Goal: Task Accomplishment & Management: Manage account settings

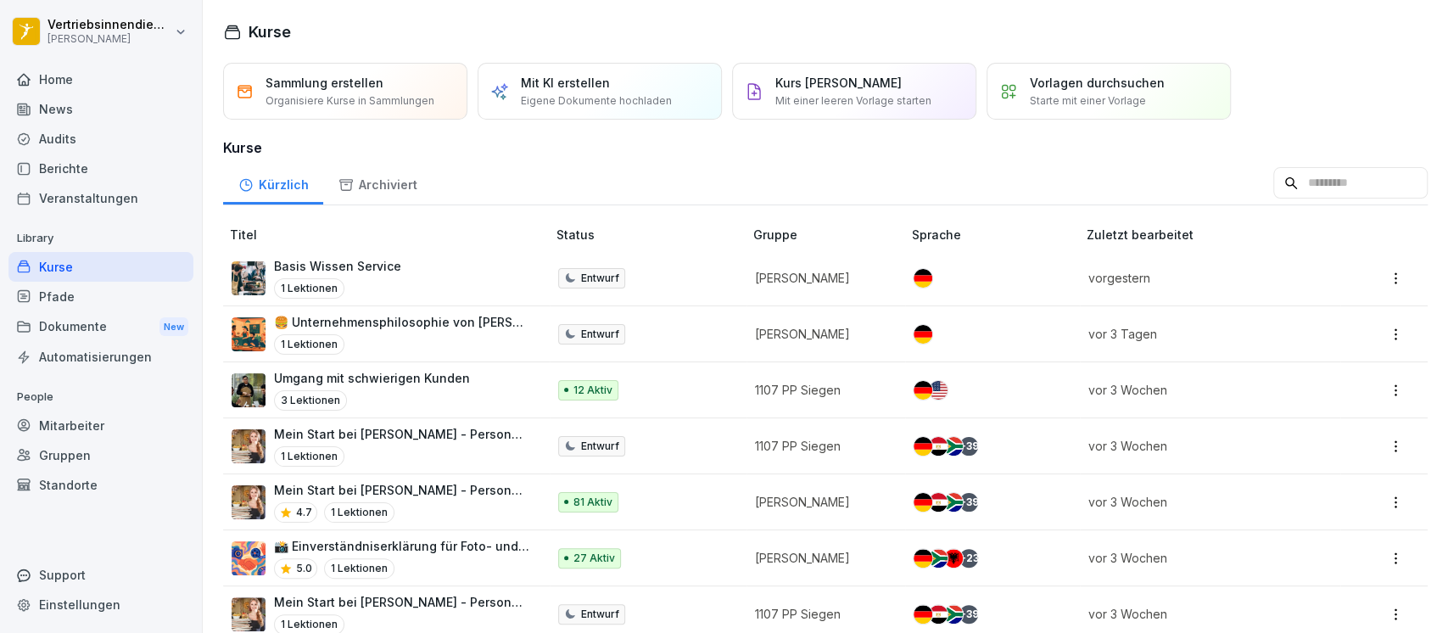
click at [68, 102] on div "News" at bounding box center [100, 109] width 185 height 30
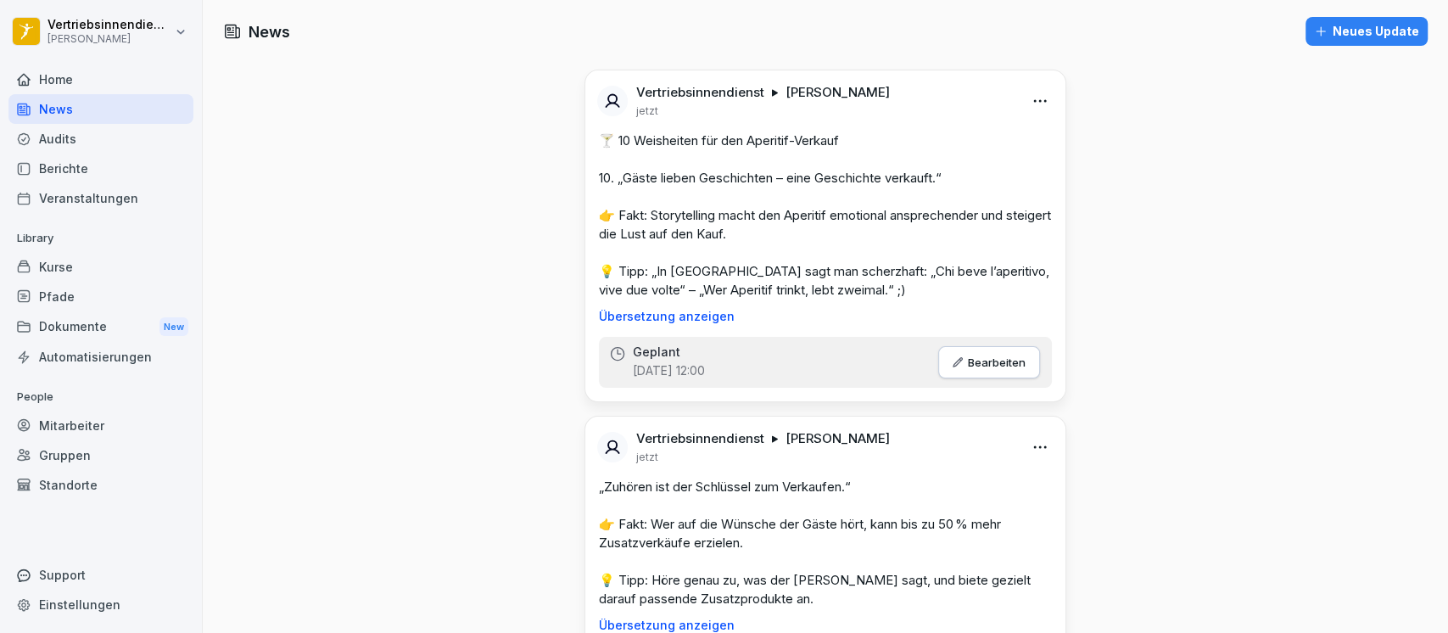
click at [1347, 33] on div "Neues Update" at bounding box center [1366, 31] width 105 height 19
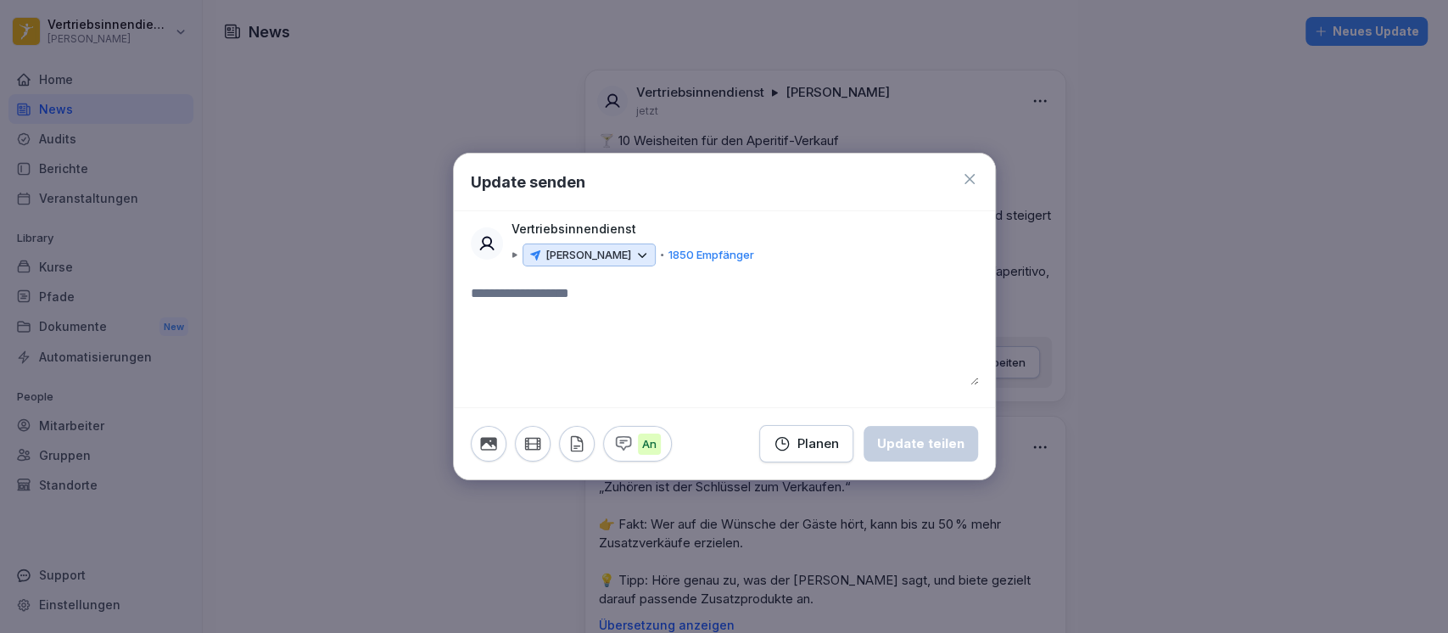
click at [839, 446] on div "Planen" at bounding box center [806, 443] width 65 height 19
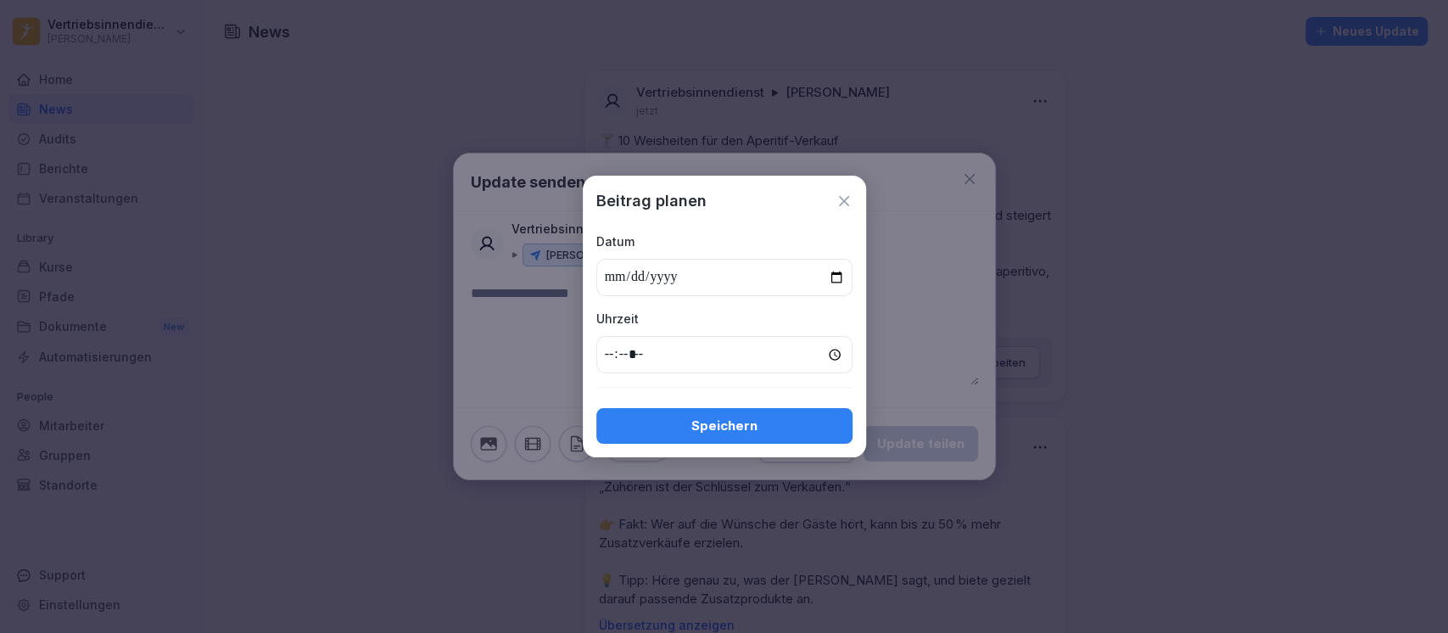
click at [833, 278] on input "date" at bounding box center [724, 277] width 256 height 37
type input "**********"
click at [610, 347] on input "time" at bounding box center [724, 354] width 256 height 37
type input "*****"
click at [694, 430] on div "Speichern" at bounding box center [724, 426] width 229 height 19
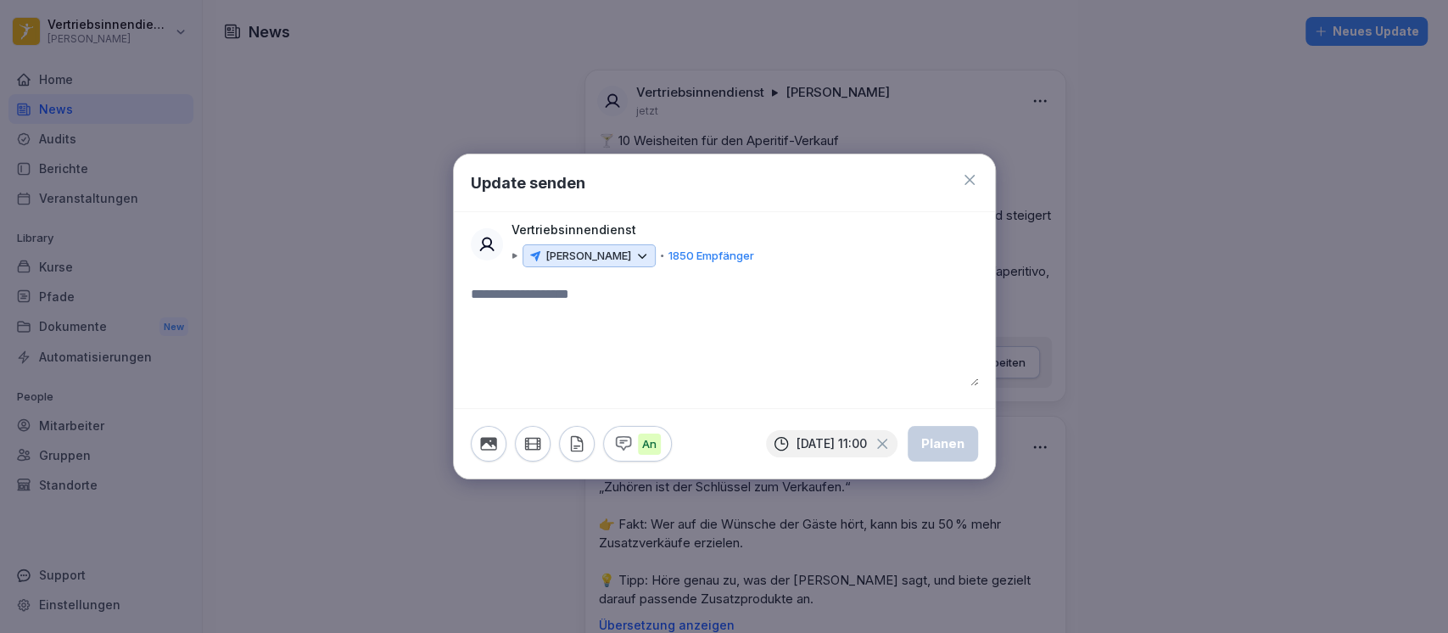
click at [516, 300] on textarea at bounding box center [724, 335] width 507 height 102
paste textarea "**********"
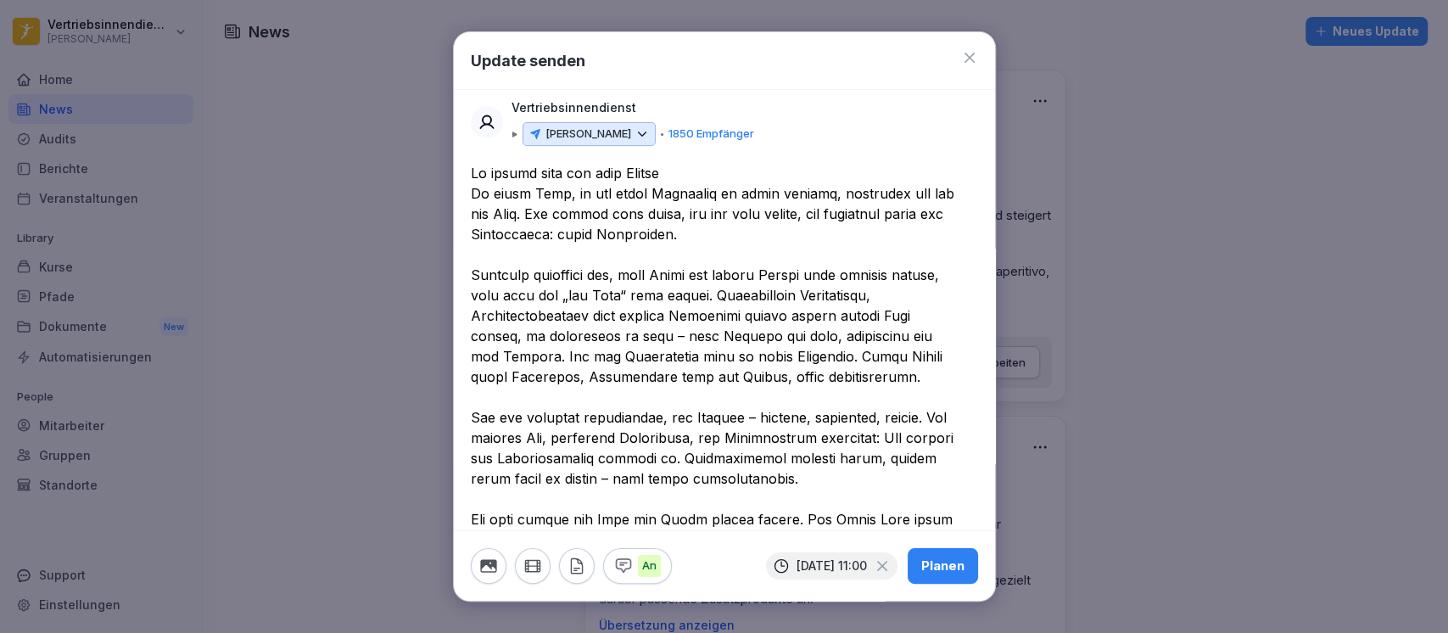
click at [495, 176] on textarea at bounding box center [716, 407] width 490 height 489
click at [0, 0] on span "*******" at bounding box center [0, 0] width 0 height 0
click at [680, 177] on textarea at bounding box center [716, 407] width 490 height 489
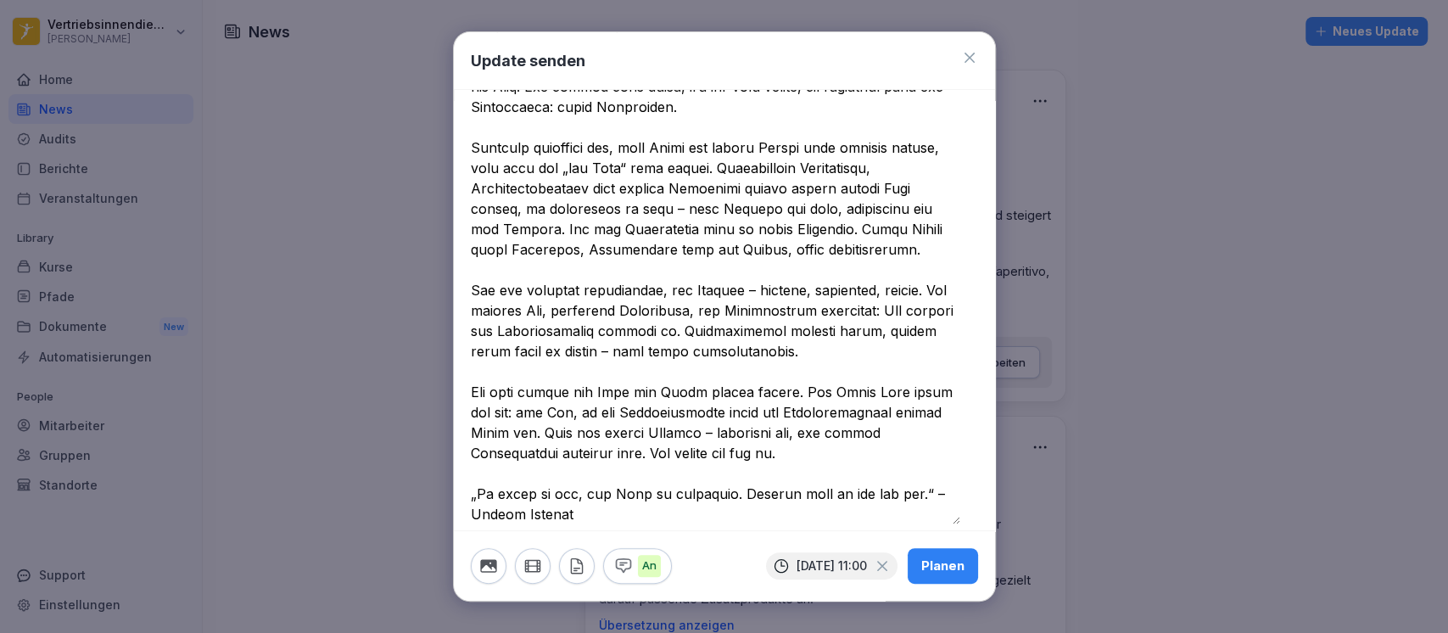
scroll to position [165, 0]
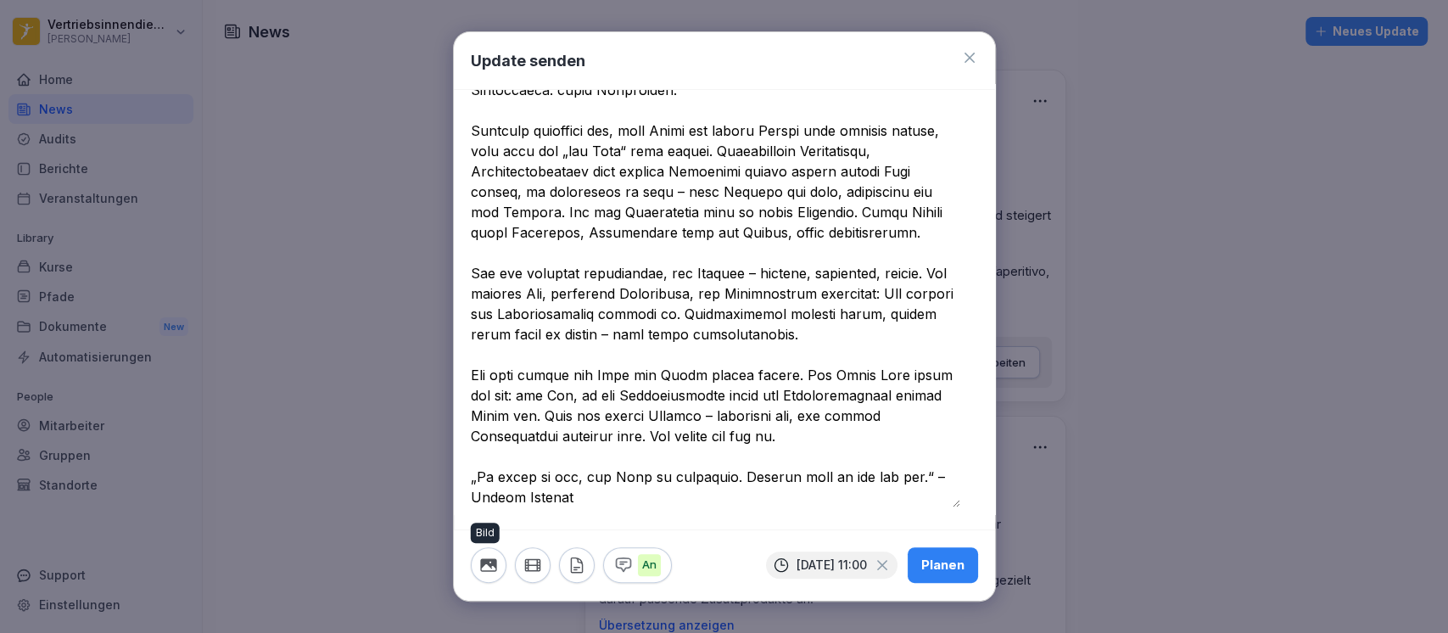
click at [496, 567] on icon "button" at bounding box center [488, 564] width 16 height 13
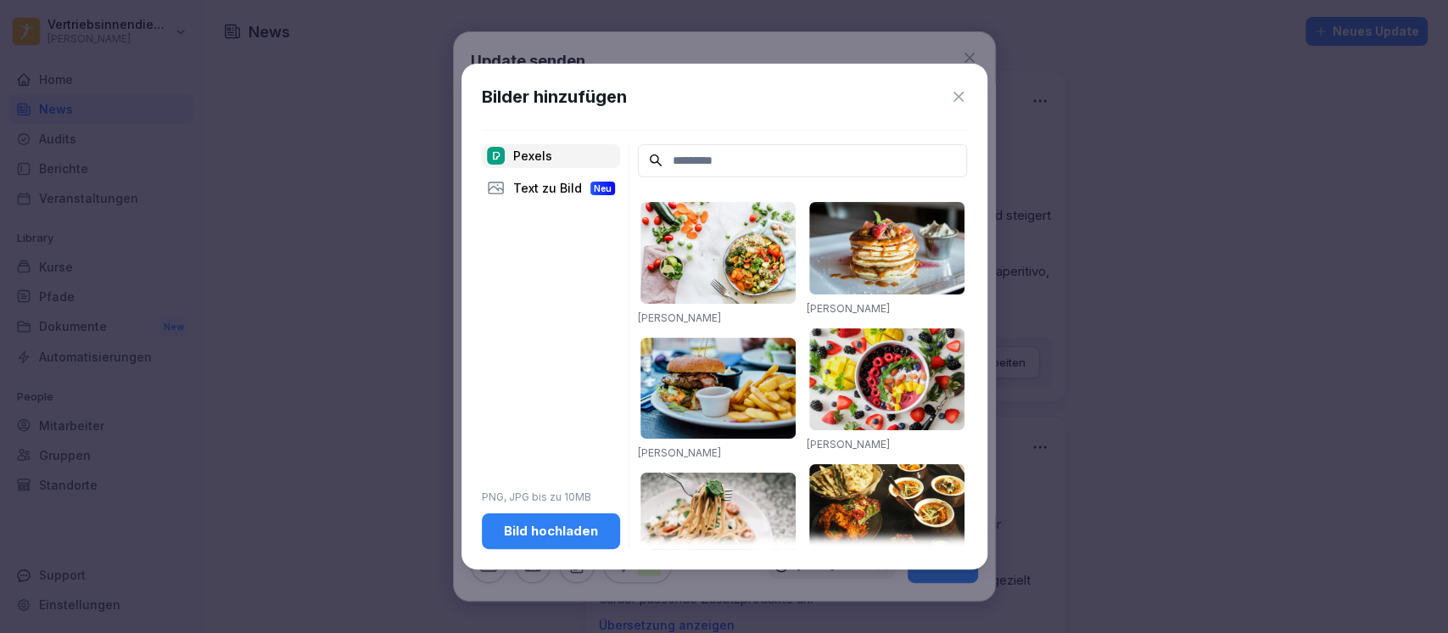
click at [550, 533] on div "Bild hochladen" at bounding box center [551, 531] width 111 height 19
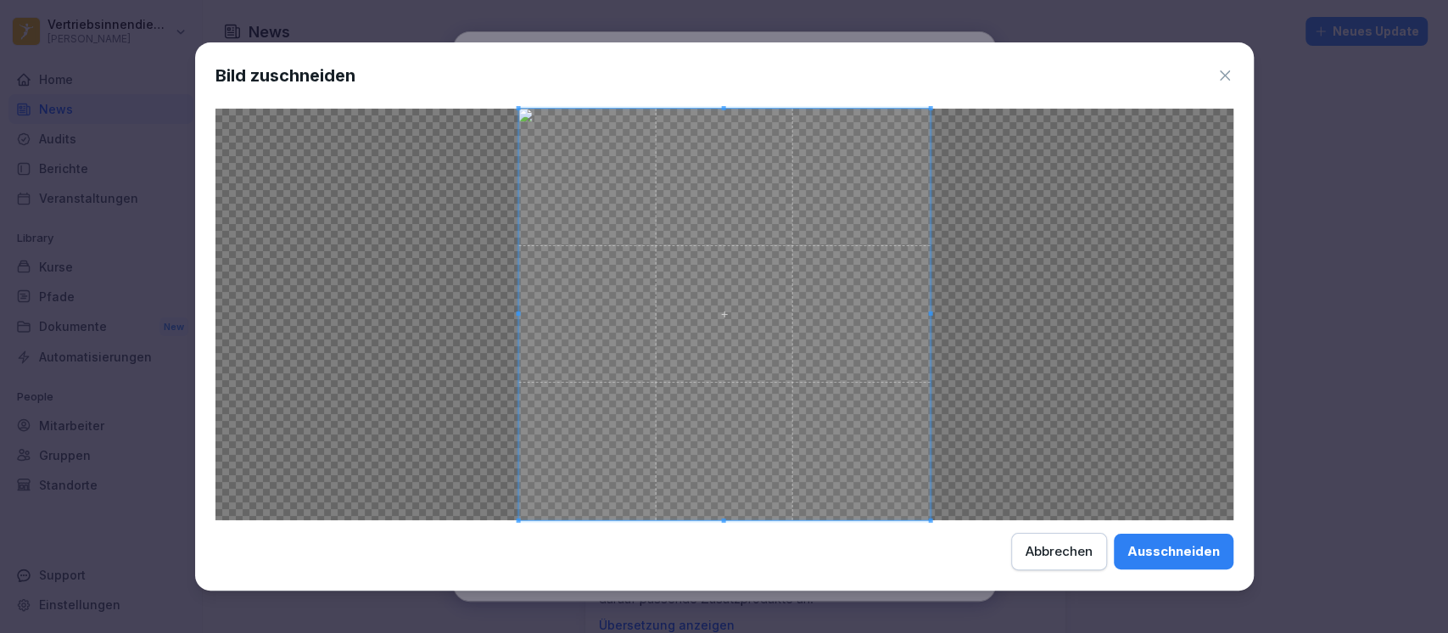
click at [1170, 543] on div "Ausschneiden" at bounding box center [1174, 551] width 92 height 19
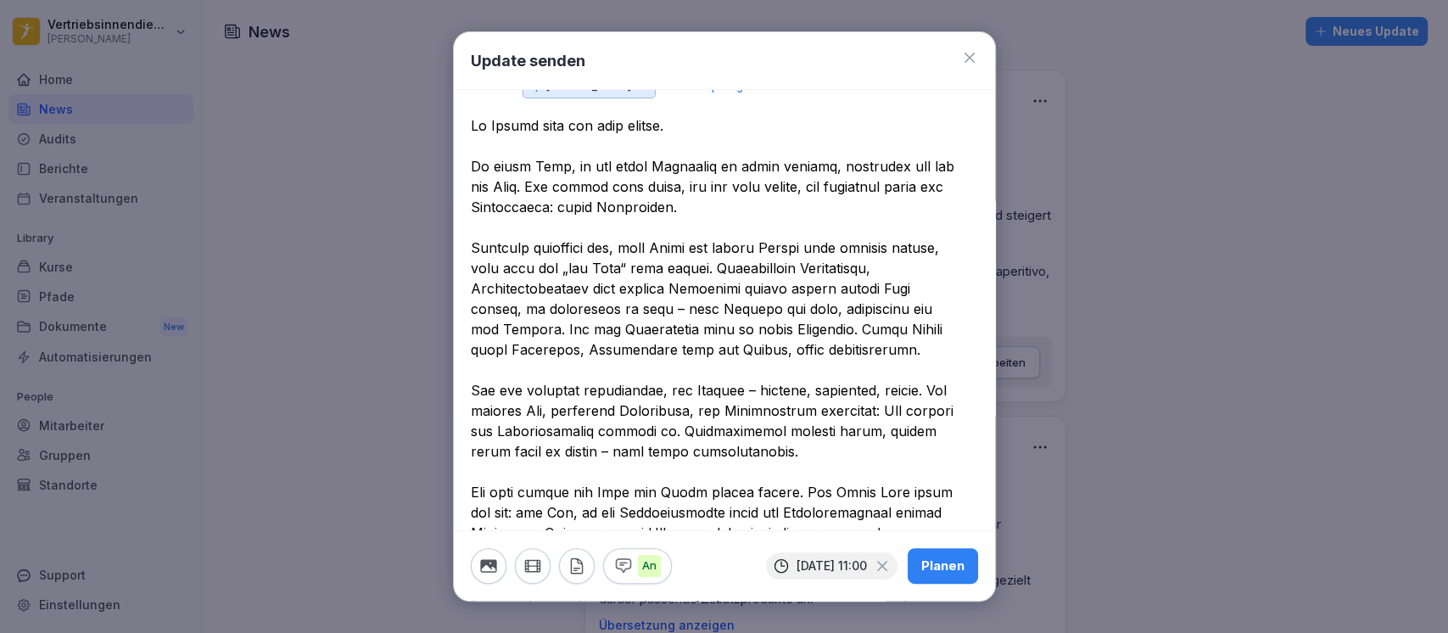
scroll to position [0, 0]
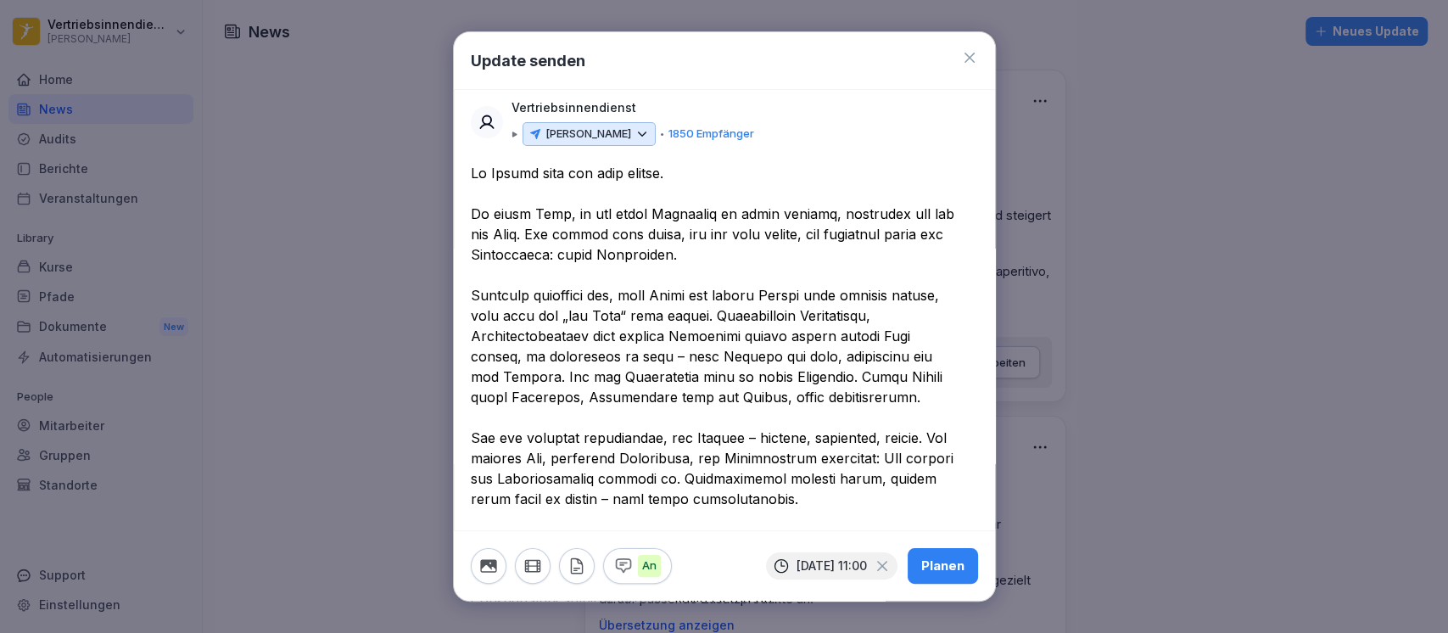
click at [687, 169] on textarea at bounding box center [716, 417] width 490 height 509
drag, startPoint x: 686, startPoint y: 171, endPoint x: 468, endPoint y: 173, distance: 217.2
click at [468, 173] on div at bounding box center [724, 443] width 541 height 560
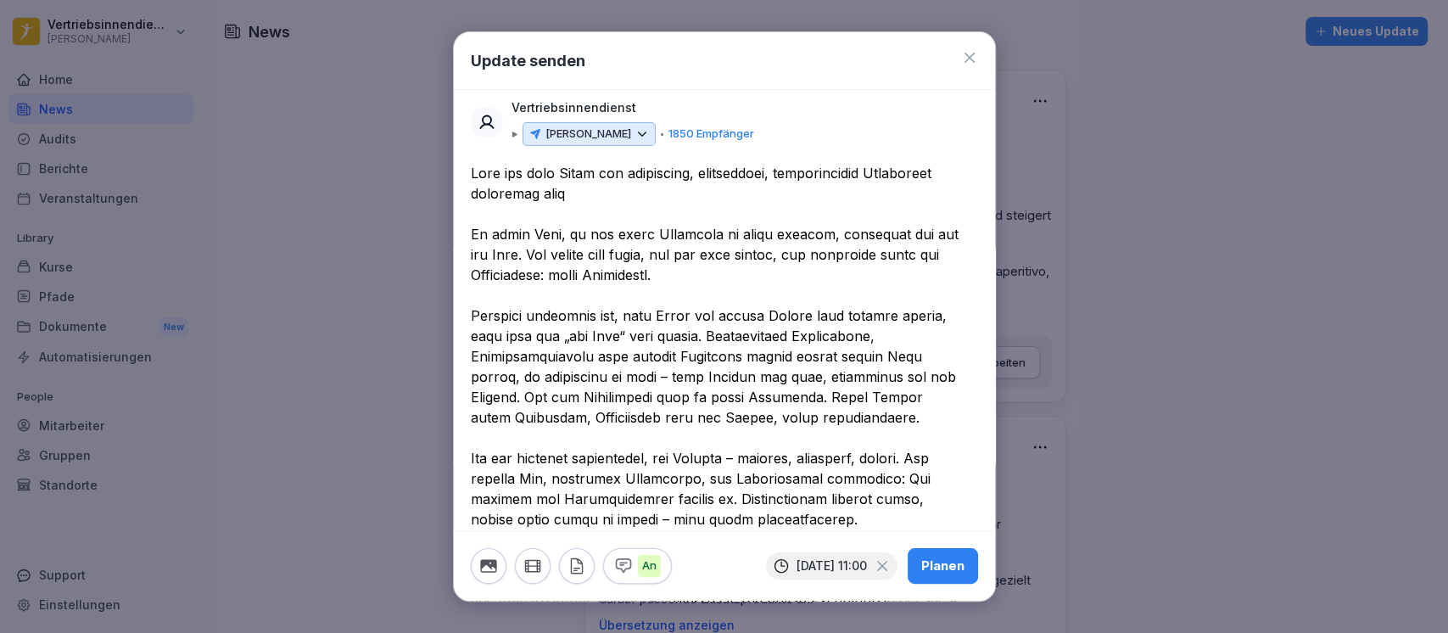
click at [484, 193] on textarea at bounding box center [716, 427] width 490 height 529
click at [604, 194] on textarea at bounding box center [716, 427] width 490 height 529
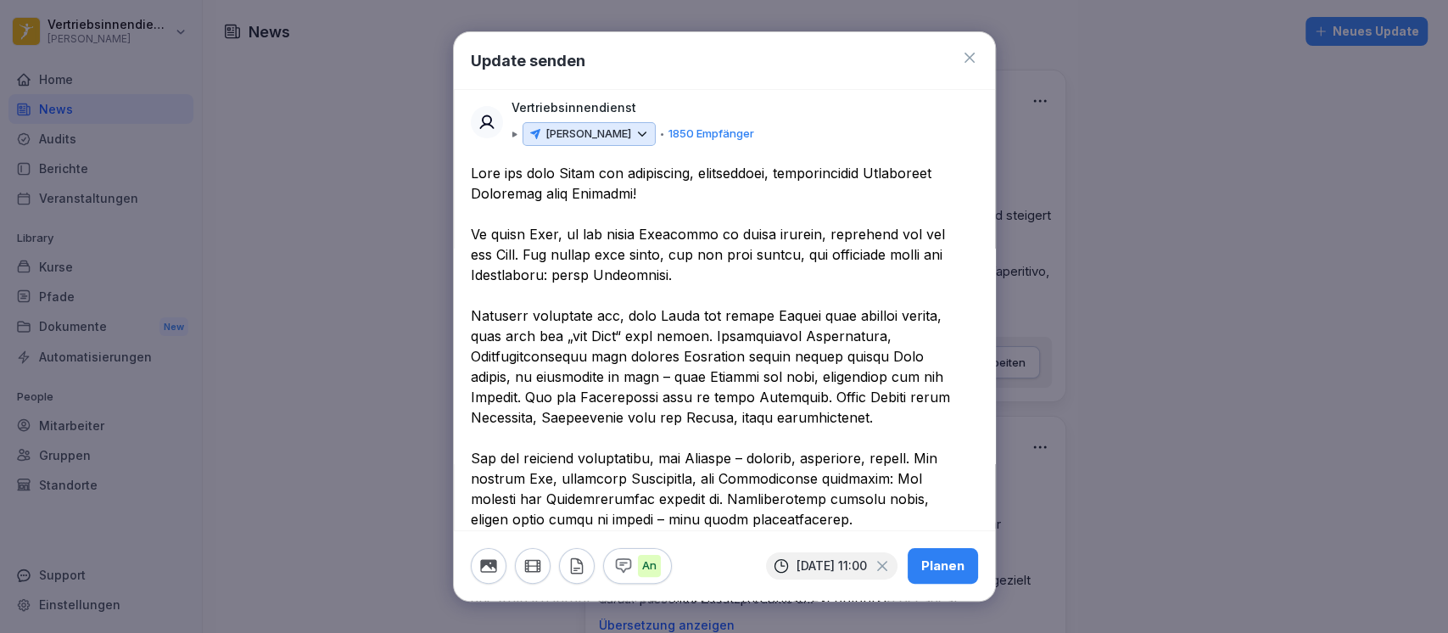
click at [675, 195] on textarea at bounding box center [716, 427] width 490 height 529
click at [0, 0] on span "*********" at bounding box center [0, 0] width 0 height 0
click at [0, 0] on span "**********" at bounding box center [0, 0] width 0 height 0
click at [667, 201] on textarea at bounding box center [716, 427] width 490 height 529
click at [471, 169] on textarea at bounding box center [716, 427] width 490 height 529
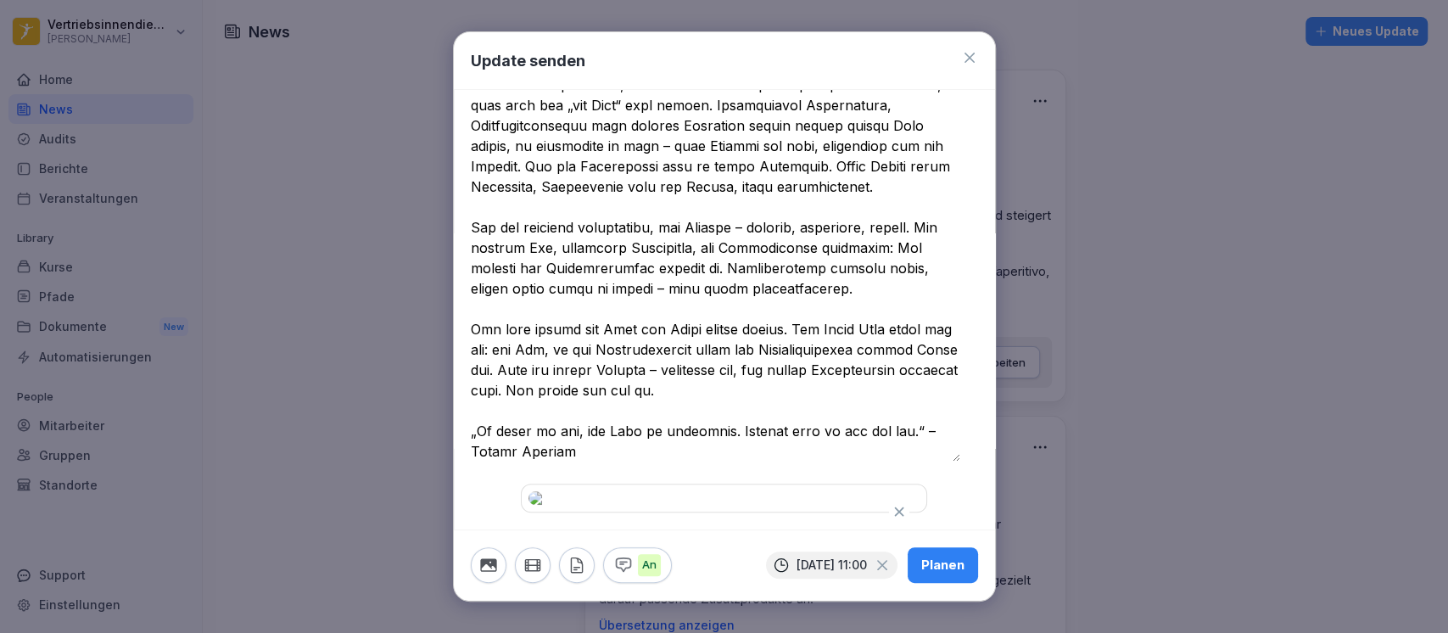
scroll to position [565, 0]
drag, startPoint x: 474, startPoint y: 173, endPoint x: 647, endPoint y: 131, distance: 178.2
click at [647, 131] on div at bounding box center [724, 208] width 507 height 552
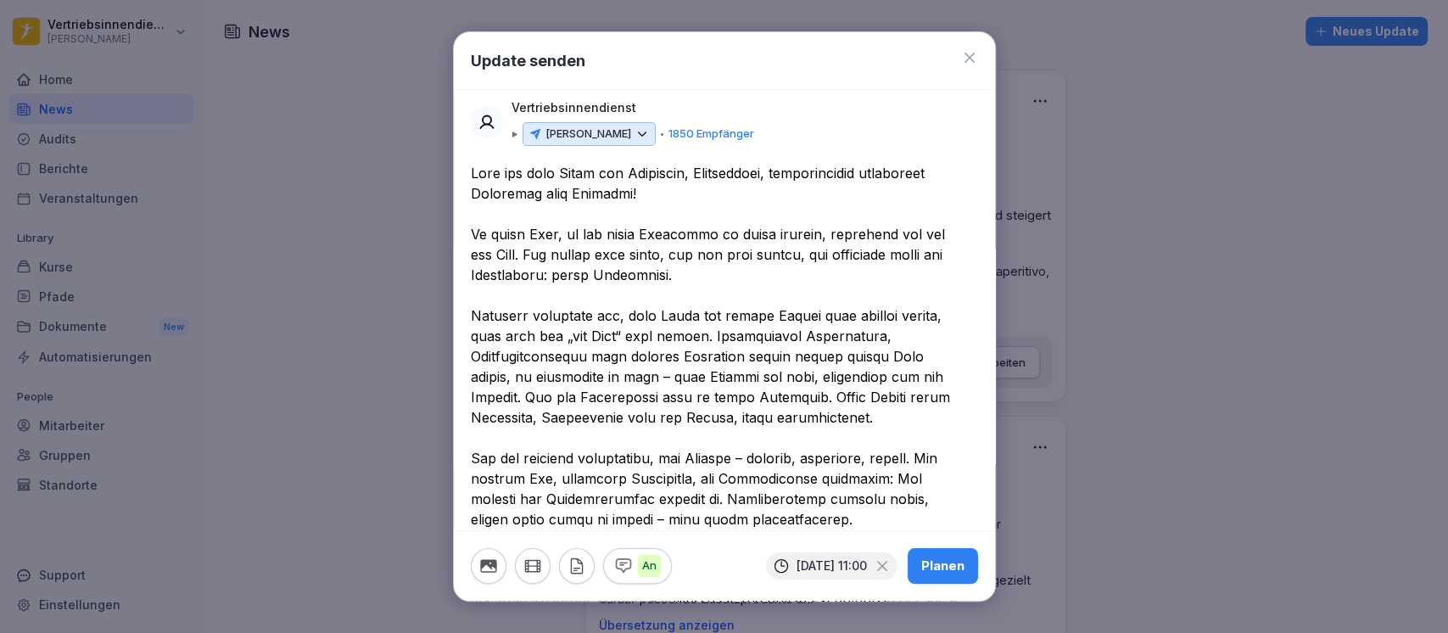
click at [665, 200] on textarea at bounding box center [716, 427] width 490 height 529
click at [676, 197] on textarea at bounding box center [716, 427] width 490 height 529
drag, startPoint x: 684, startPoint y: 193, endPoint x: 461, endPoint y: 168, distance: 224.5
click at [461, 168] on div at bounding box center [724, 453] width 541 height 580
click at [678, 199] on textarea at bounding box center [716, 427] width 490 height 529
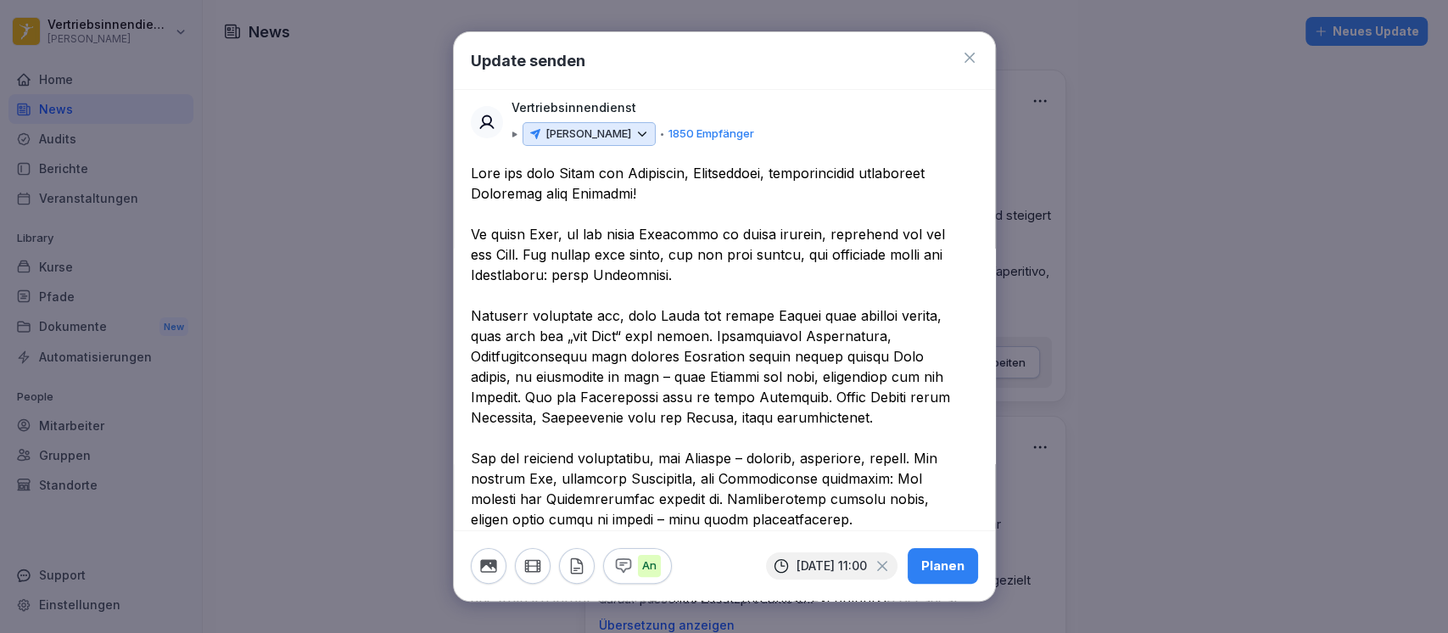
click at [665, 199] on textarea at bounding box center [716, 427] width 490 height 529
click at [665, 193] on textarea at bounding box center [716, 427] width 490 height 529
click at [461, 178] on div at bounding box center [724, 453] width 541 height 580
click at [471, 164] on textarea at bounding box center [716, 427] width 490 height 529
paste textarea "**"
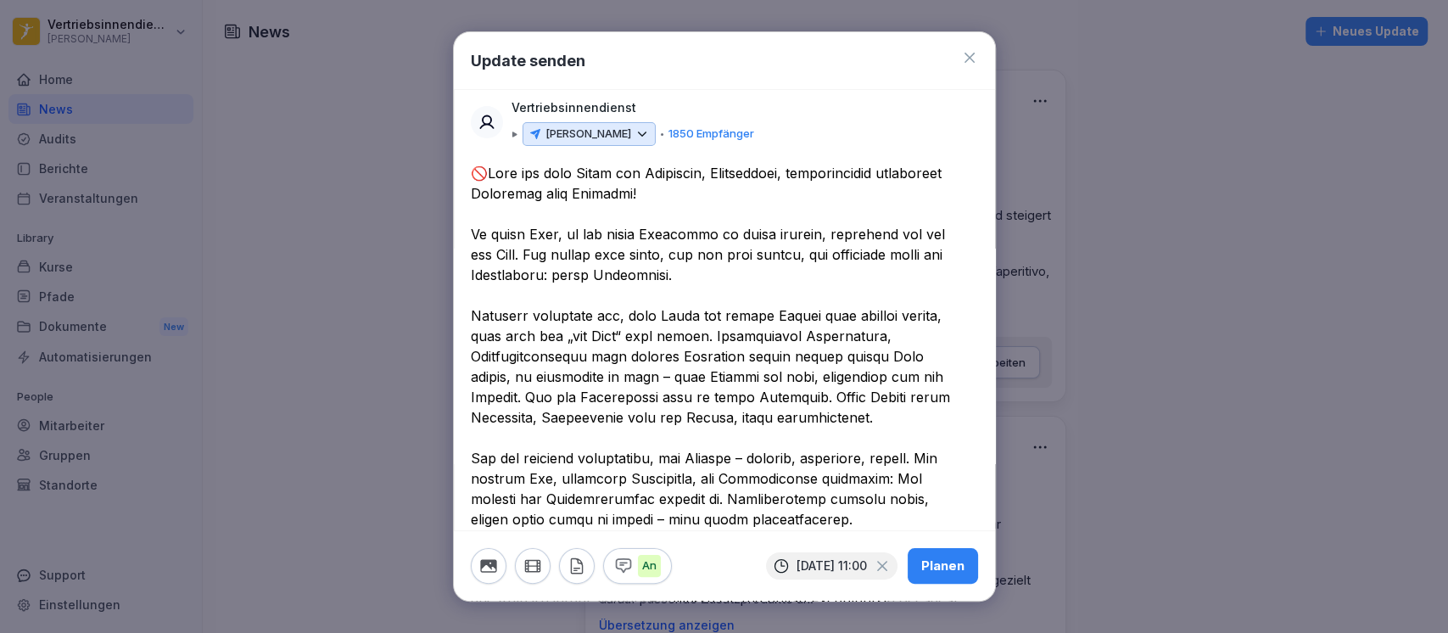
click at [722, 193] on textarea at bounding box center [716, 427] width 490 height 529
click at [473, 171] on textarea at bounding box center [716, 427] width 490 height 529
paste textarea "**"
click at [753, 201] on textarea at bounding box center [716, 427] width 490 height 529
click at [501, 250] on textarea at bounding box center [716, 427] width 490 height 529
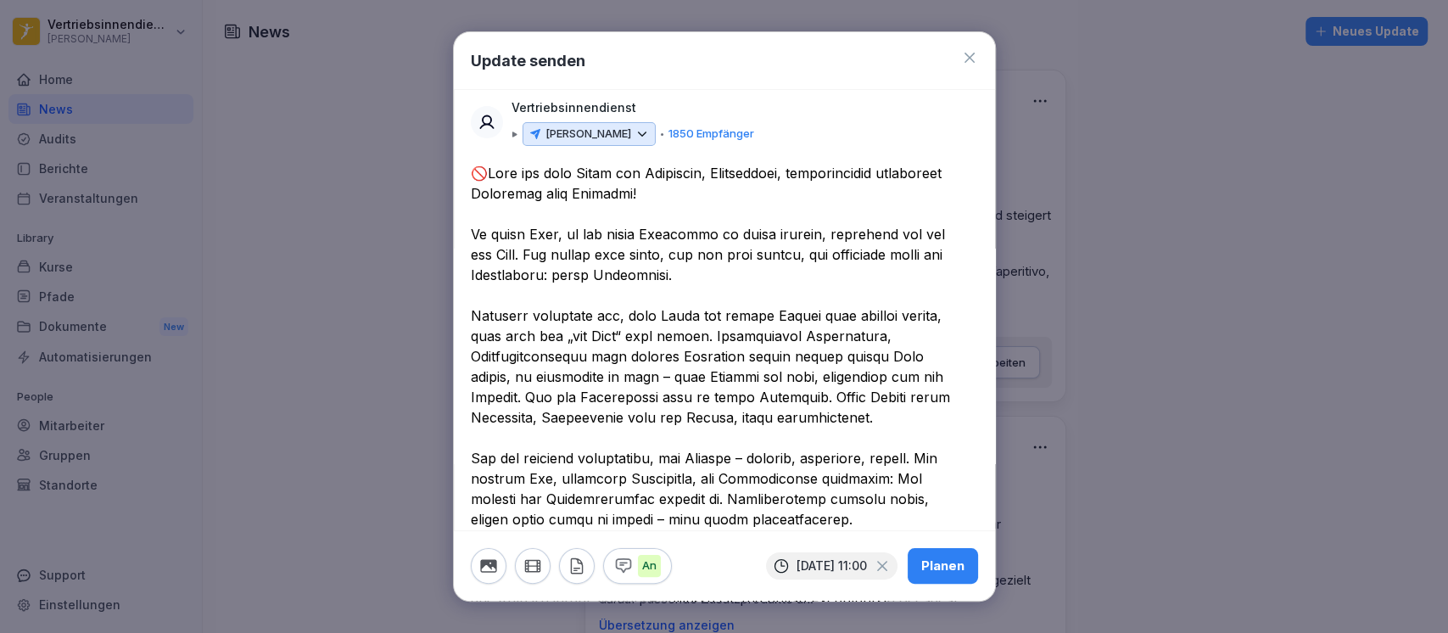
click at [683, 277] on textarea at bounding box center [716, 427] width 490 height 529
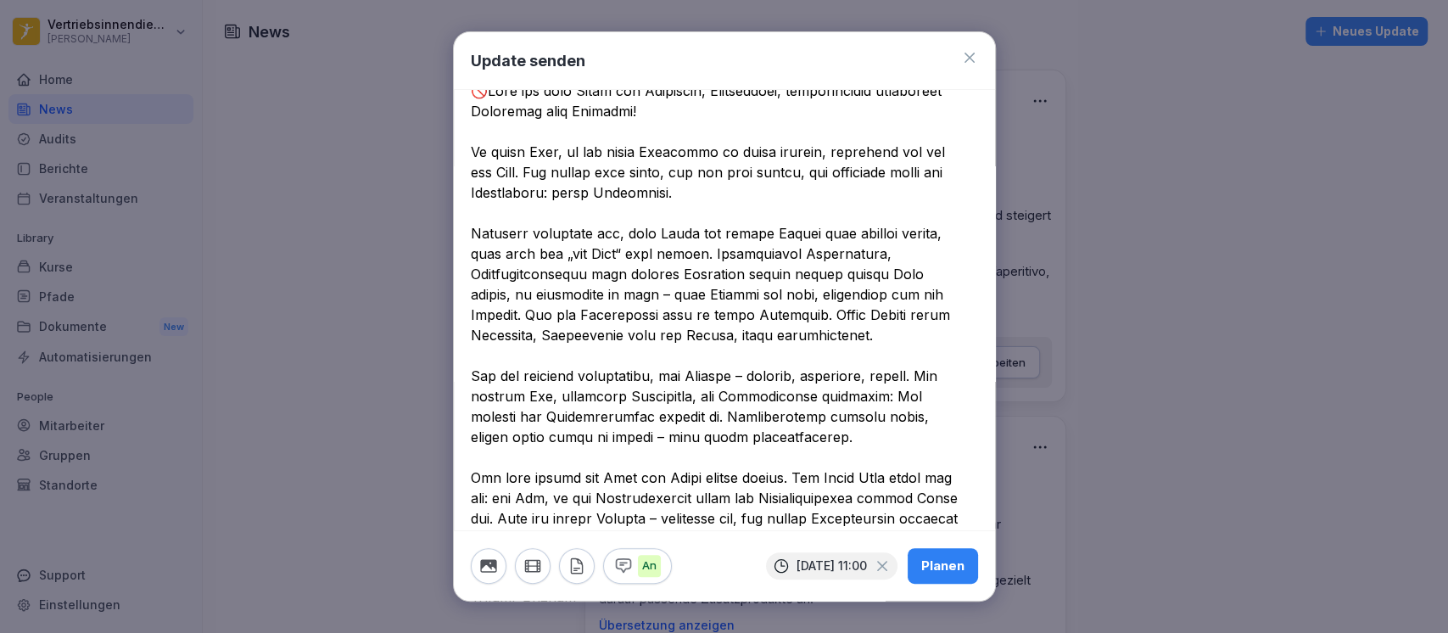
scroll to position [113, 0]
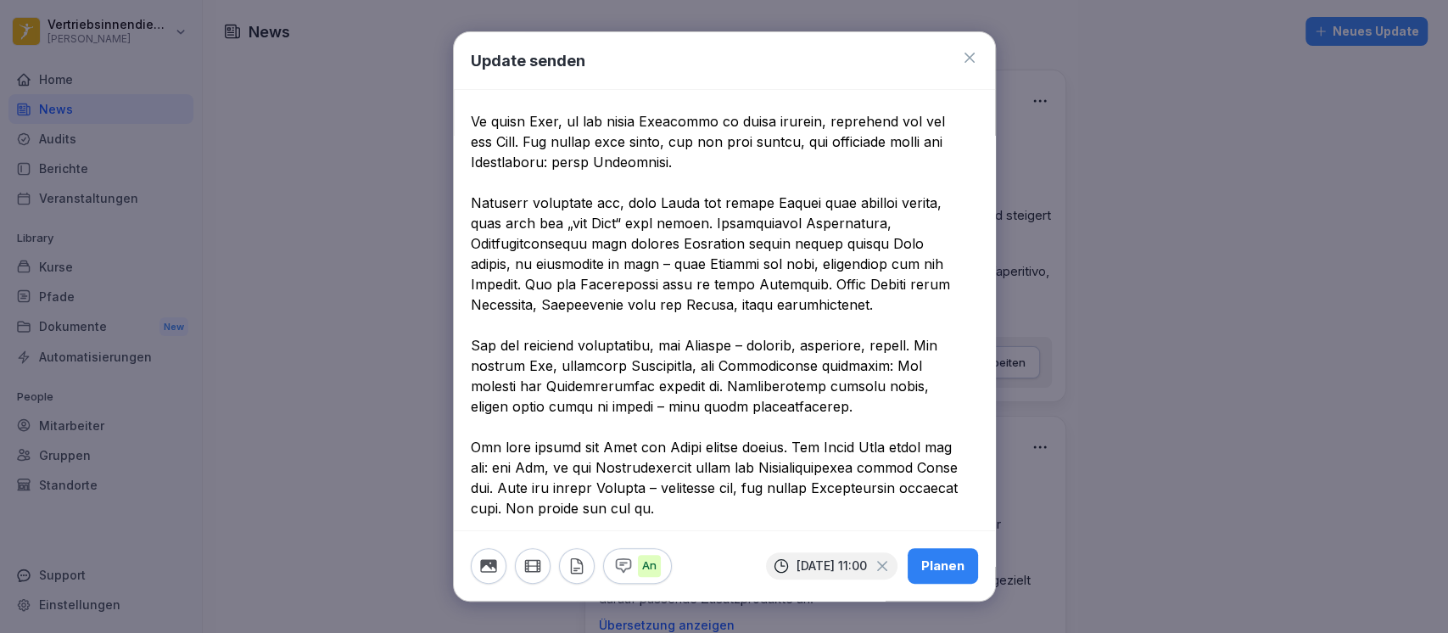
click at [716, 221] on textarea at bounding box center [716, 314] width 490 height 529
drag, startPoint x: 802, startPoint y: 242, endPoint x: 843, endPoint y: 241, distance: 40.7
click at [843, 241] on textarea at bounding box center [716, 314] width 490 height 529
drag, startPoint x: 526, startPoint y: 261, endPoint x: 529, endPoint y: 279, distance: 18.1
click at [529, 279] on textarea at bounding box center [716, 314] width 490 height 529
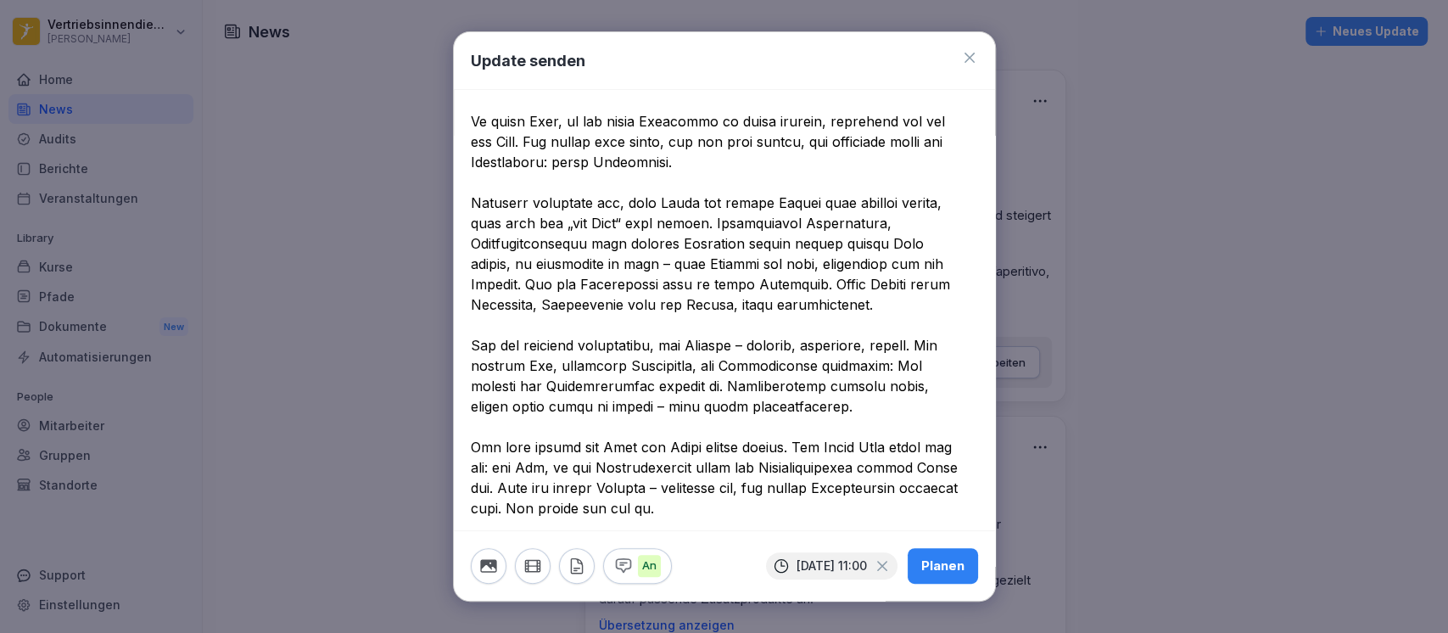
click at [595, 292] on textarea at bounding box center [716, 314] width 490 height 529
drag, startPoint x: 529, startPoint y: 286, endPoint x: 925, endPoint y: 321, distance: 396.9
click at [925, 321] on textarea at bounding box center [716, 314] width 490 height 529
click at [903, 322] on textarea at bounding box center [716, 314] width 490 height 529
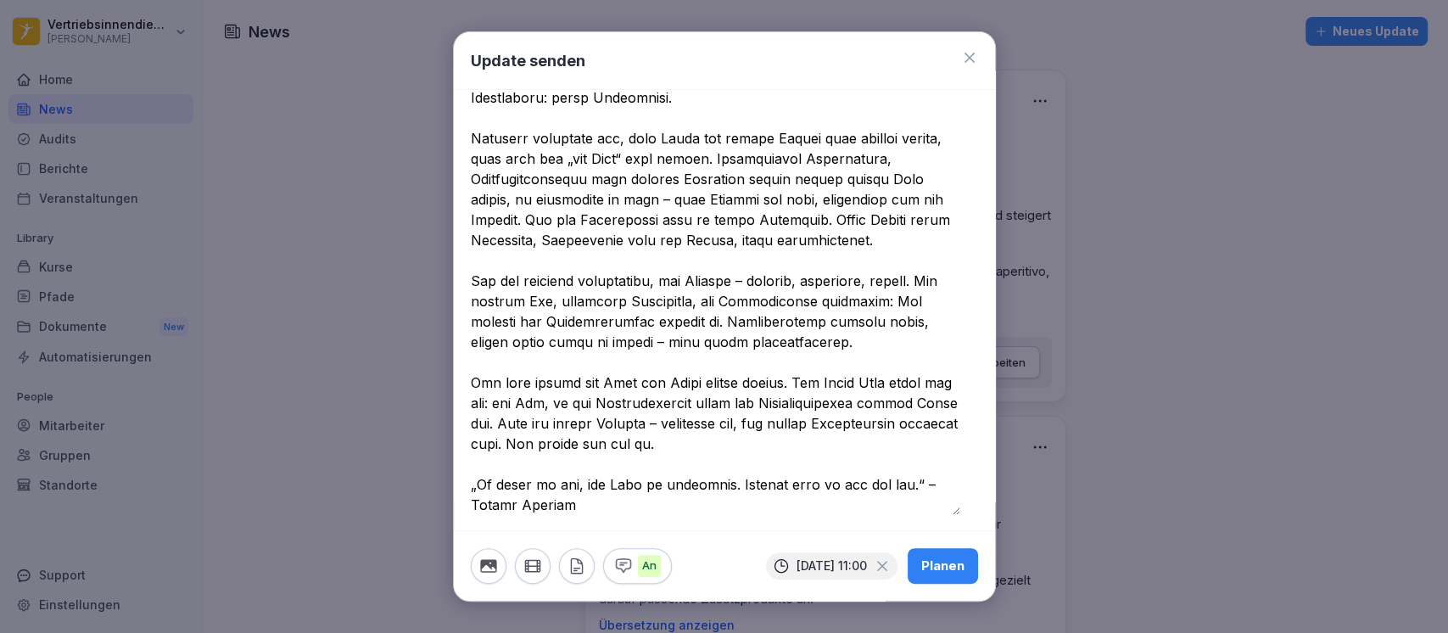
scroll to position [226, 0]
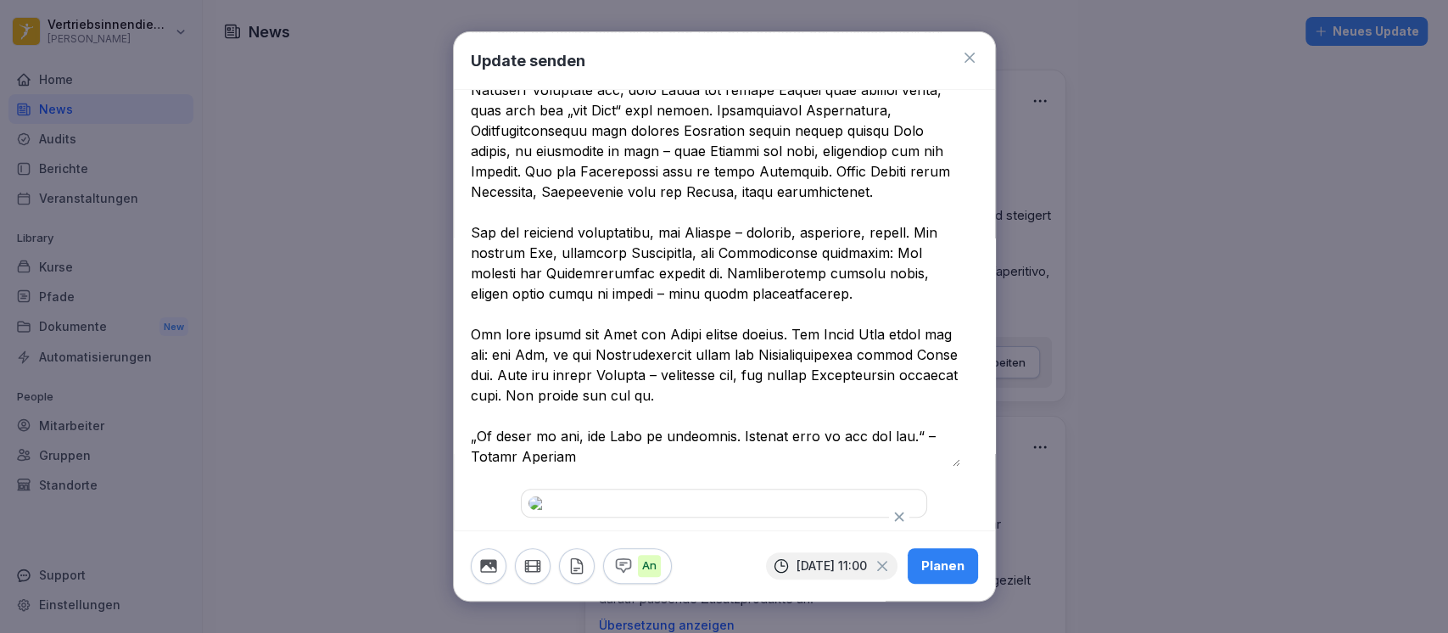
drag, startPoint x: 473, startPoint y: 235, endPoint x: 926, endPoint y: 227, distance: 452.3
click at [926, 227] on textarea at bounding box center [716, 201] width 490 height 529
drag, startPoint x: 472, startPoint y: 255, endPoint x: 808, endPoint y: 275, distance: 336.6
click at [808, 275] on textarea at bounding box center [716, 201] width 490 height 529
click at [834, 331] on textarea at bounding box center [716, 201] width 490 height 529
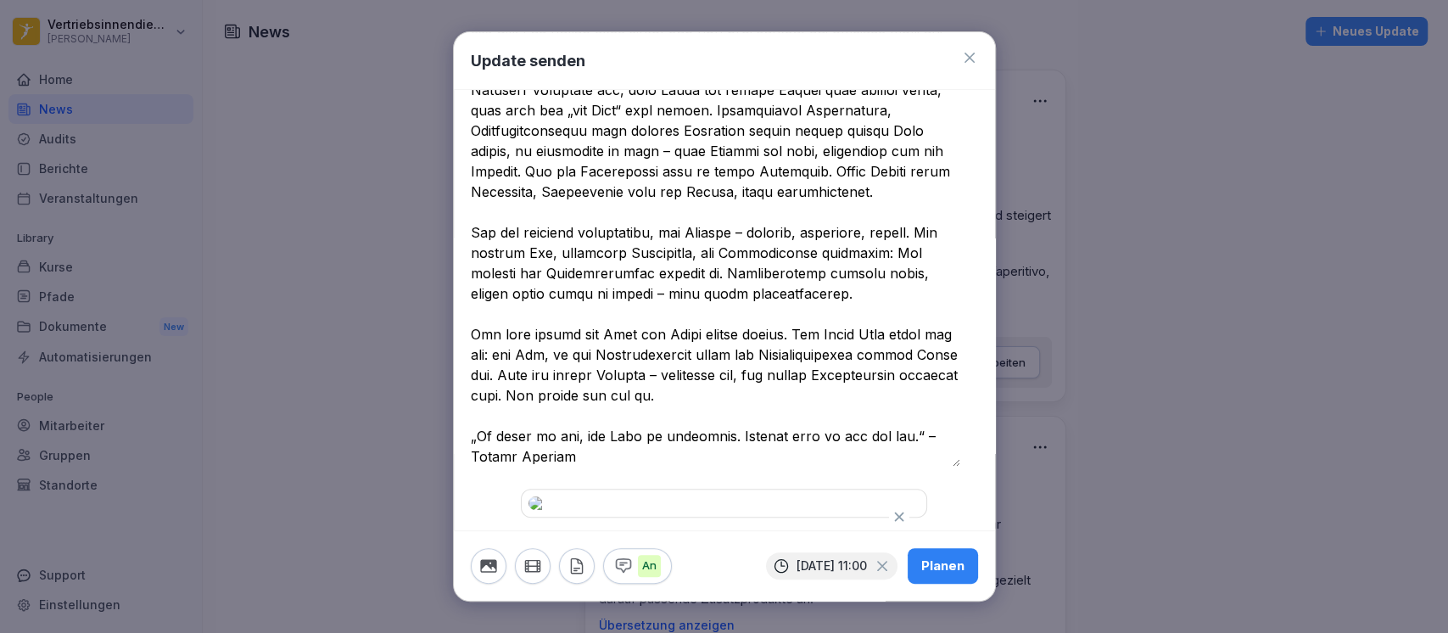
drag, startPoint x: 472, startPoint y: 275, endPoint x: 658, endPoint y: 272, distance: 185.8
click at [658, 272] on textarea at bounding box center [716, 201] width 490 height 529
click at [707, 271] on textarea at bounding box center [716, 201] width 490 height 529
drag, startPoint x: 599, startPoint y: 293, endPoint x: 823, endPoint y: 293, distance: 224.0
click at [823, 293] on textarea at bounding box center [716, 201] width 490 height 529
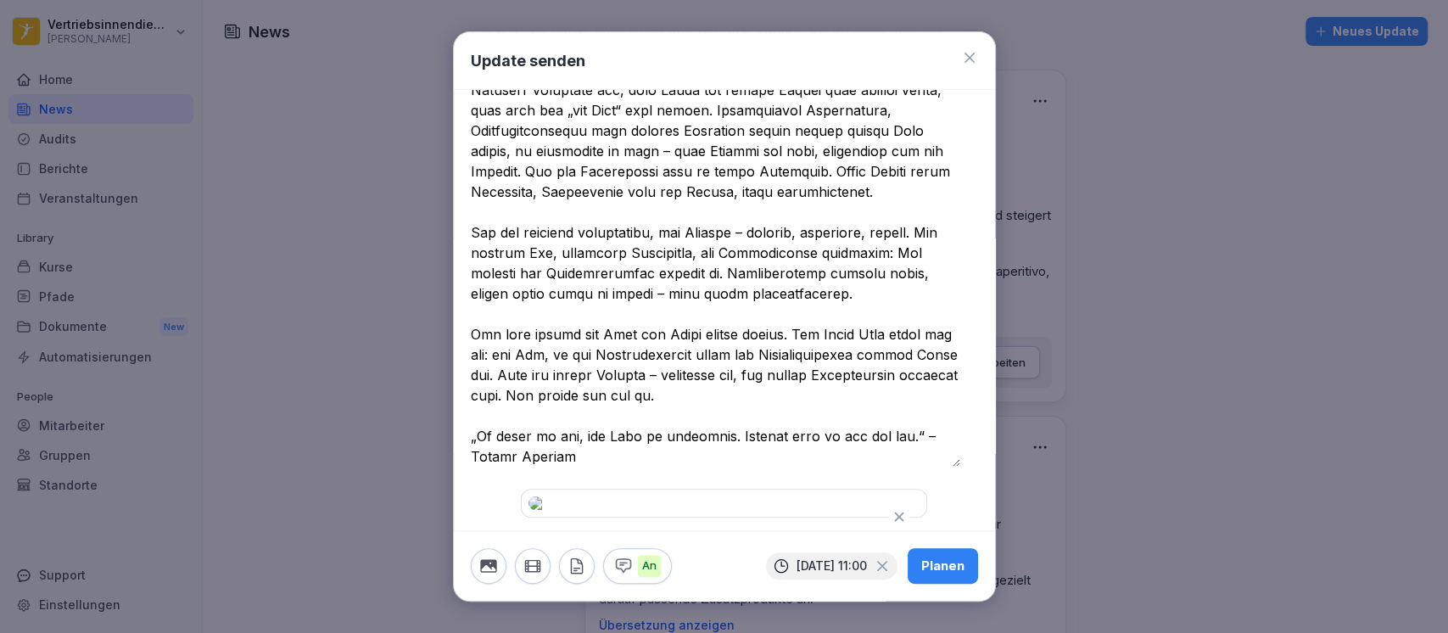
click at [823, 293] on textarea at bounding box center [716, 201] width 490 height 529
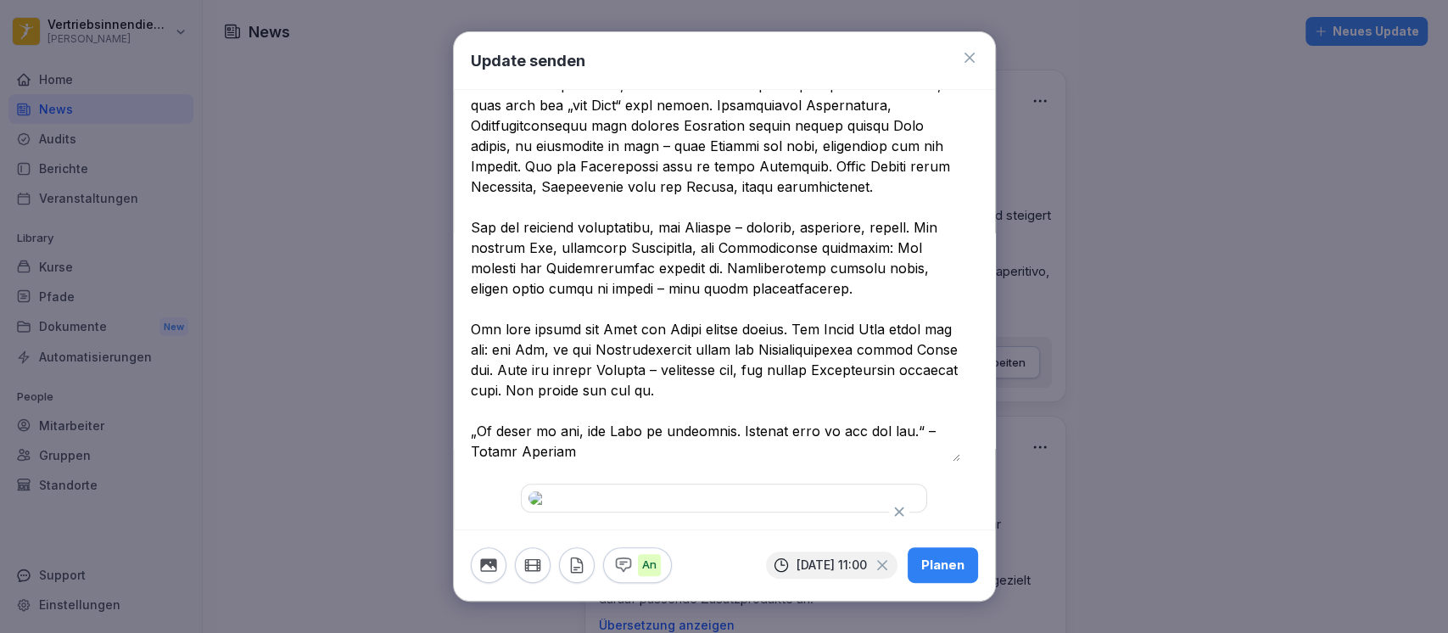
drag, startPoint x: 562, startPoint y: 218, endPoint x: 591, endPoint y: 218, distance: 28.8
click at [591, 218] on textarea at bounding box center [716, 196] width 490 height 529
click at [677, 218] on textarea at bounding box center [716, 196] width 490 height 529
drag, startPoint x: 799, startPoint y: 216, endPoint x: 801, endPoint y: 240, distance: 23.8
click at [800, 220] on textarea at bounding box center [716, 196] width 490 height 529
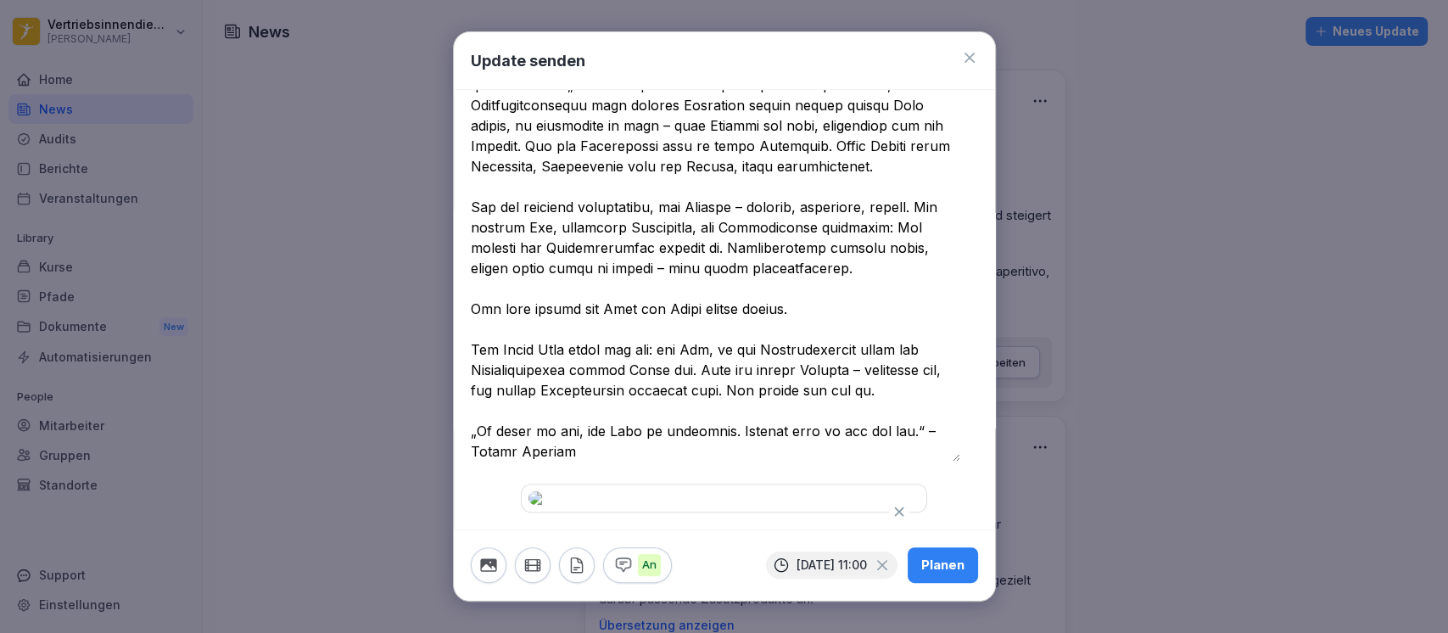
scroll to position [394, 0]
drag, startPoint x: 651, startPoint y: 207, endPoint x: 475, endPoint y: 207, distance: 175.6
click at [475, 207] on textarea at bounding box center [716, 187] width 490 height 550
drag, startPoint x: 661, startPoint y: 206, endPoint x: 948, endPoint y: 207, distance: 286.8
click at [948, 207] on textarea at bounding box center [716, 187] width 490 height 550
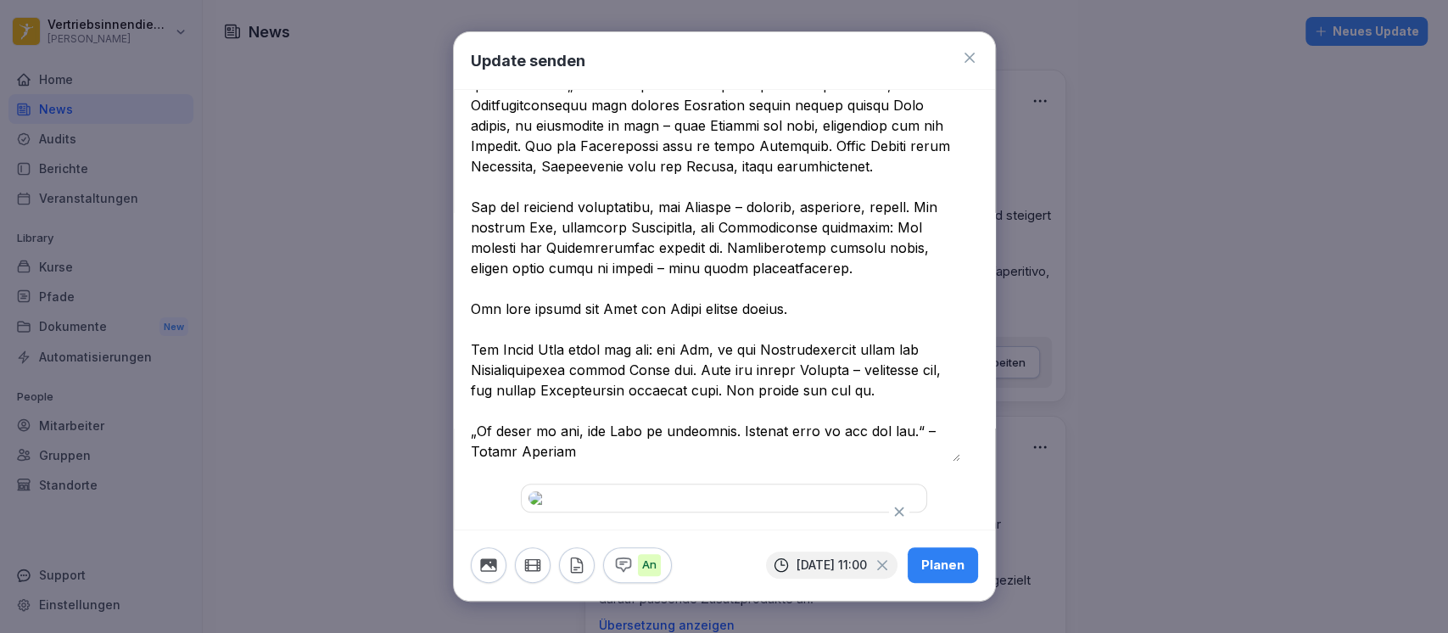
click at [948, 207] on textarea at bounding box center [716, 187] width 490 height 550
drag, startPoint x: 688, startPoint y: 222, endPoint x: 964, endPoint y: 226, distance: 275.8
click at [964, 226] on div at bounding box center [724, 212] width 541 height 601
click at [799, 249] on textarea at bounding box center [716, 187] width 490 height 550
click at [687, 227] on textarea at bounding box center [716, 187] width 490 height 550
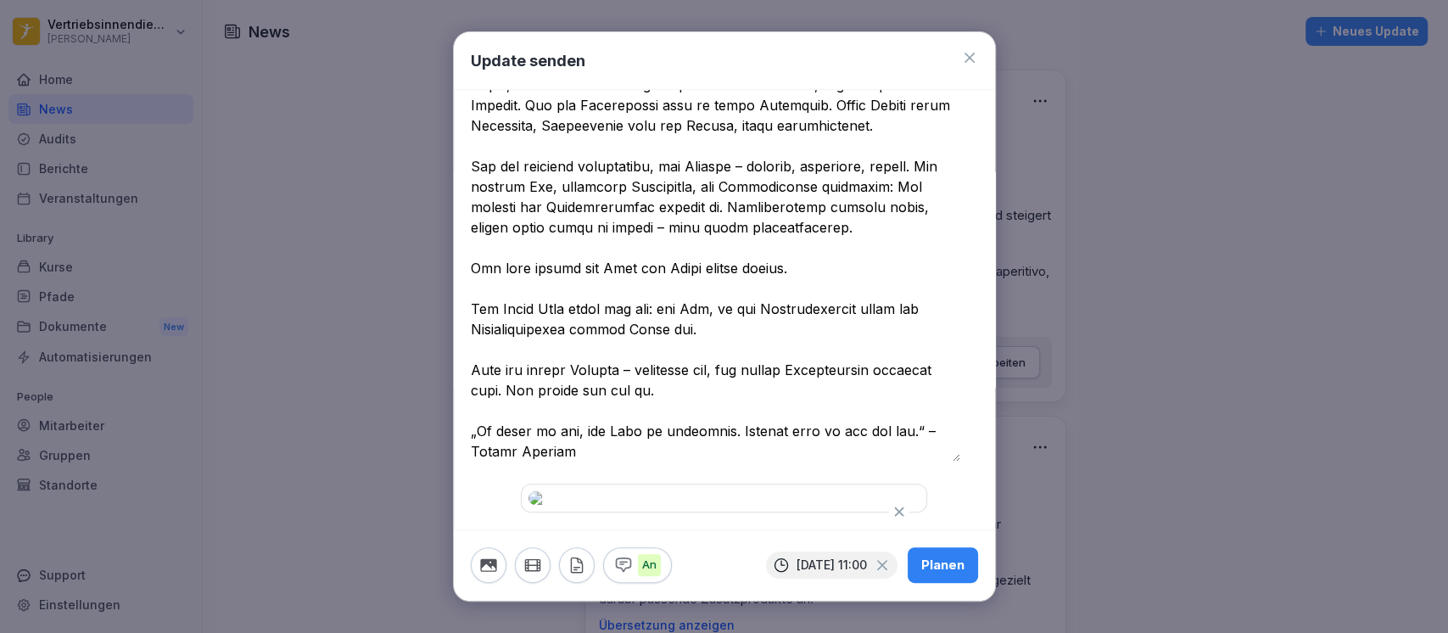
click at [686, 285] on textarea at bounding box center [716, 166] width 490 height 591
click at [502, 283] on textarea at bounding box center [716, 166] width 490 height 591
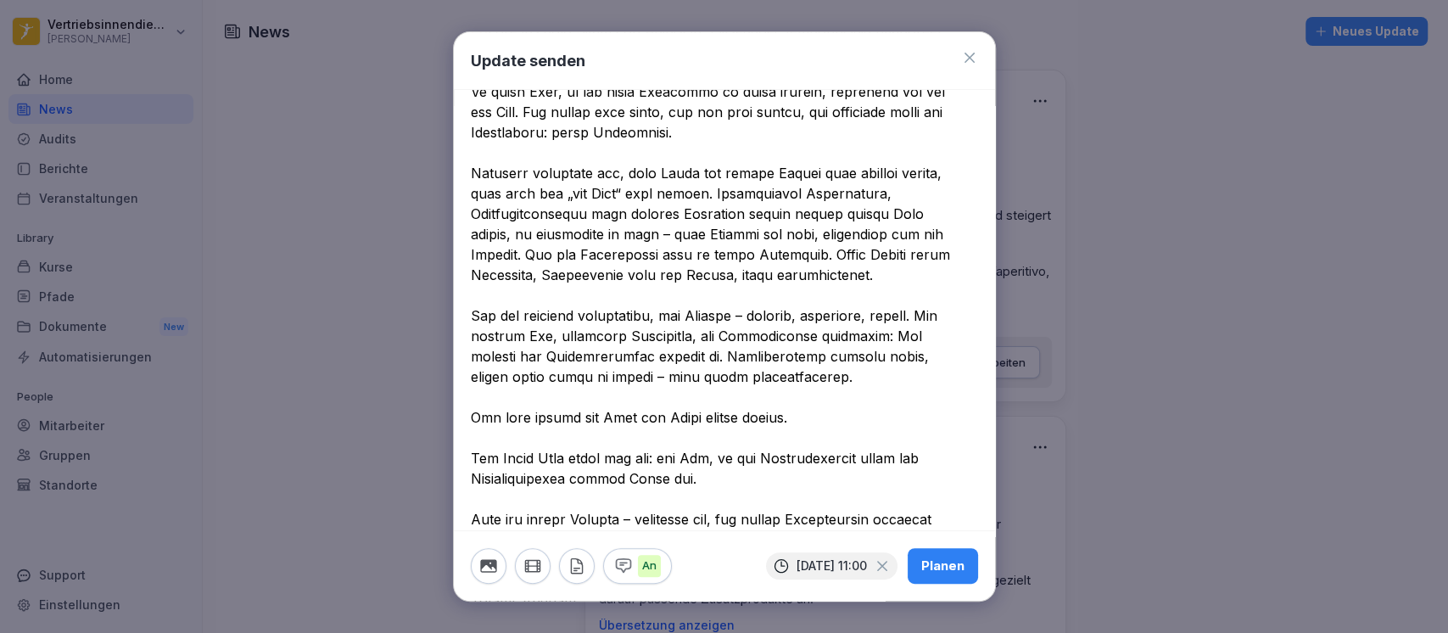
scroll to position [0, 0]
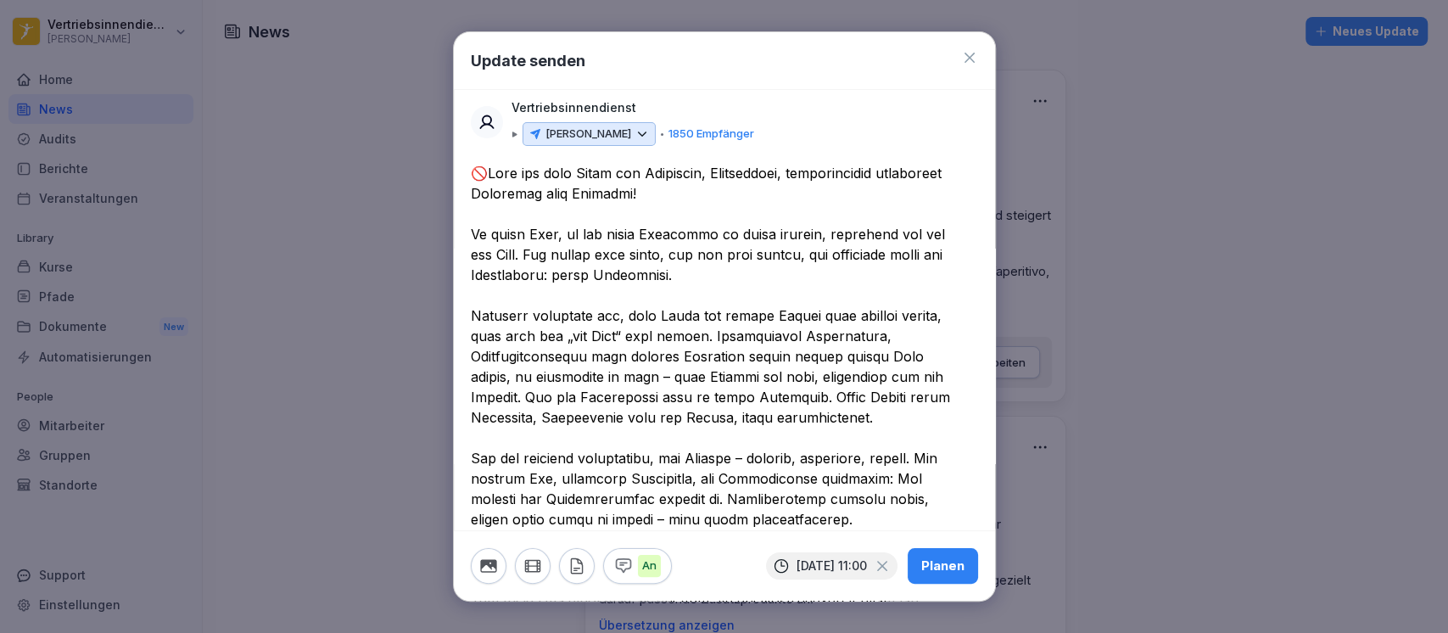
type textarea "**********"
click at [931, 574] on div "Planen" at bounding box center [942, 566] width 43 height 19
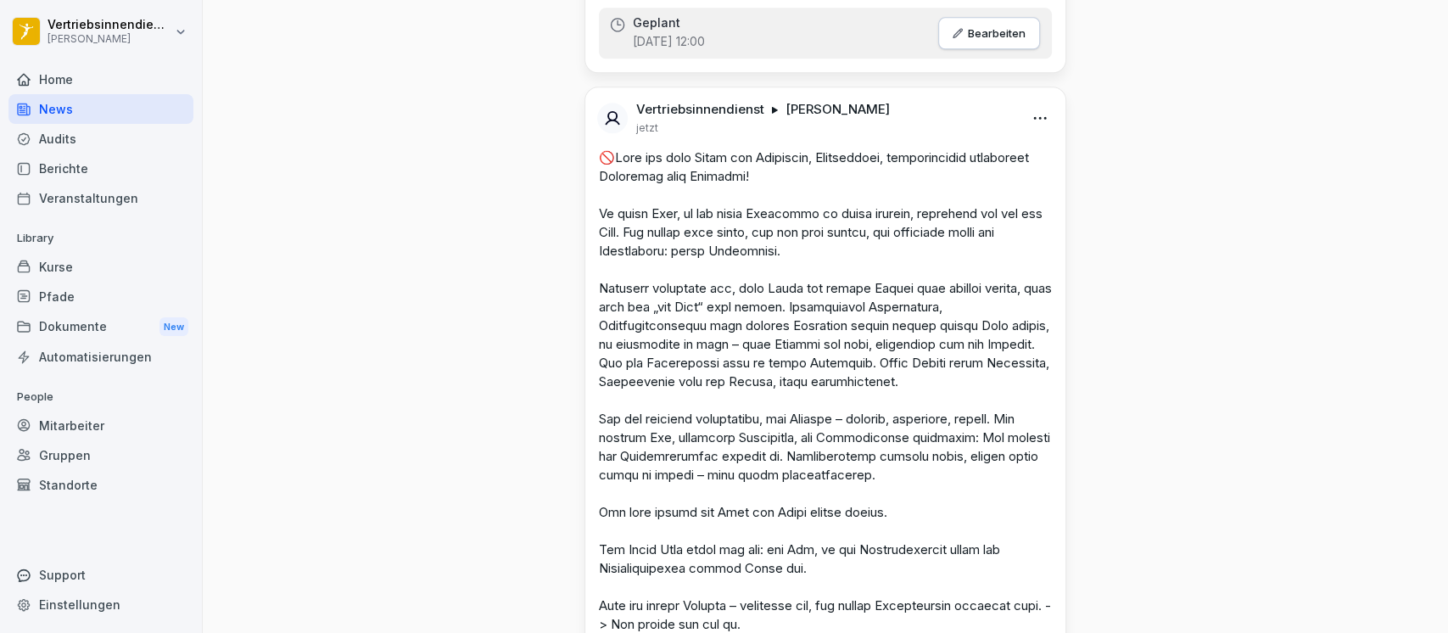
scroll to position [1470, 0]
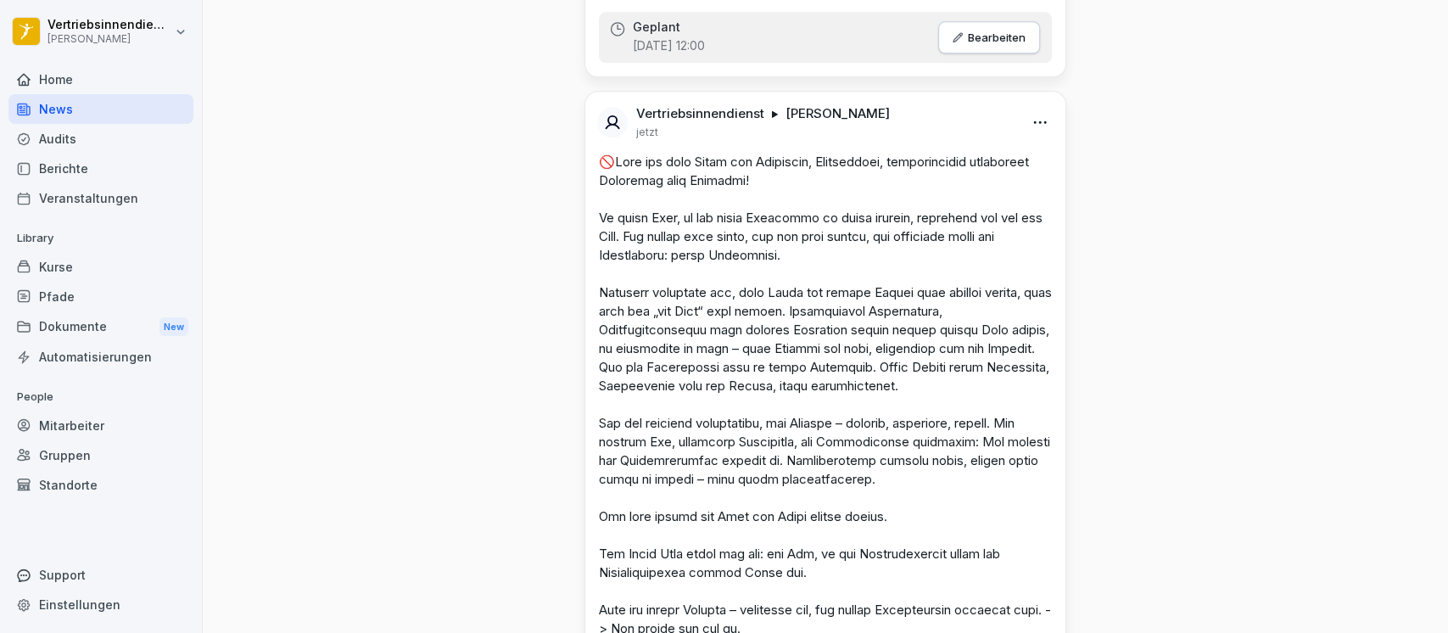
click at [1028, 125] on html "Vertriebsinnendienst [PERSON_NAME] Home News Audits Berichte Veranstaltungen Li…" at bounding box center [724, 316] width 1448 height 633
click at [924, 160] on div "Bearbeiten" at bounding box center [939, 157] width 210 height 34
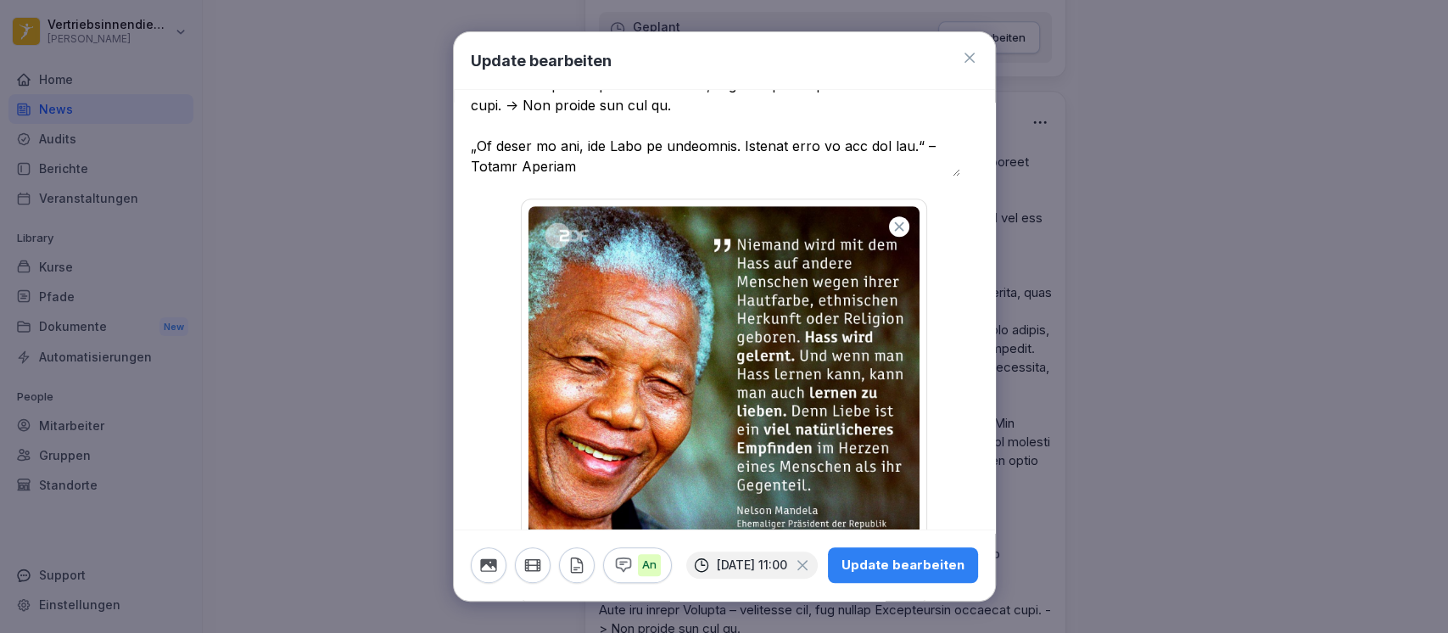
scroll to position [464, 0]
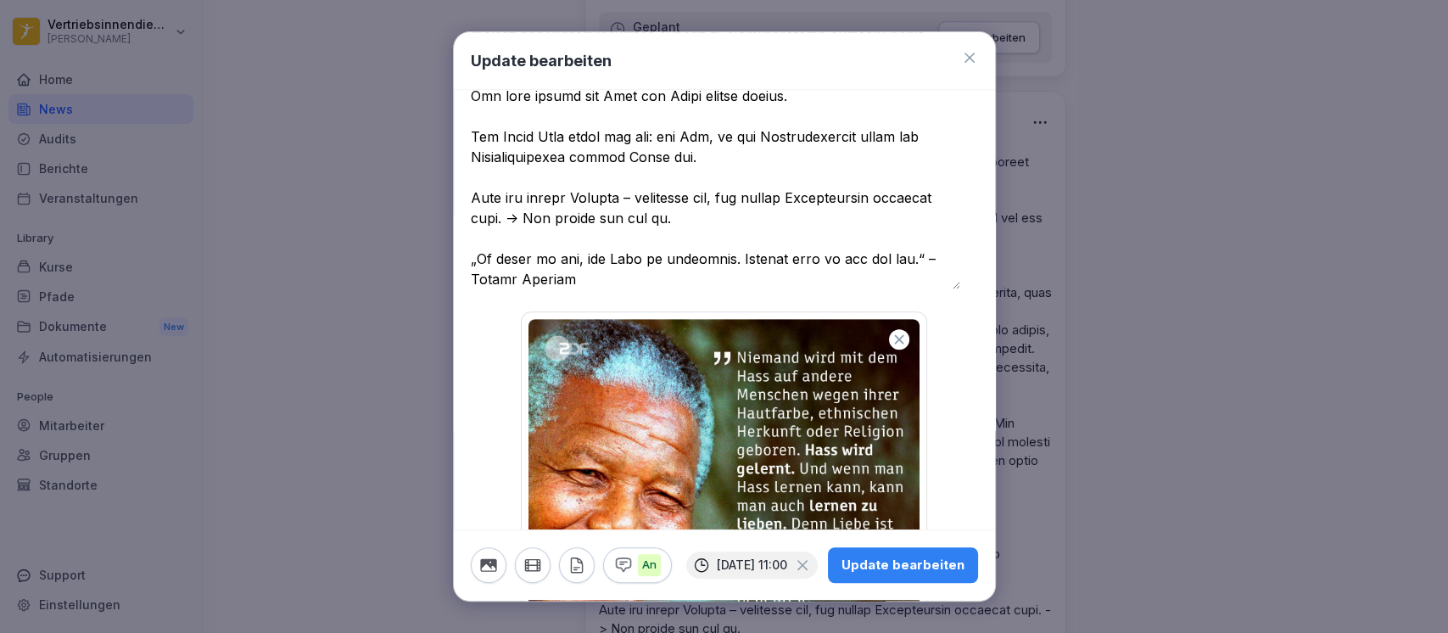
drag, startPoint x: 475, startPoint y: 162, endPoint x: 742, endPoint y: 294, distance: 297.1
click at [742, 294] on div at bounding box center [724, 5] width 507 height 613
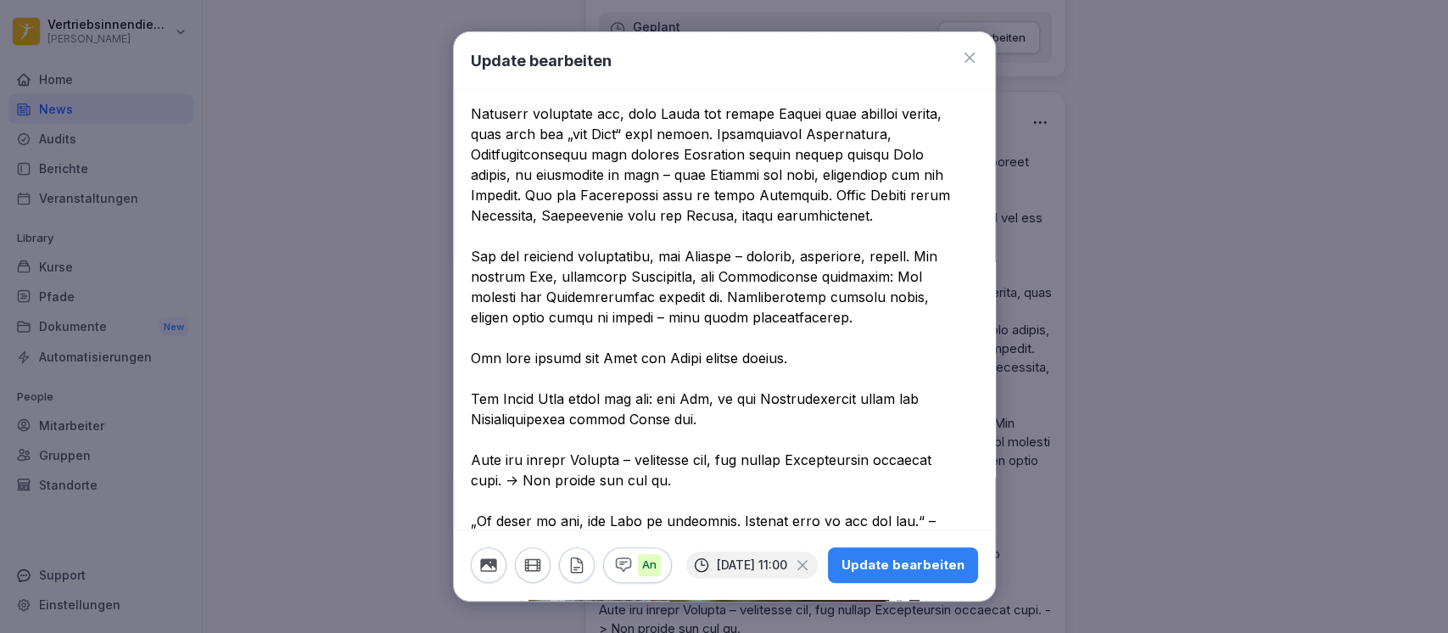
click at [517, 96] on textarea at bounding box center [716, 256] width 490 height 591
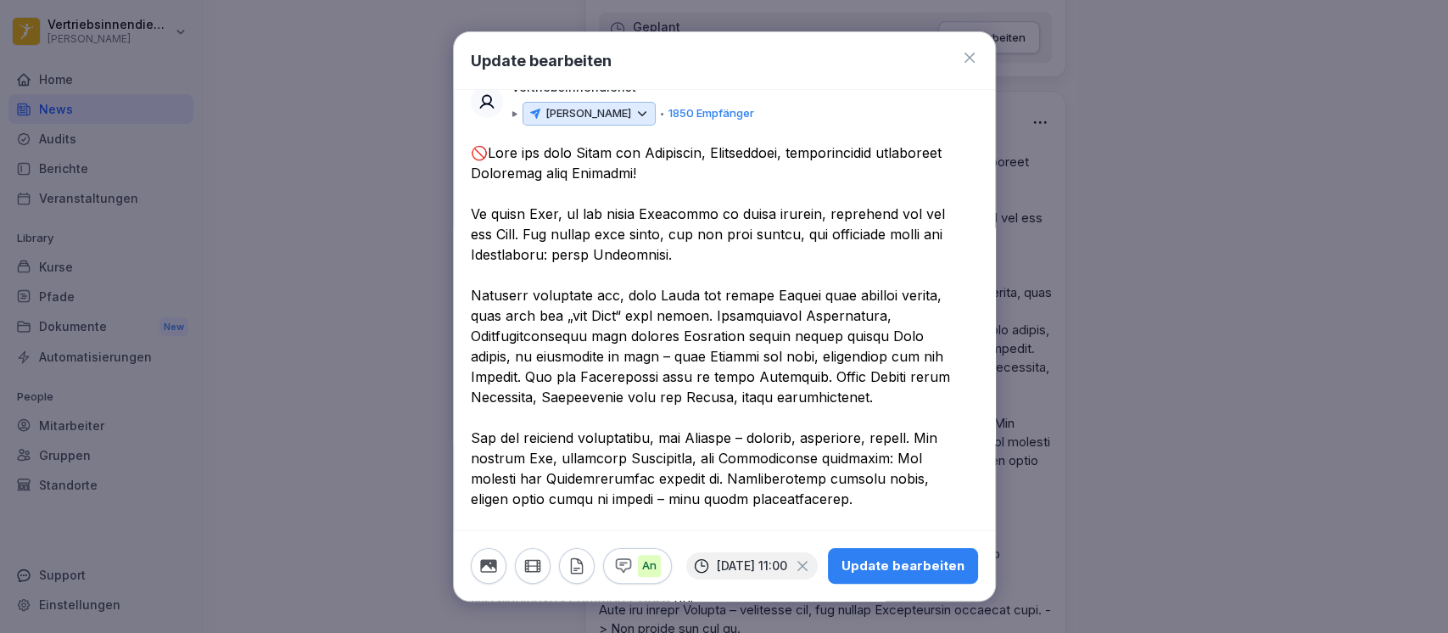
scroll to position [0, 0]
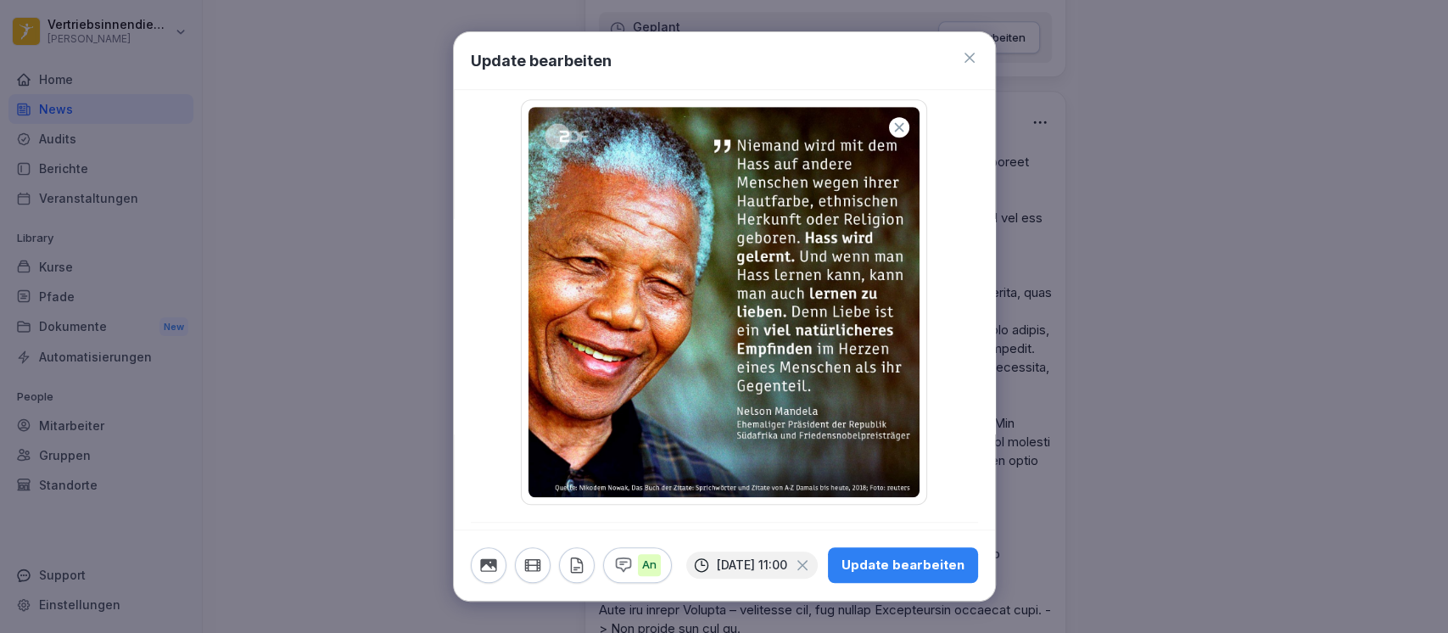
drag, startPoint x: 468, startPoint y: 172, endPoint x: 647, endPoint y: 250, distance: 194.5
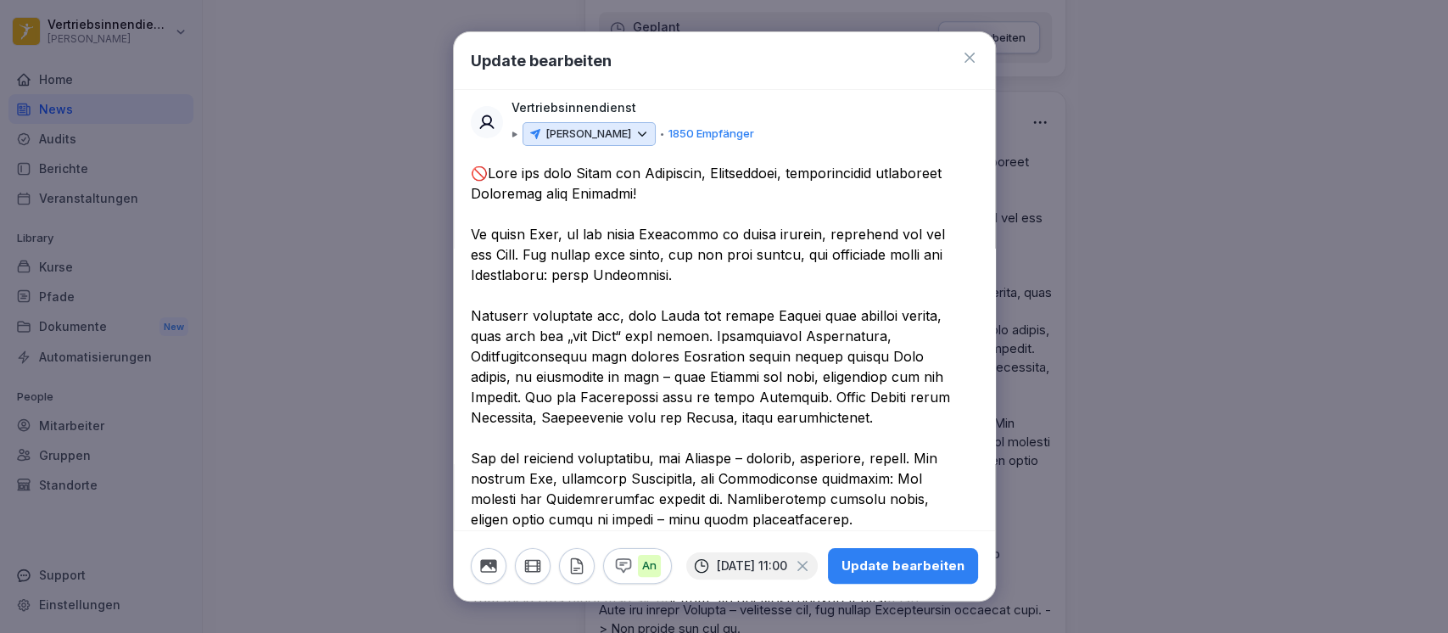
drag, startPoint x: 599, startPoint y: 288, endPoint x: 468, endPoint y: 167, distance: 178.3
paste textarea "**********"
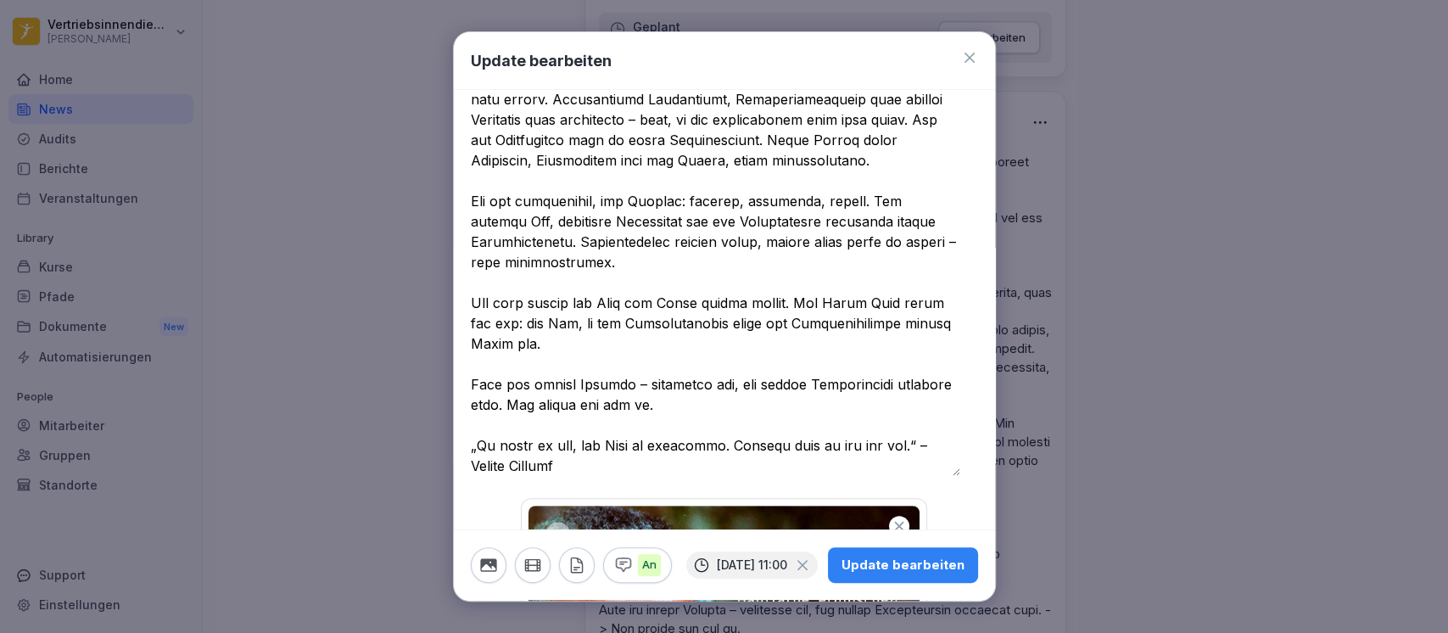
scroll to position [226, 0]
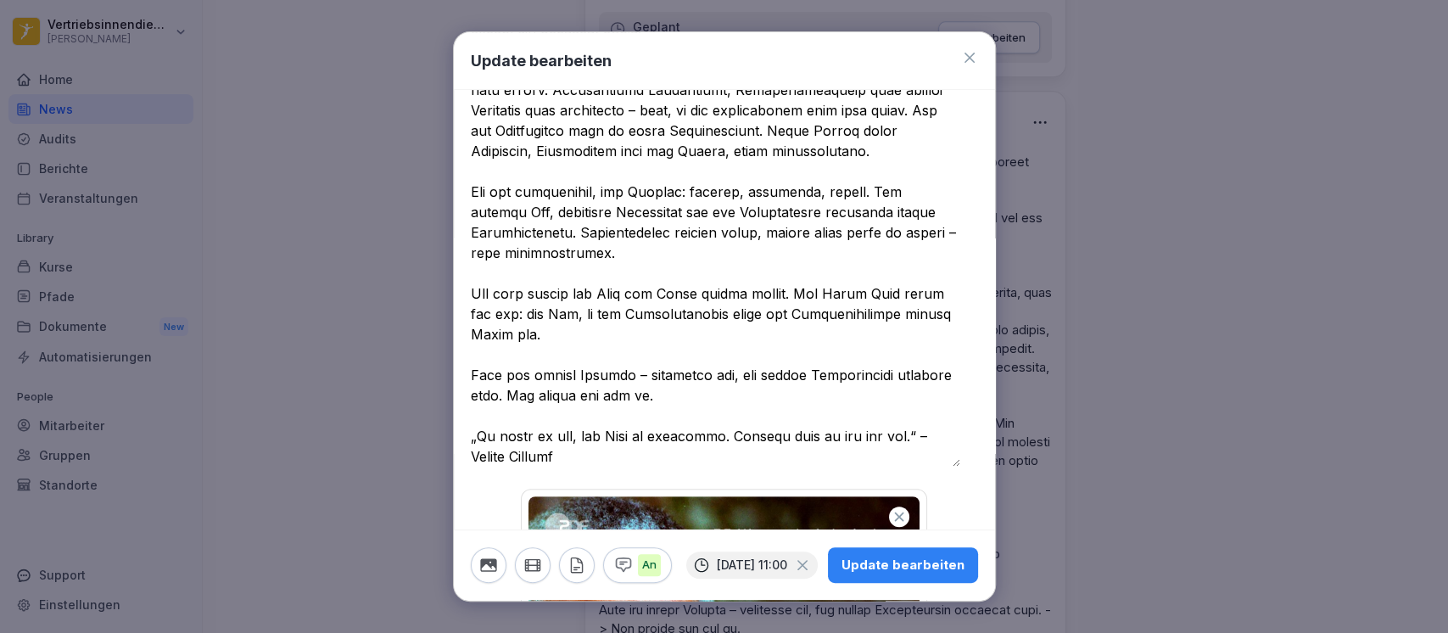
click at [0, 0] on span "**********" at bounding box center [0, 0] width 0 height 0
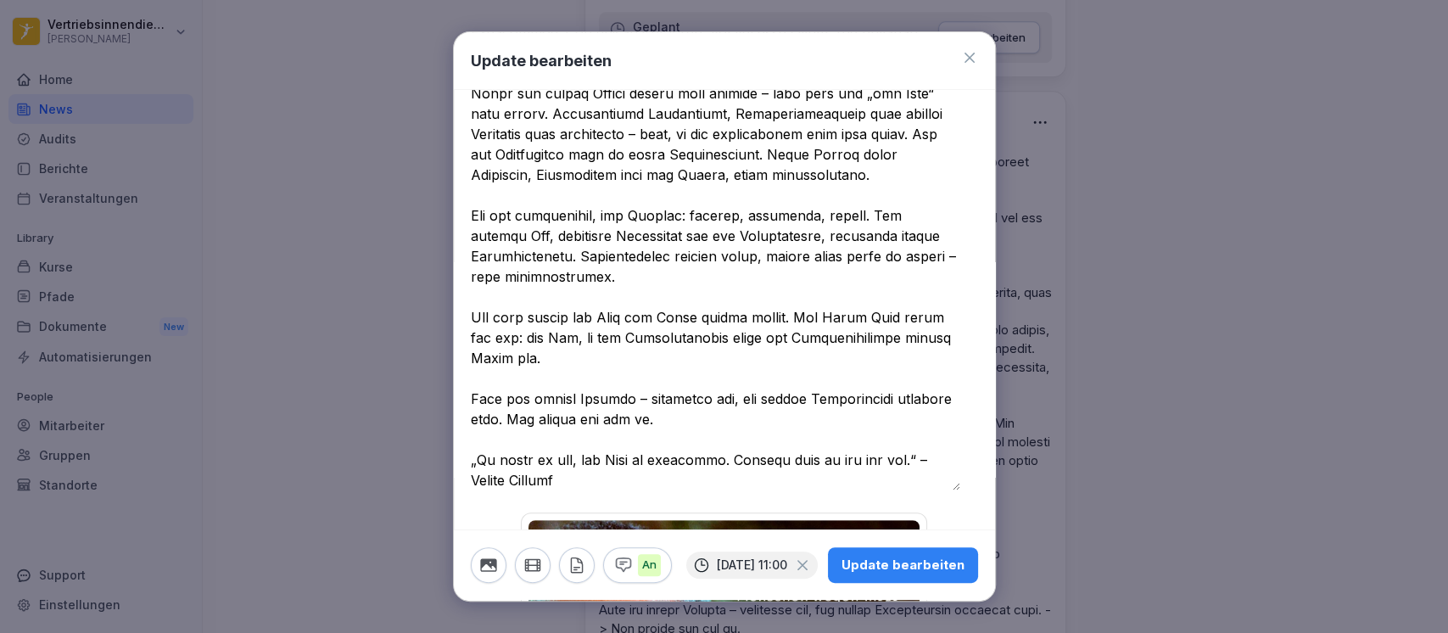
click at [0, 0] on span "*********" at bounding box center [0, 0] width 0 height 0
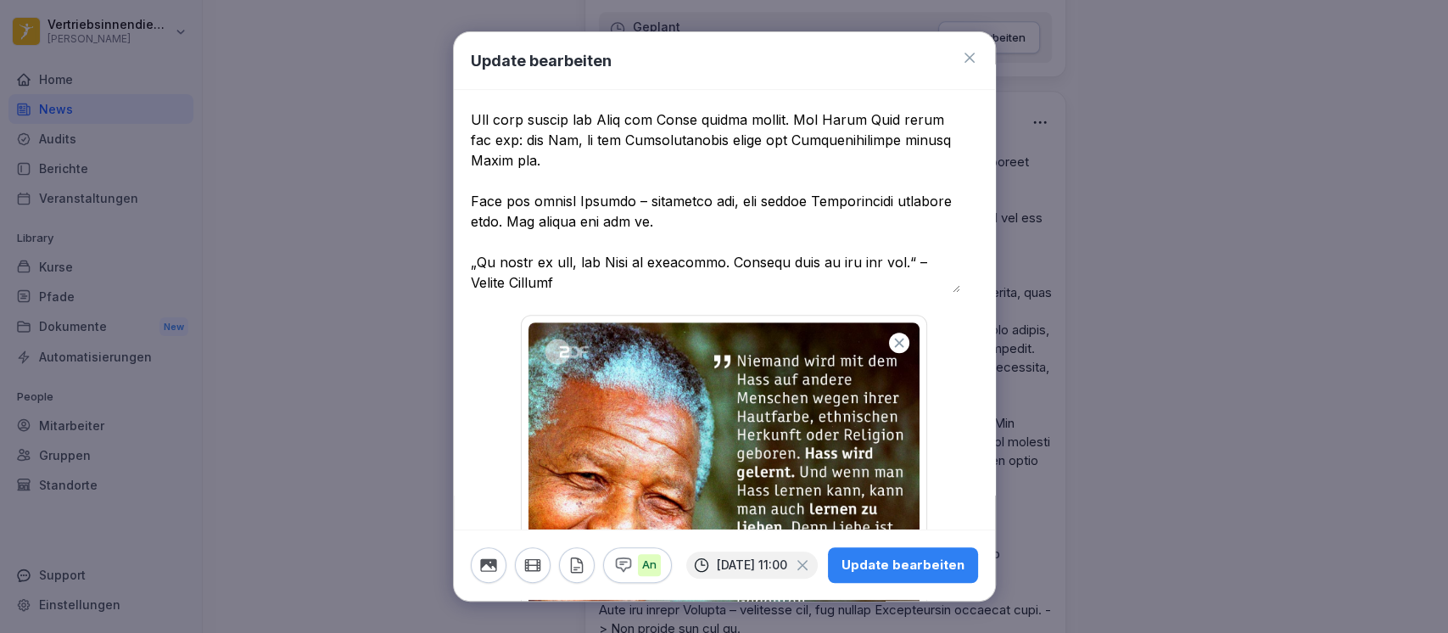
scroll to position [428, 0]
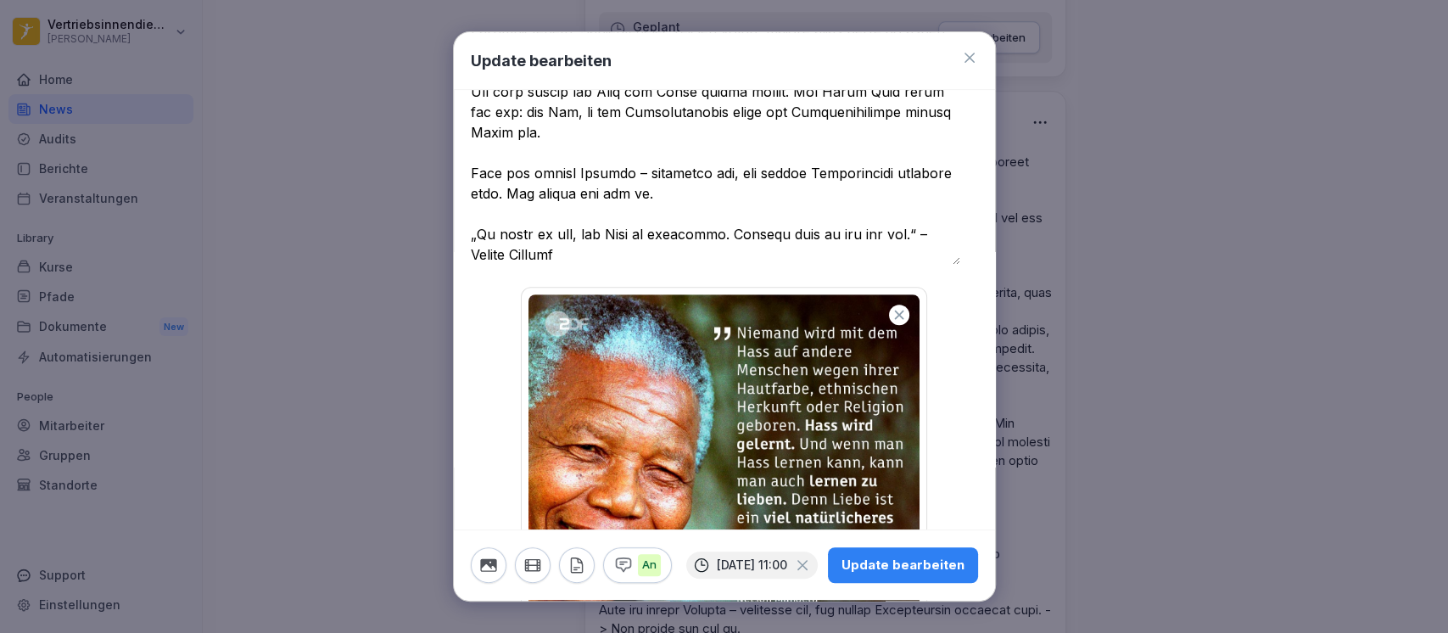
click at [498, 188] on textarea at bounding box center [716, -1] width 490 height 529
type textarea "**********"
click at [878, 557] on div "Update bearbeiten" at bounding box center [903, 566] width 123 height 19
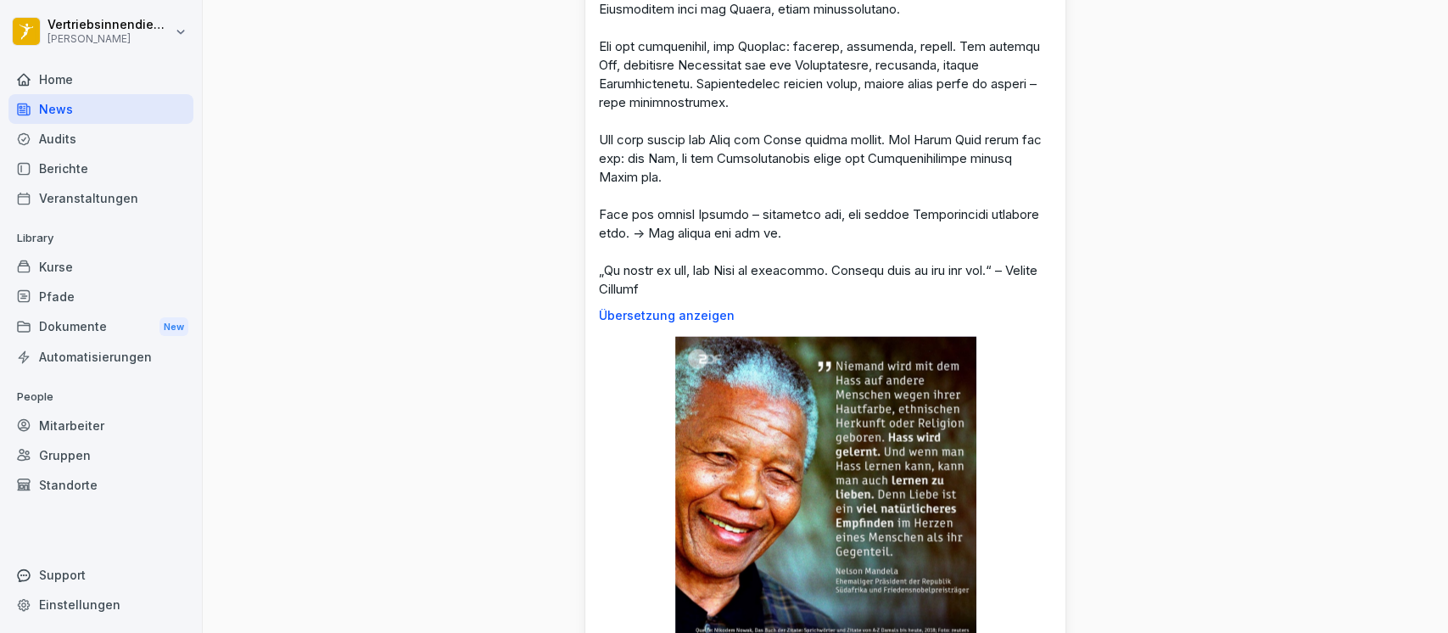
scroll to position [1697, 0]
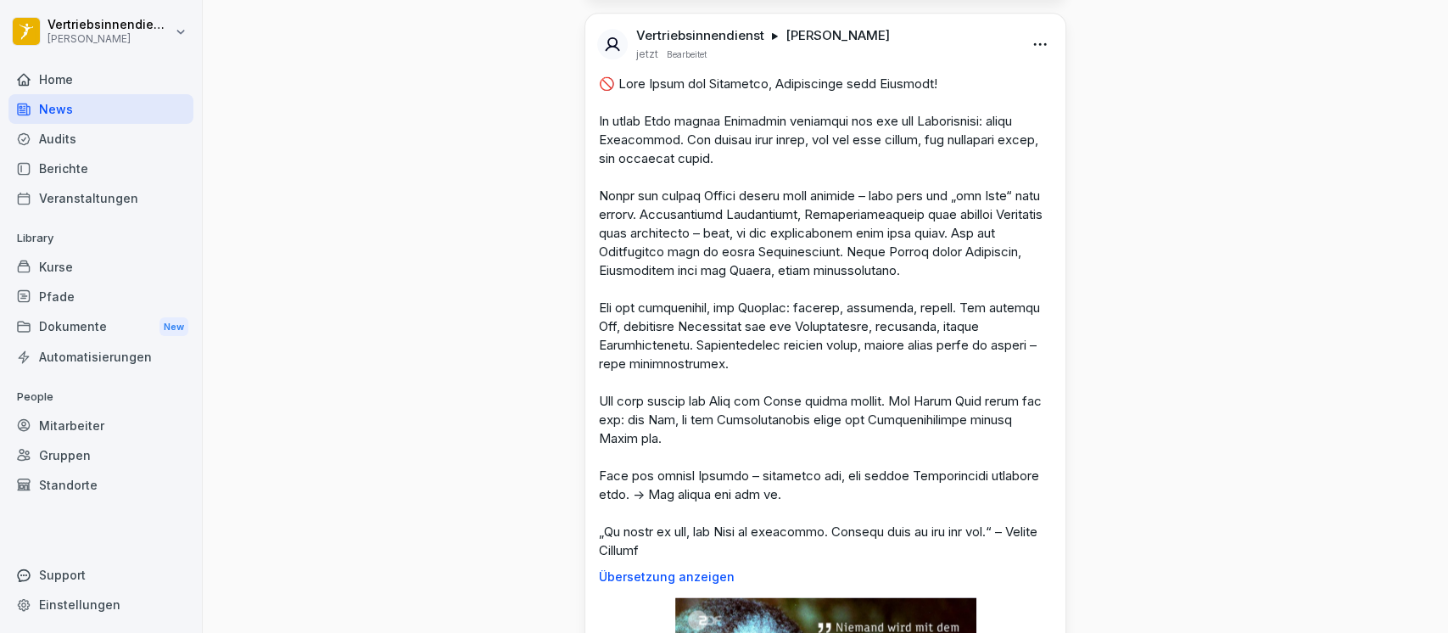
scroll to position [1583, 0]
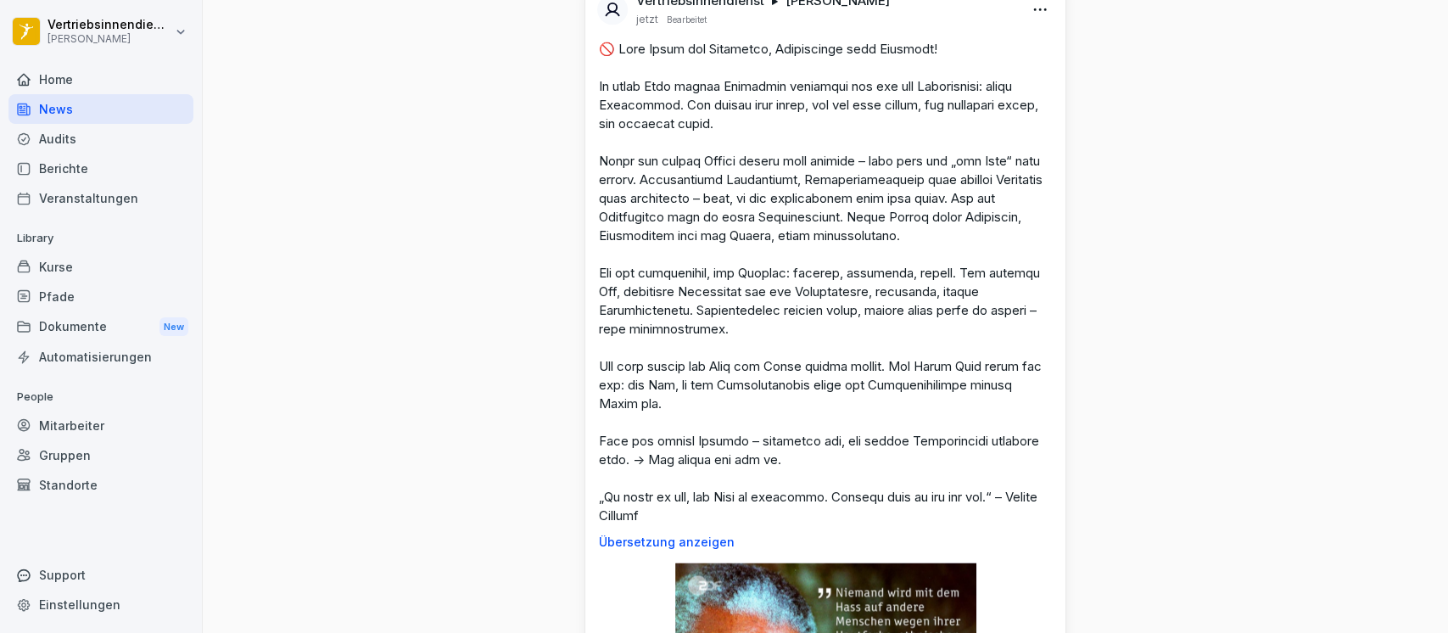
click at [676, 541] on p "Übersetzung anzeigen" at bounding box center [825, 542] width 453 height 14
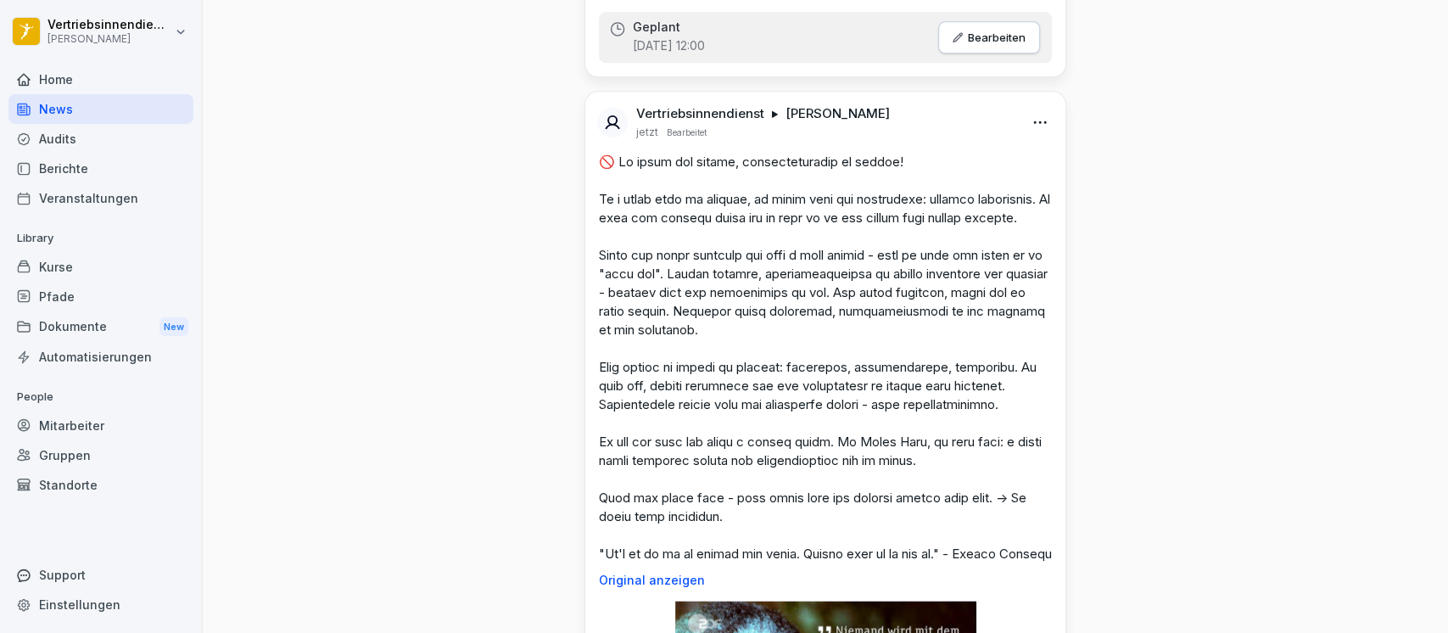
scroll to position [1697, 0]
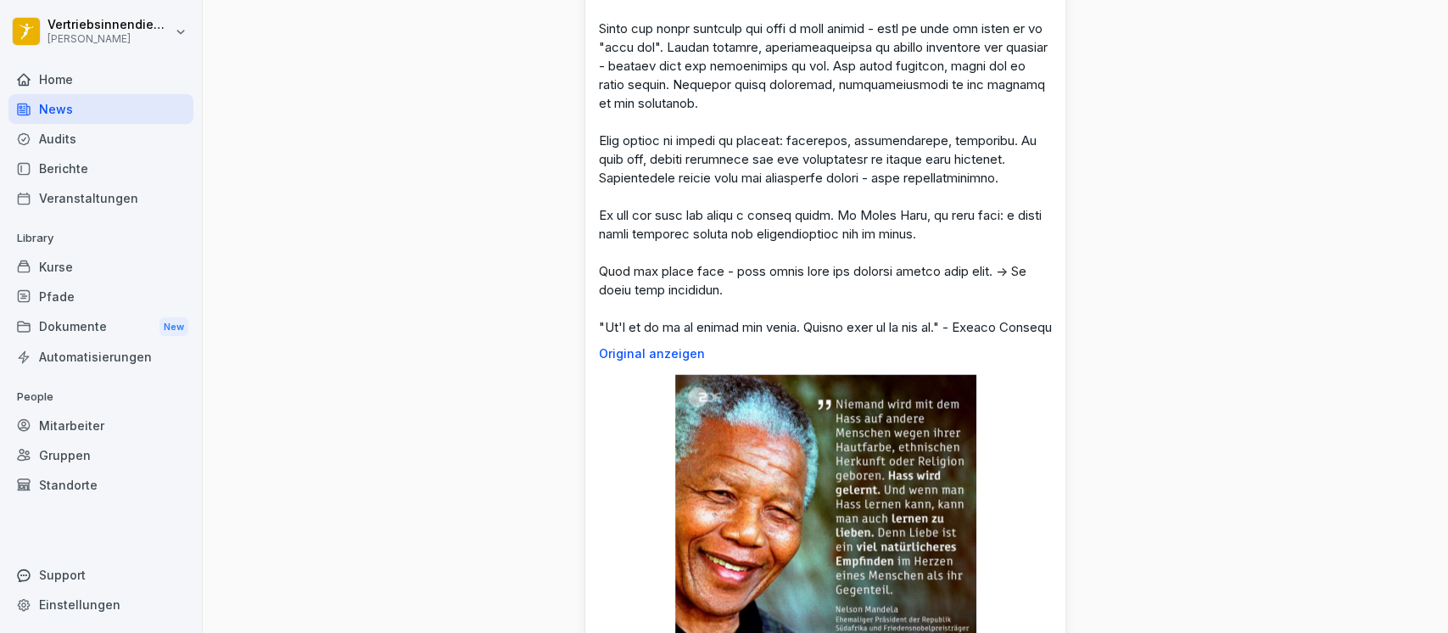
click at [599, 361] on p "Original anzeigen" at bounding box center [825, 354] width 453 height 14
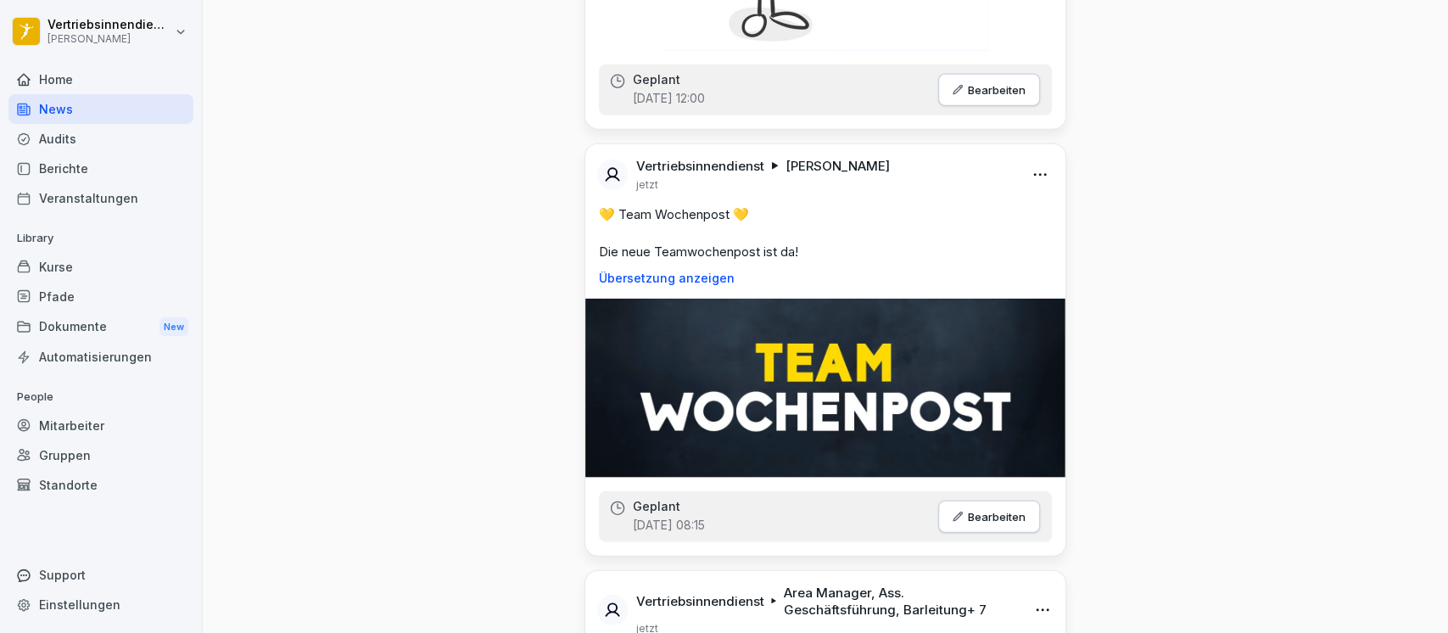
scroll to position [3055, 0]
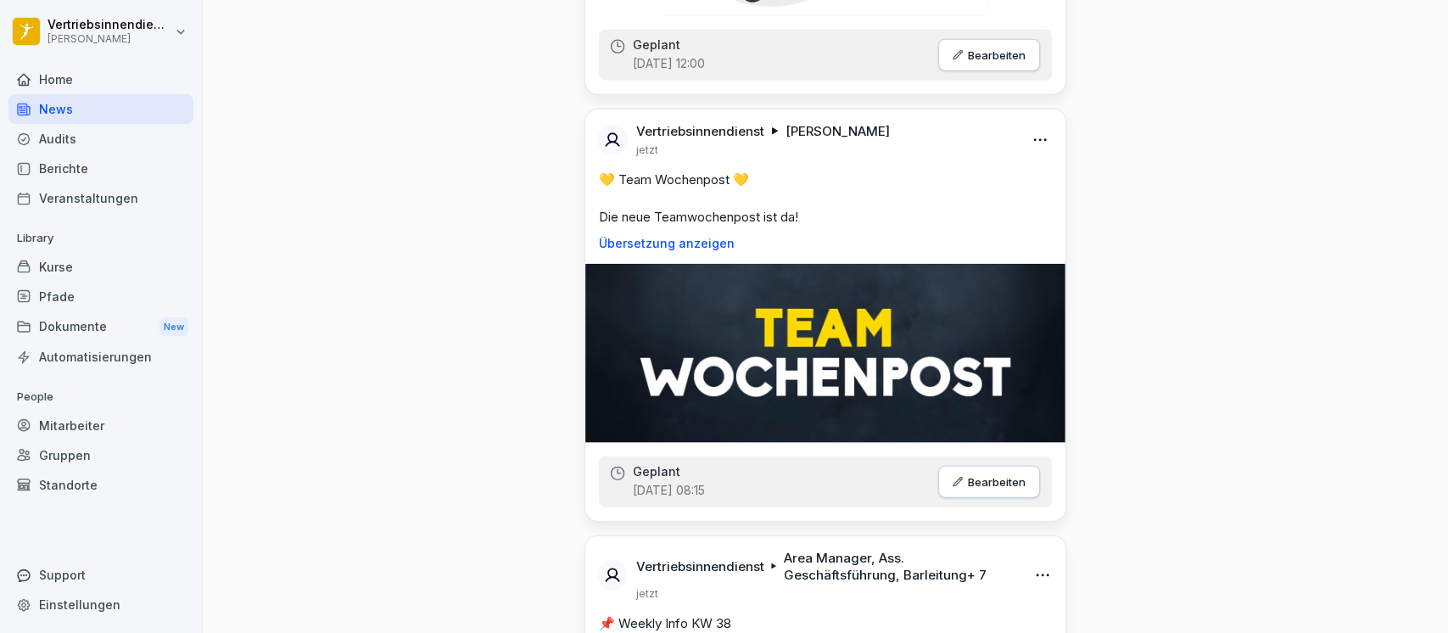
click at [1039, 145] on html "Vertriebsinnendienst [PERSON_NAME] Home News Audits Berichte Veranstaltungen Li…" at bounding box center [724, 316] width 1448 height 633
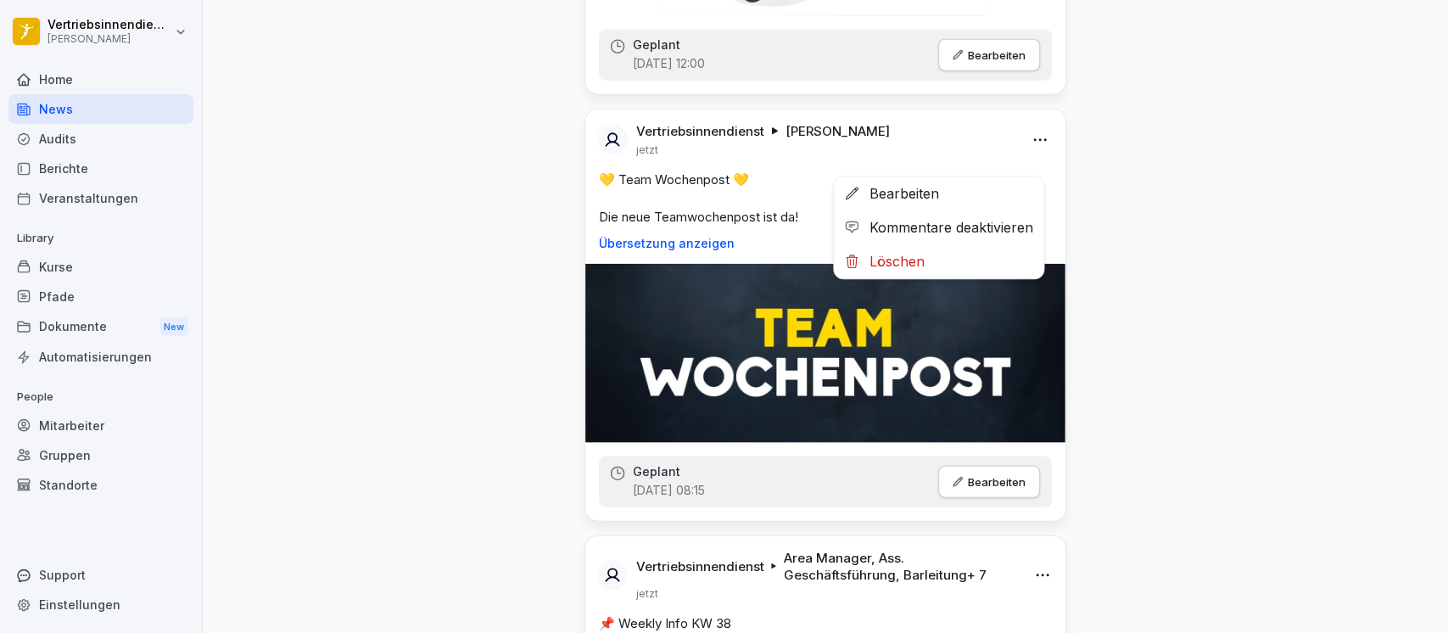
click at [502, 272] on html "Vertriebsinnendienst [PERSON_NAME] Home News Audits Berichte Veranstaltungen Li…" at bounding box center [724, 316] width 1448 height 633
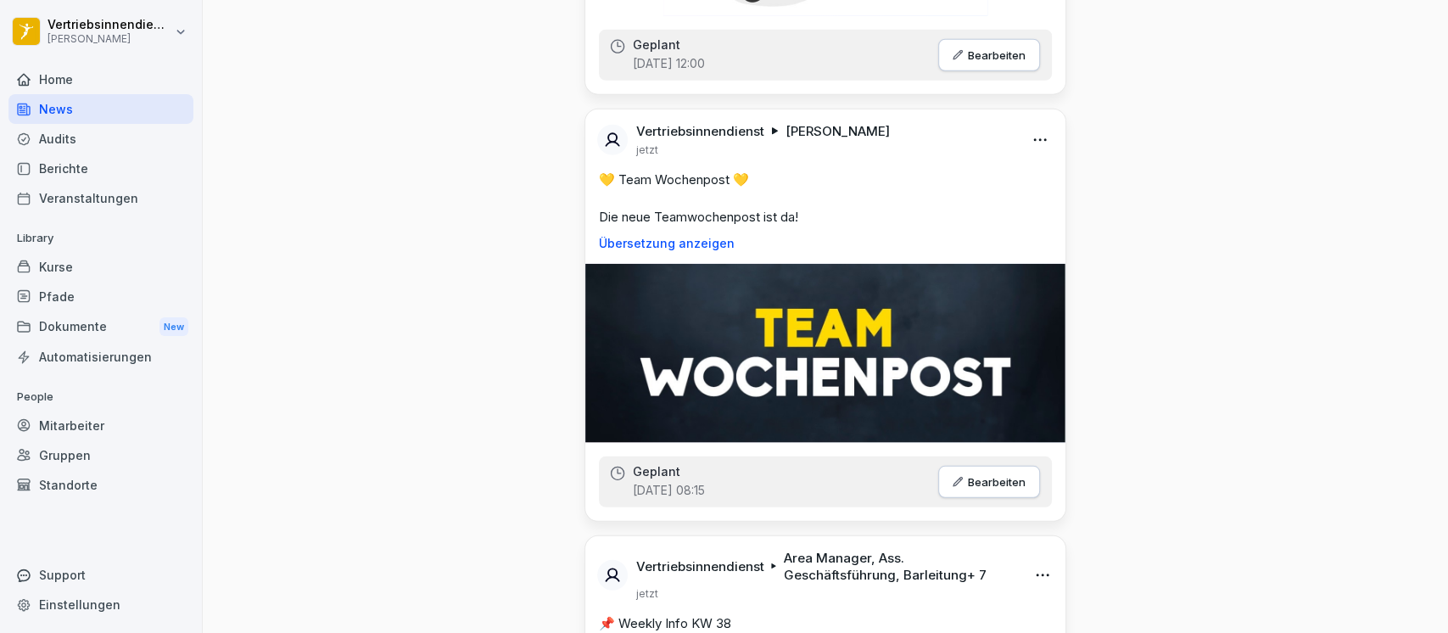
click at [1032, 149] on html "Vertriebsinnendienst [PERSON_NAME] Home News Audits Berichte Veranstaltungen Li…" at bounding box center [724, 316] width 1448 height 633
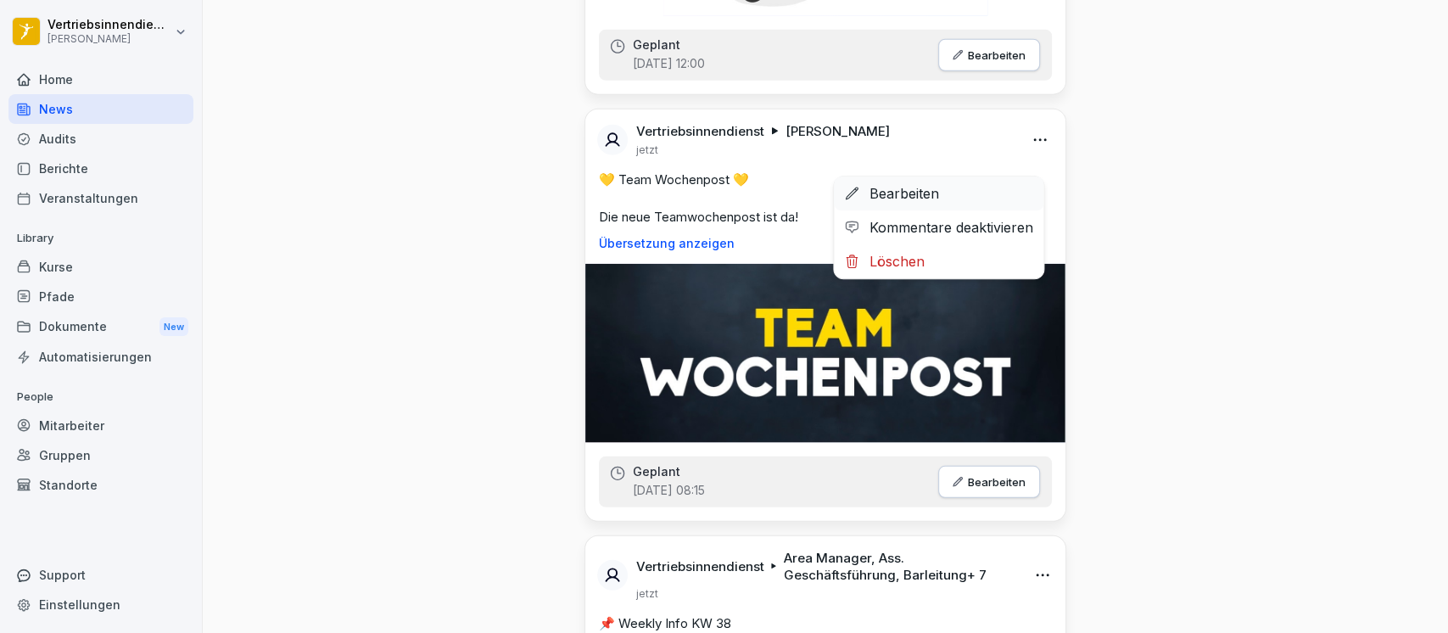
click at [904, 197] on div "Bearbeiten" at bounding box center [939, 193] width 210 height 34
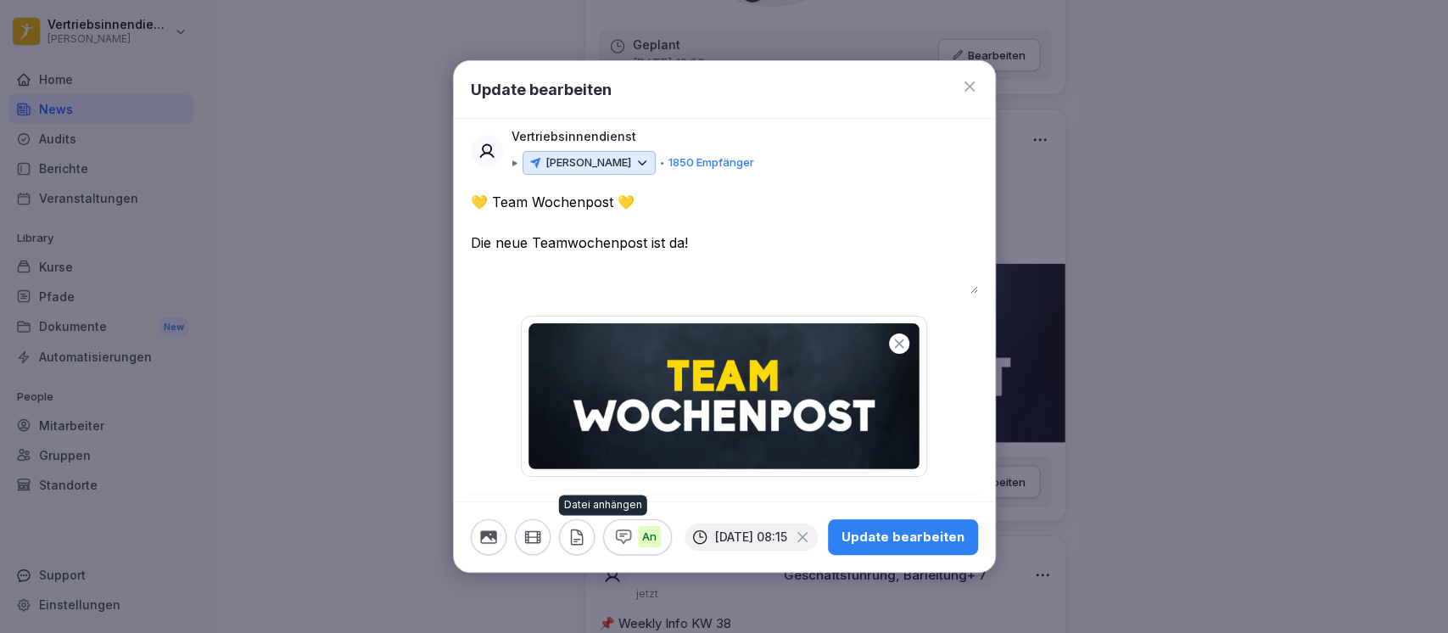
click at [577, 535] on icon "button" at bounding box center [577, 537] width 19 height 19
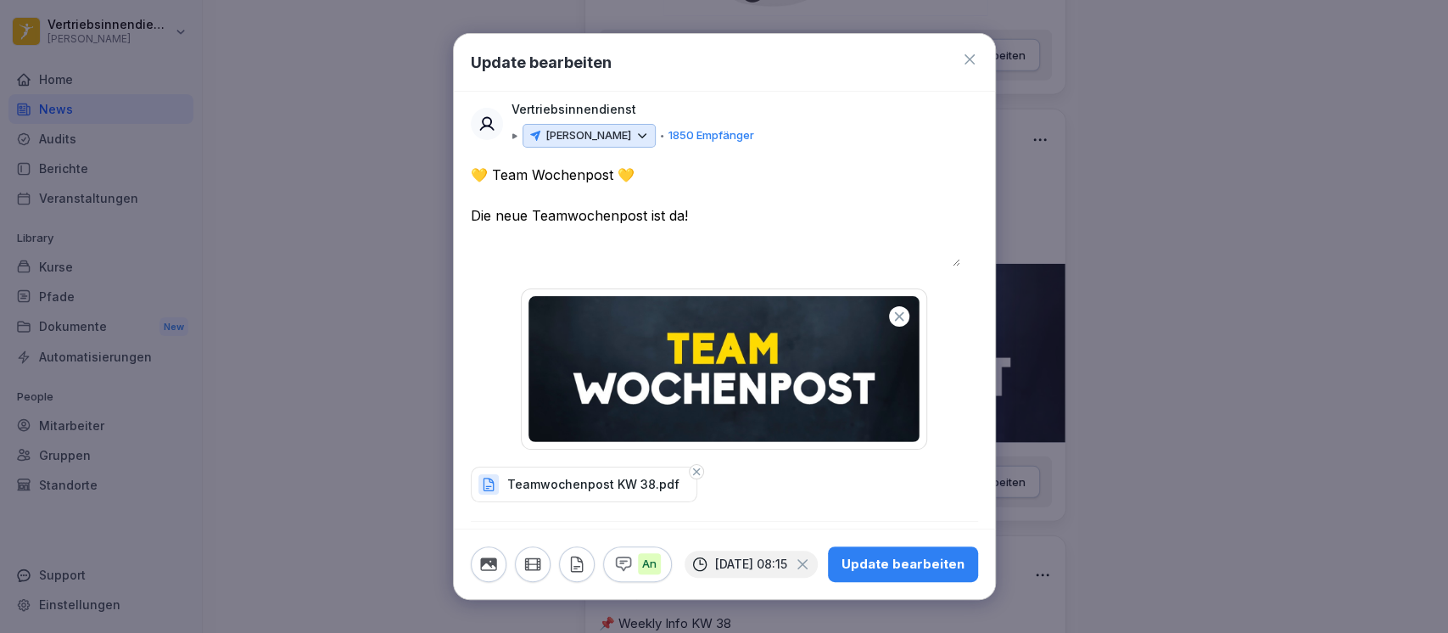
click at [896, 556] on div "Update bearbeiten" at bounding box center [903, 564] width 123 height 19
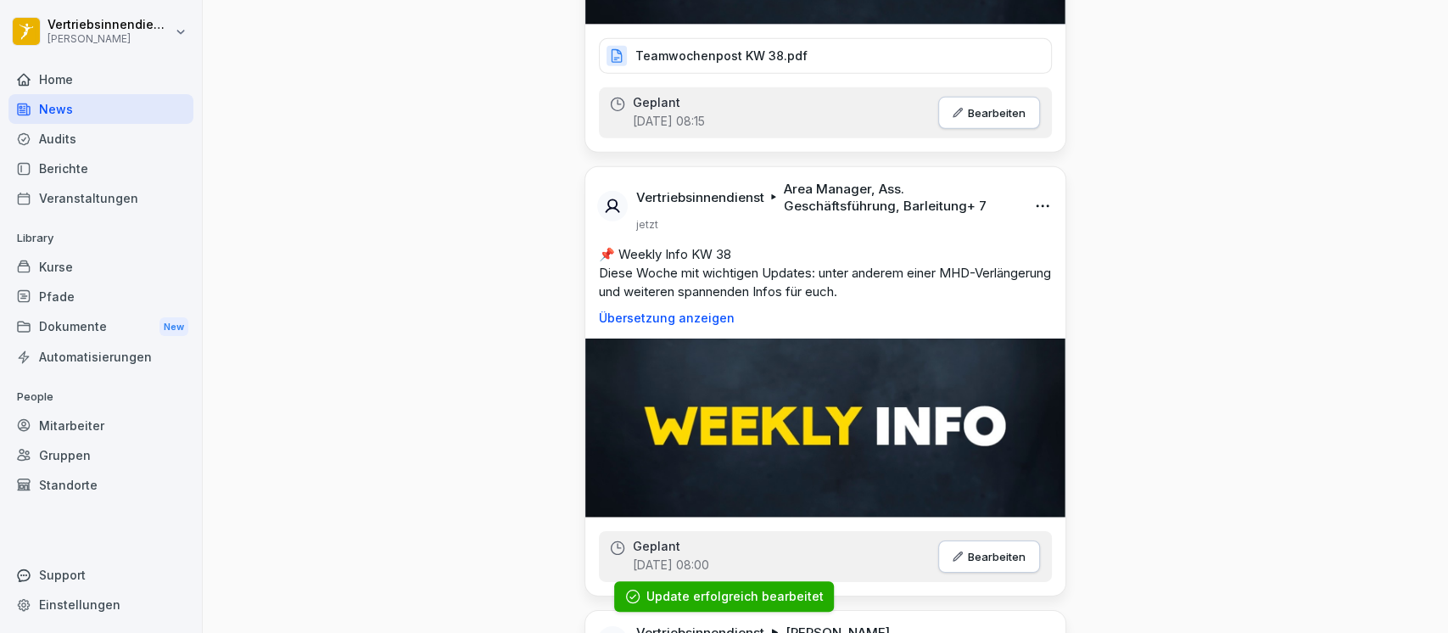
scroll to position [3620, 0]
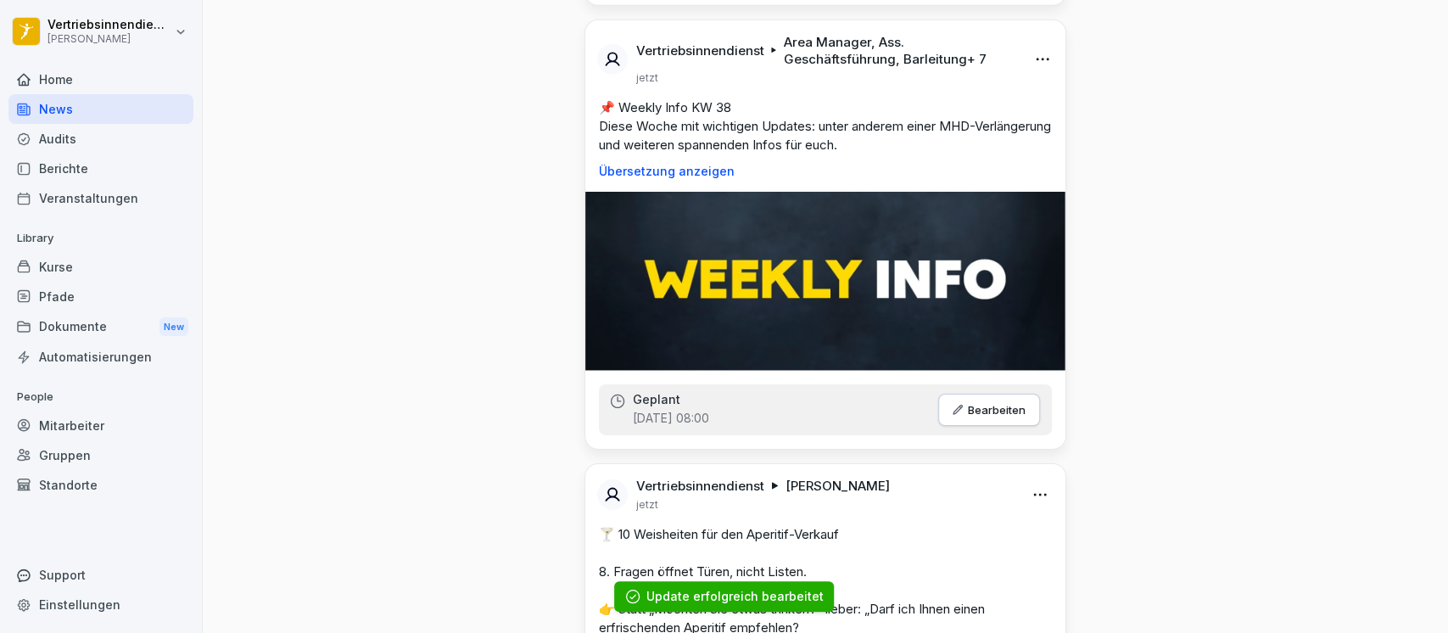
click at [1034, 78] on html "Vertriebsinnendienst [PERSON_NAME] Home News Audits Berichte Veranstaltungen Li…" at bounding box center [724, 316] width 1448 height 633
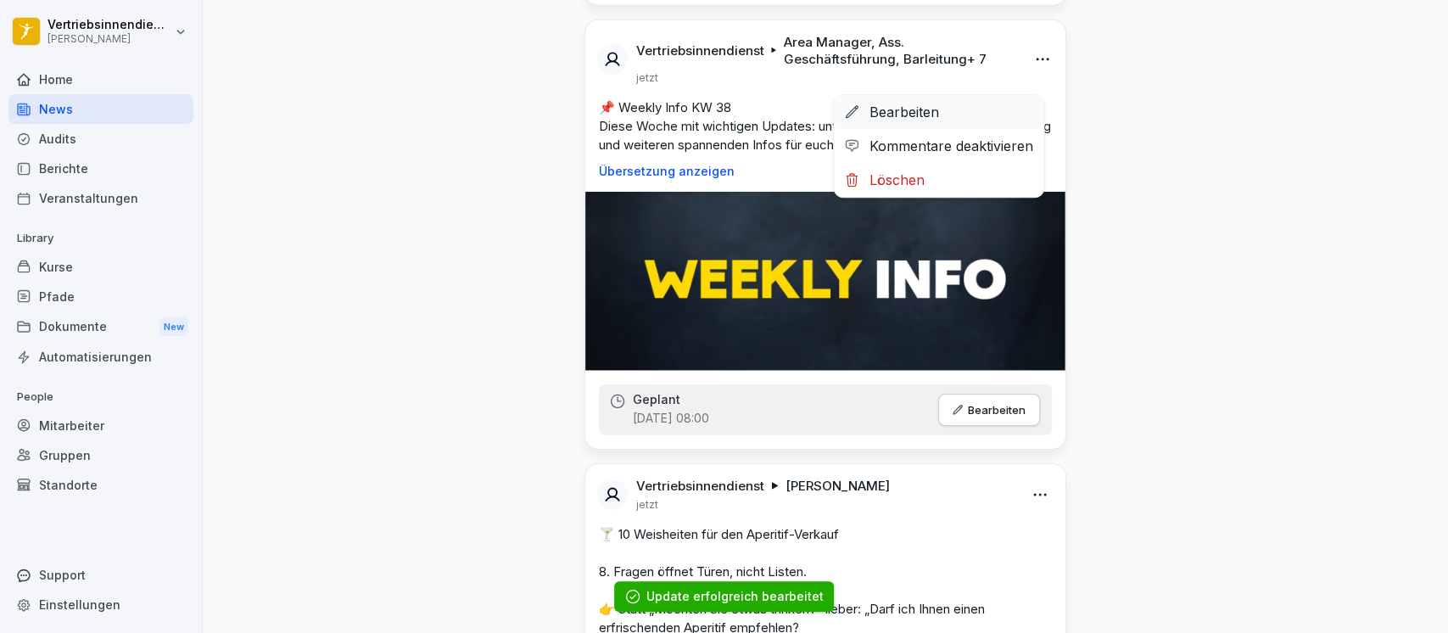
click at [903, 113] on div "Bearbeiten" at bounding box center [939, 112] width 210 height 34
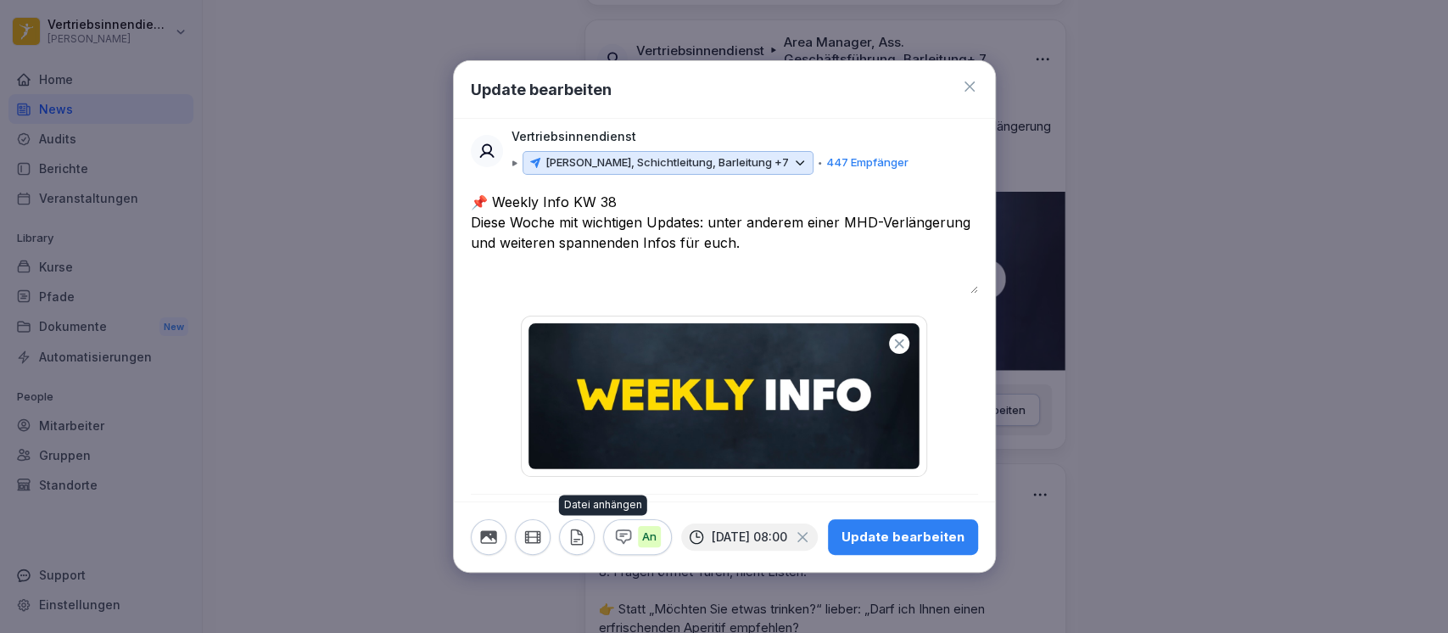
click at [580, 541] on icon "button" at bounding box center [577, 537] width 19 height 19
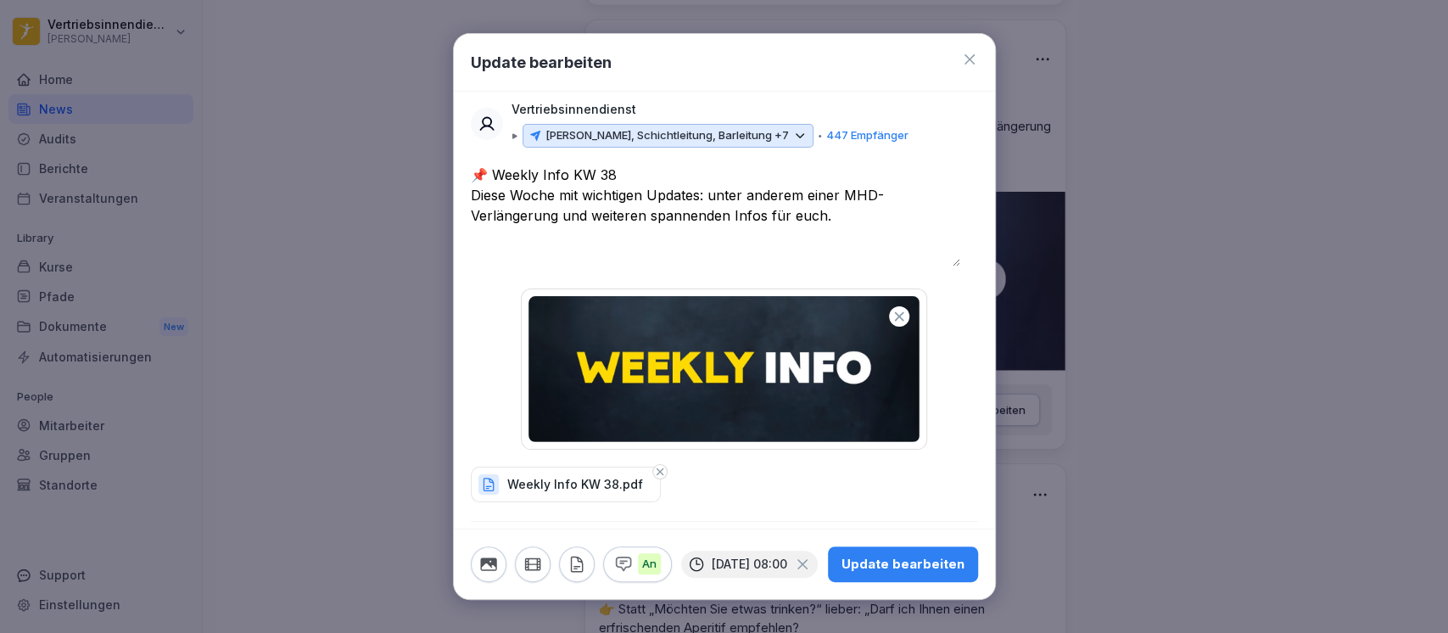
click at [926, 555] on div "Update bearbeiten" at bounding box center [903, 564] width 123 height 19
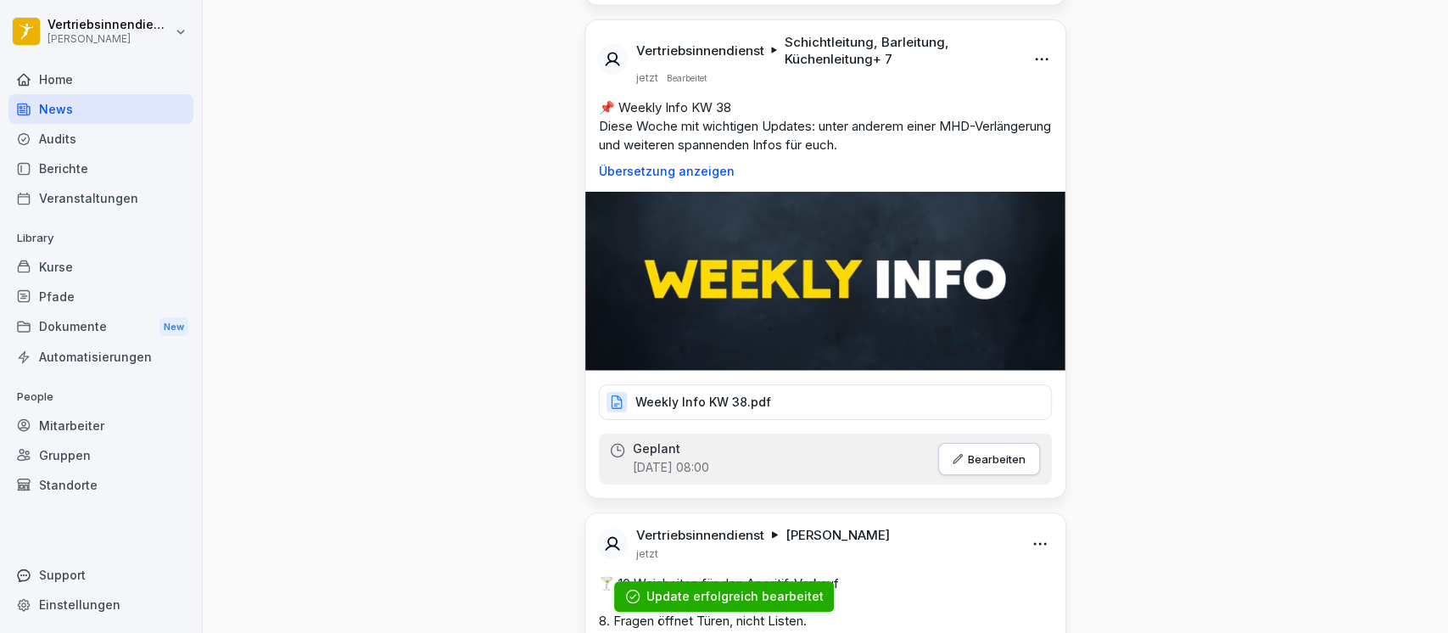
click at [613, 410] on icon at bounding box center [616, 402] width 15 height 15
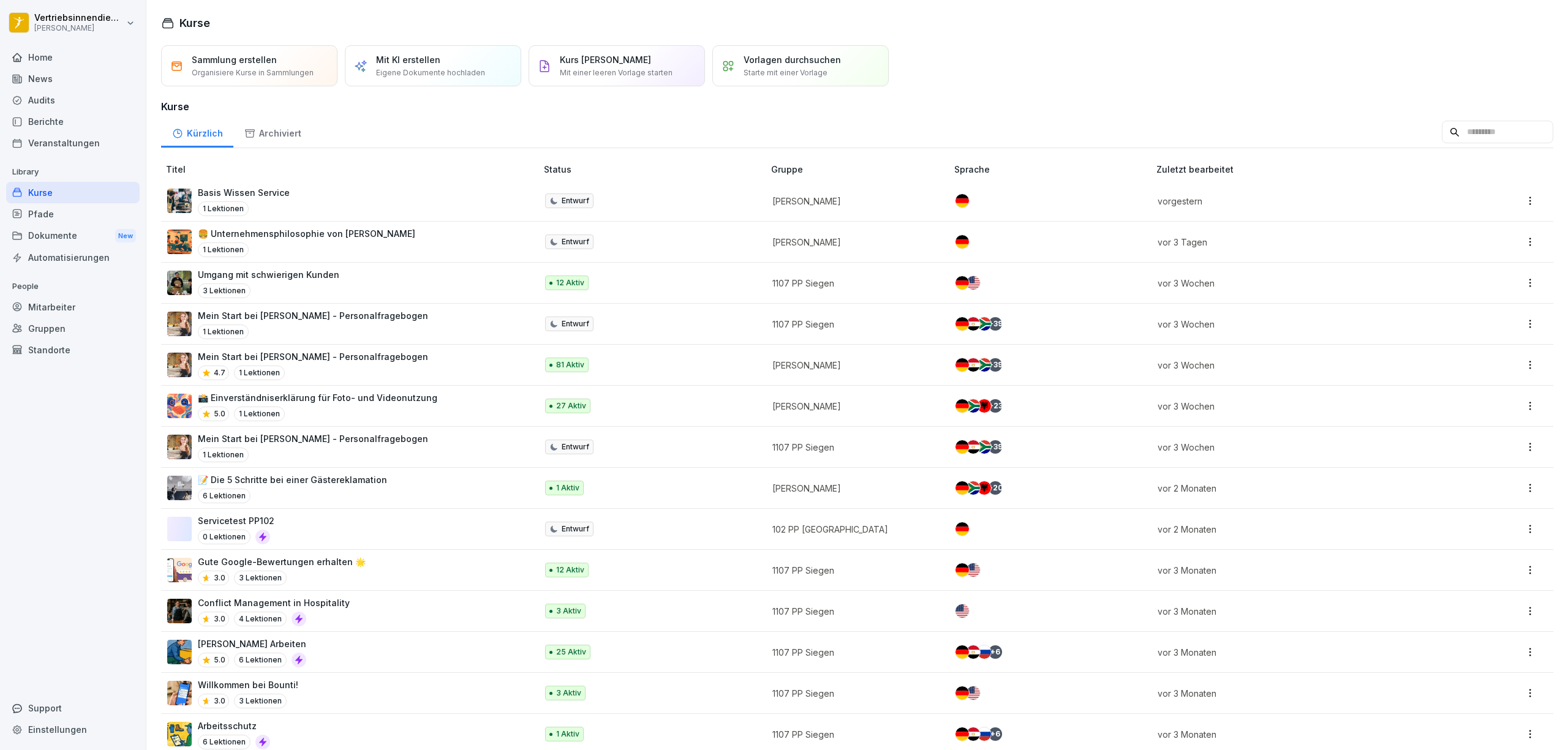
click at [47, 309] on div "Mitarbeiter" at bounding box center [72, 308] width 134 height 22
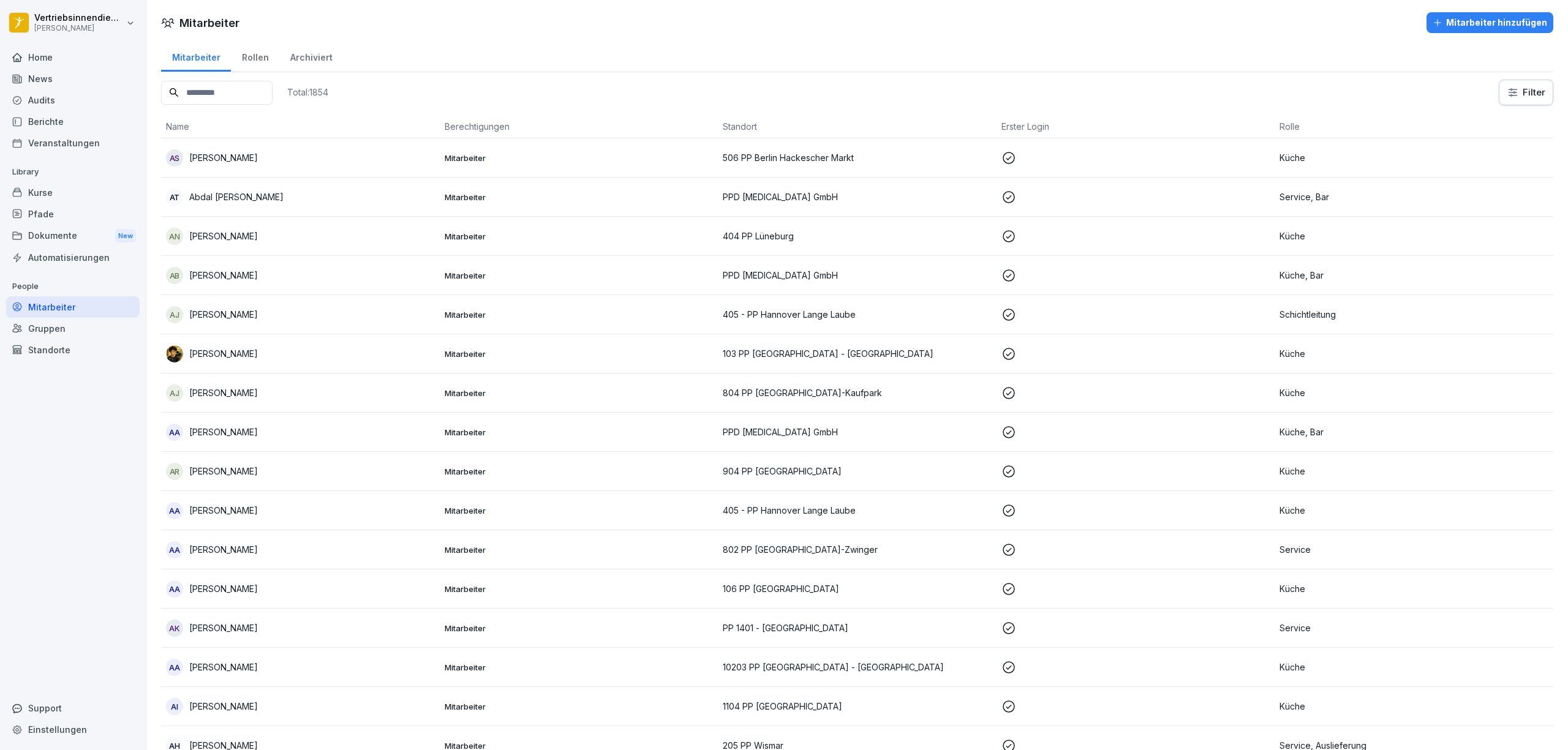
click at [213, 96] on input at bounding box center [217, 92] width 111 height 24
paste input "**********"
click at [221, 87] on input "**********" at bounding box center [217, 92] width 111 height 24
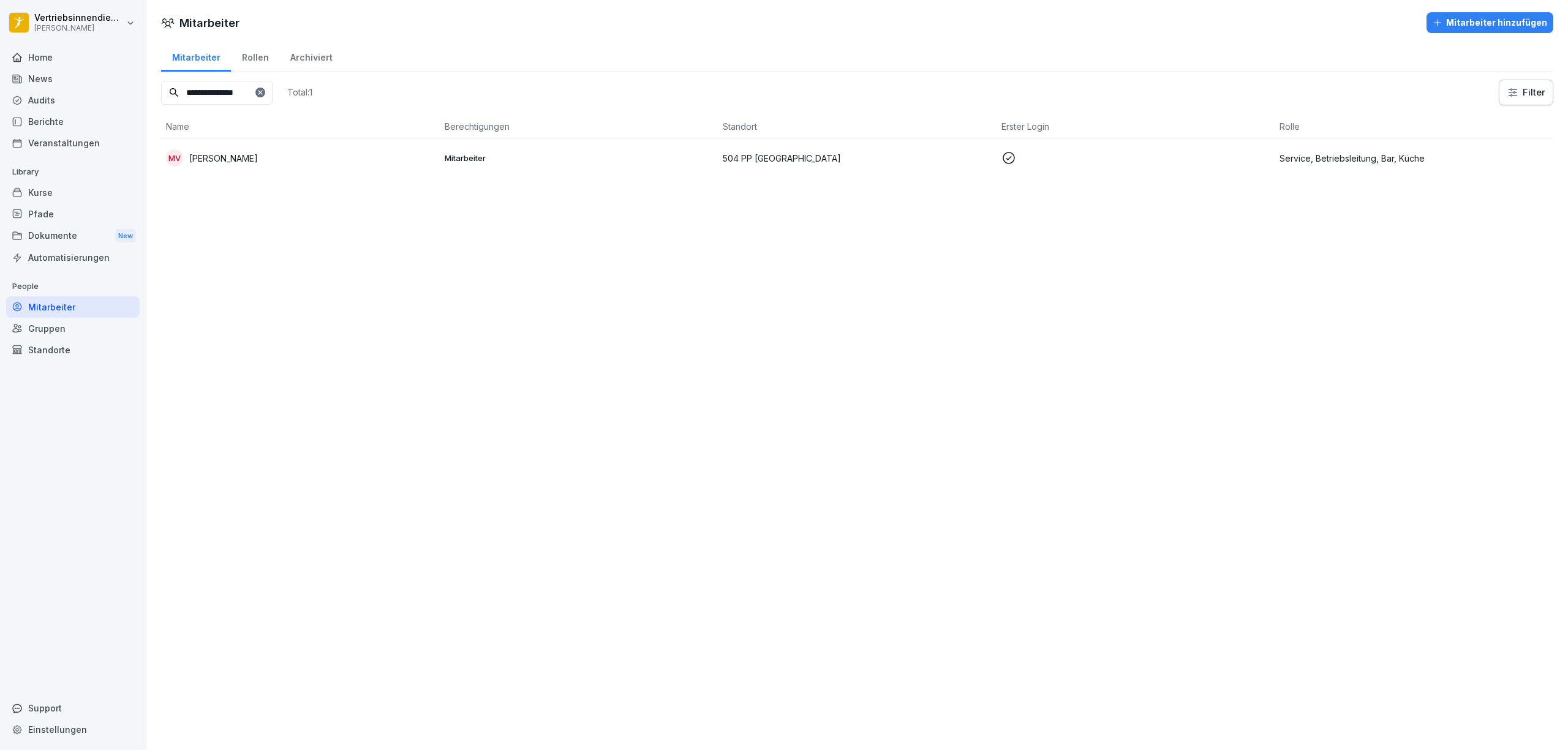
type input "**********"
click at [387, 163] on div "MV Michael Viebahn" at bounding box center [300, 158] width 269 height 17
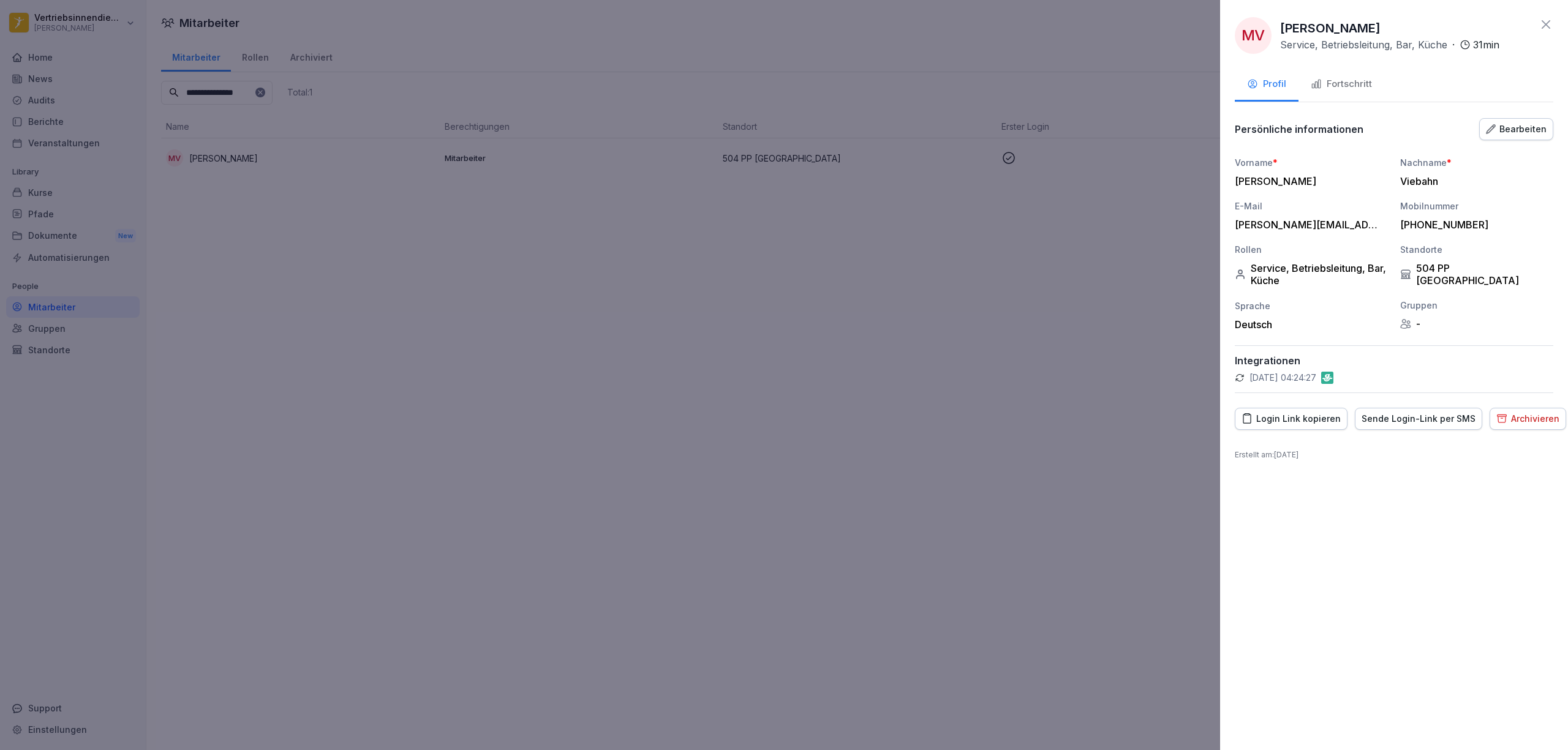
click at [645, 373] on div at bounding box center [784, 375] width 1568 height 750
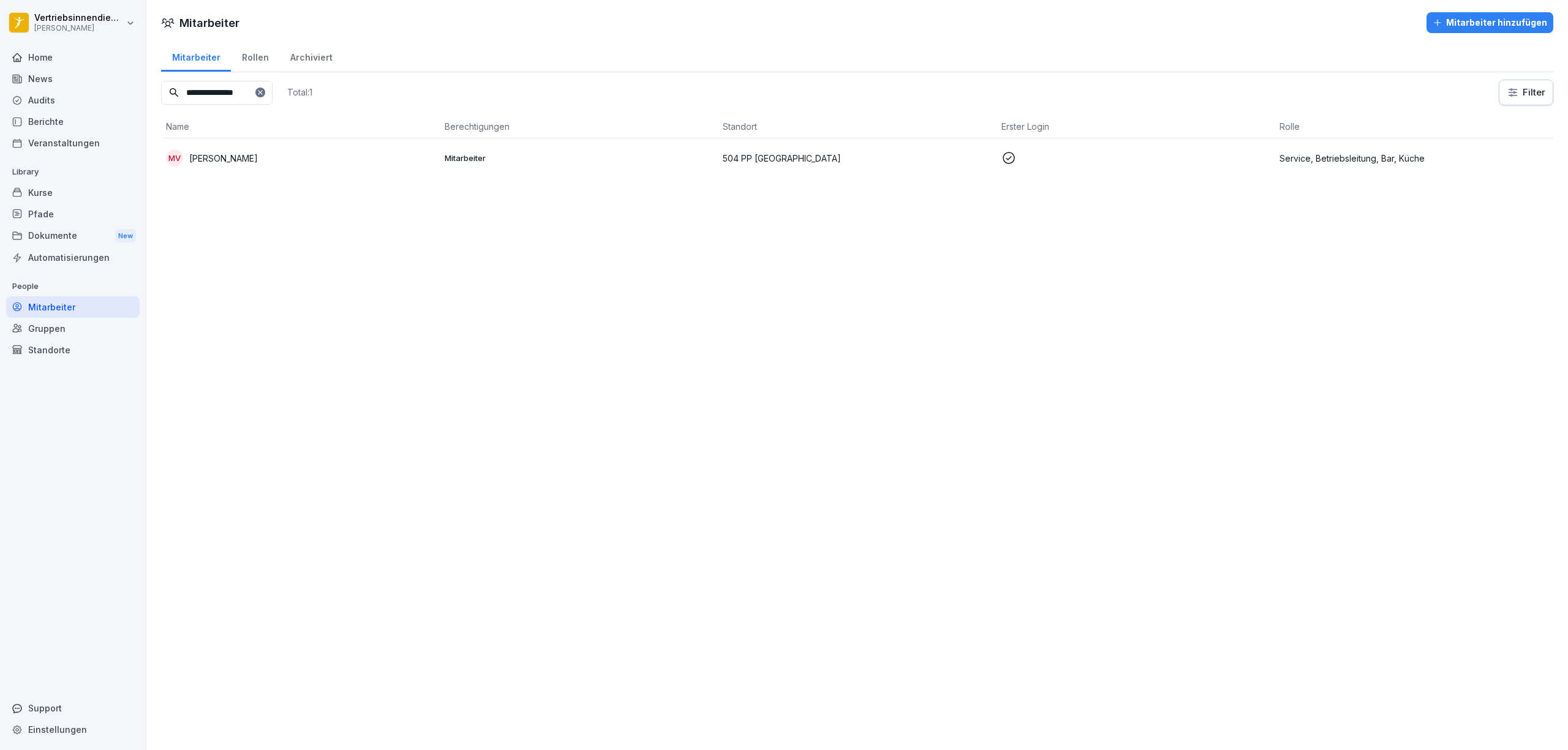
click at [1002, 160] on icon at bounding box center [1009, 158] width 14 height 14
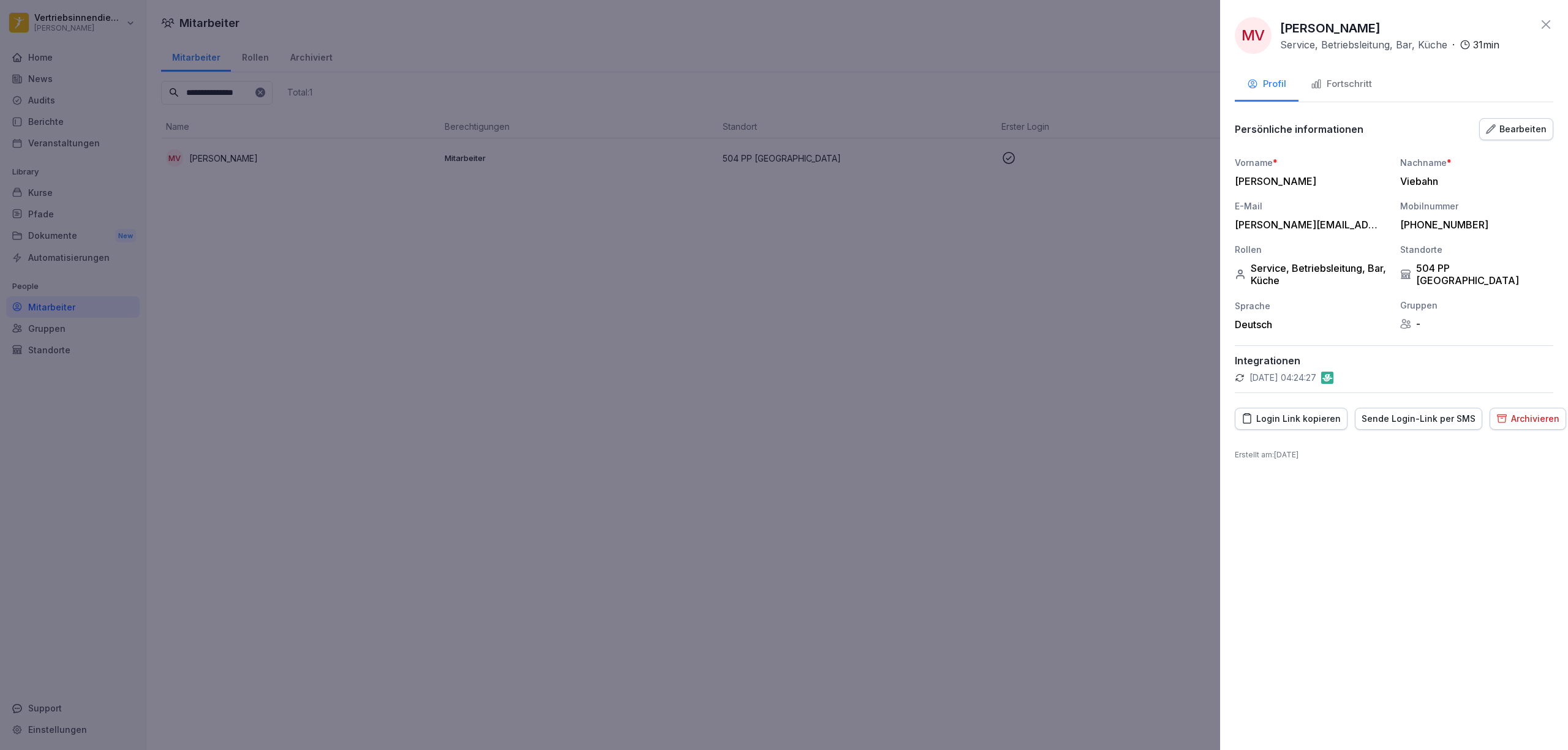
click at [902, 456] on div at bounding box center [784, 375] width 1568 height 750
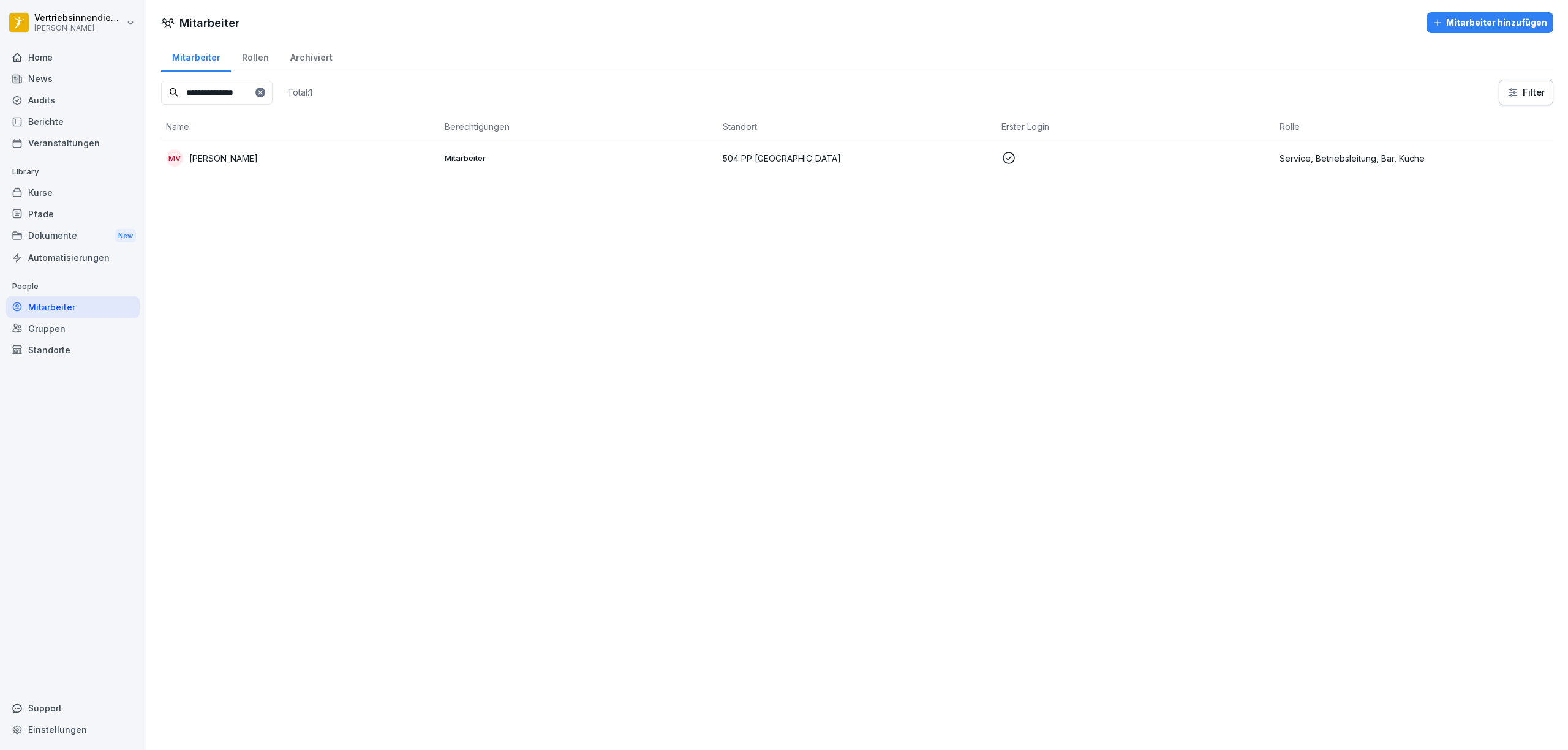
click at [1001, 156] on icon at bounding box center [1009, 158] width 14 height 14
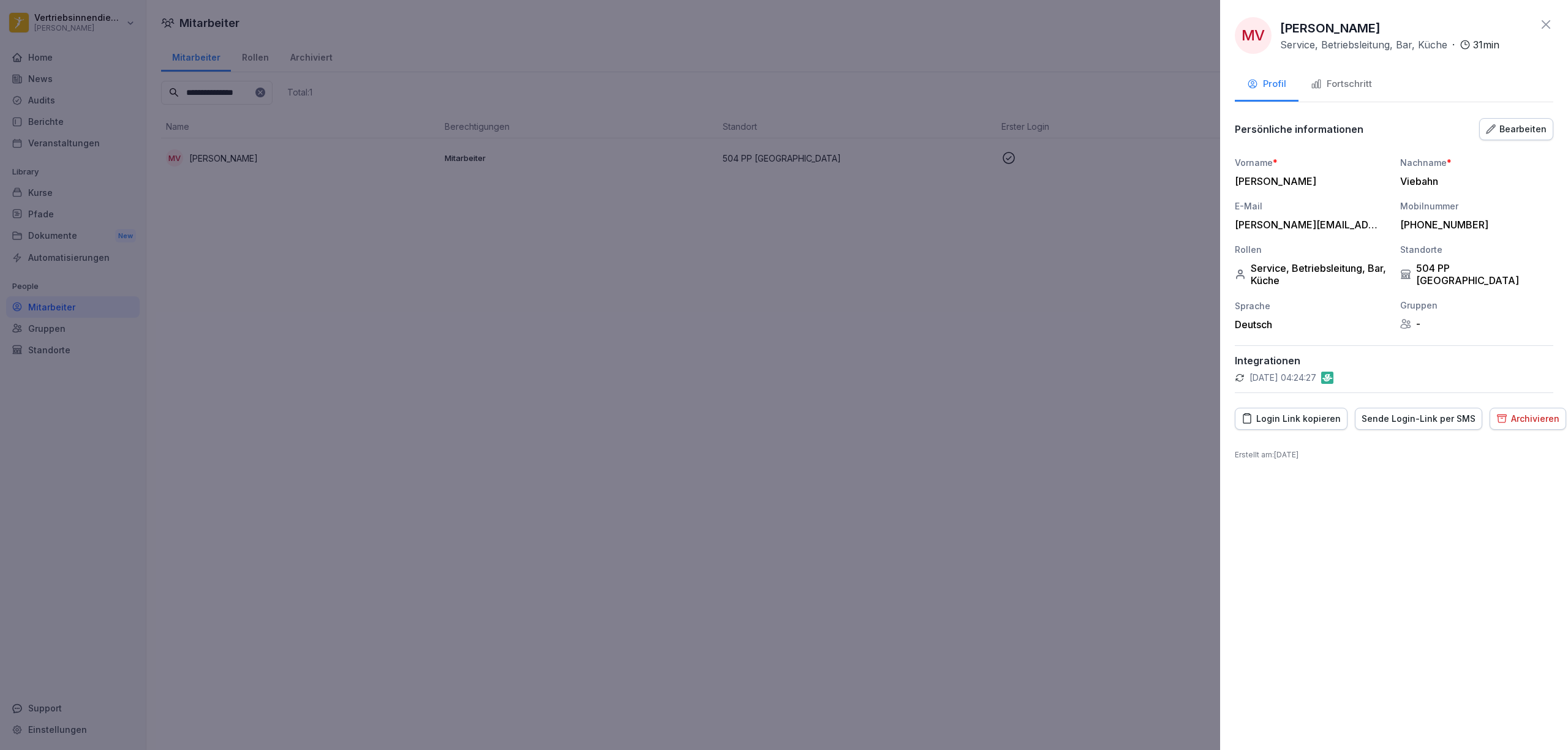
click at [1045, 82] on div "Fortschritt" at bounding box center [1341, 84] width 61 height 14
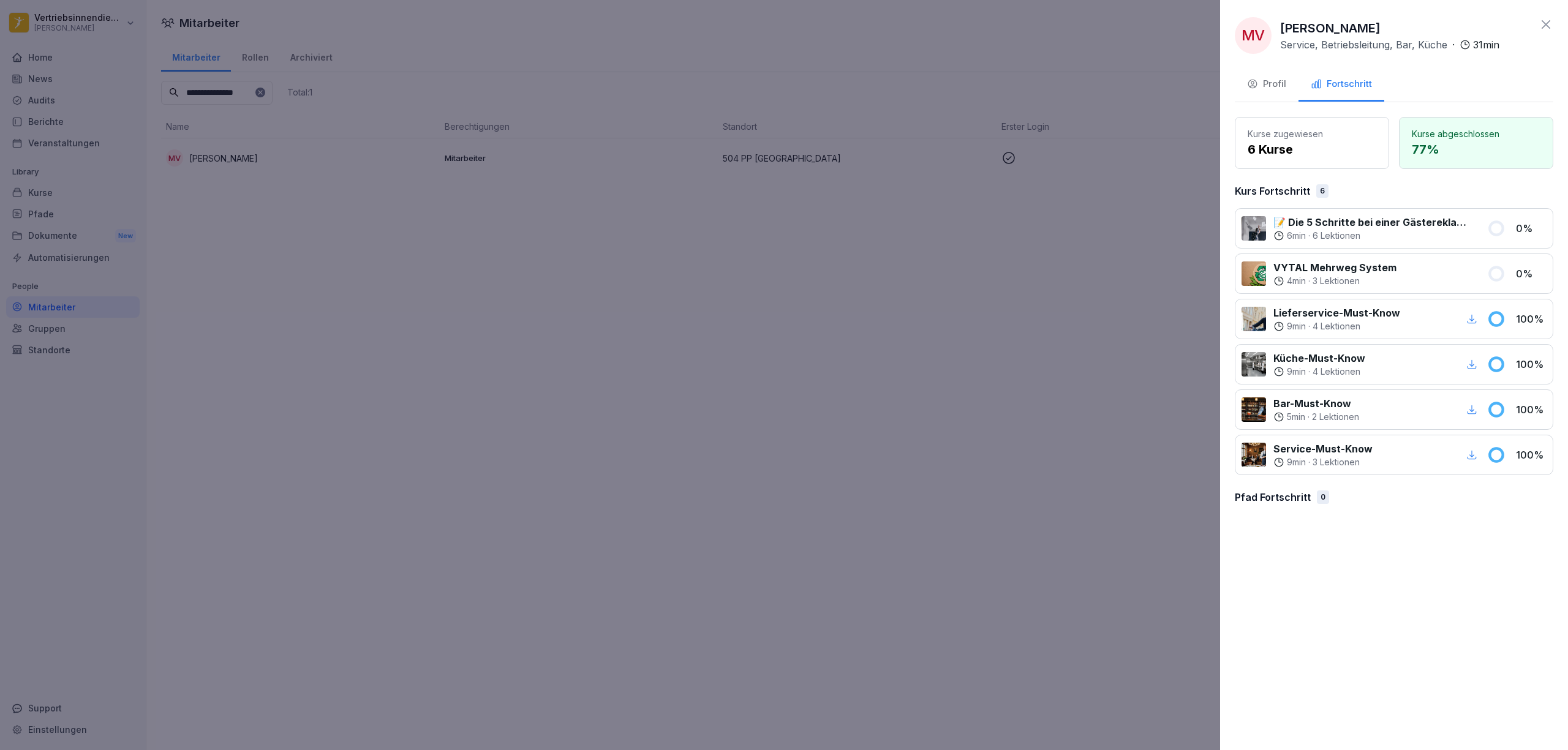
click at [1045, 70] on button "Profil" at bounding box center [1267, 85] width 64 height 33
